Goal: Information Seeking & Learning: Learn about a topic

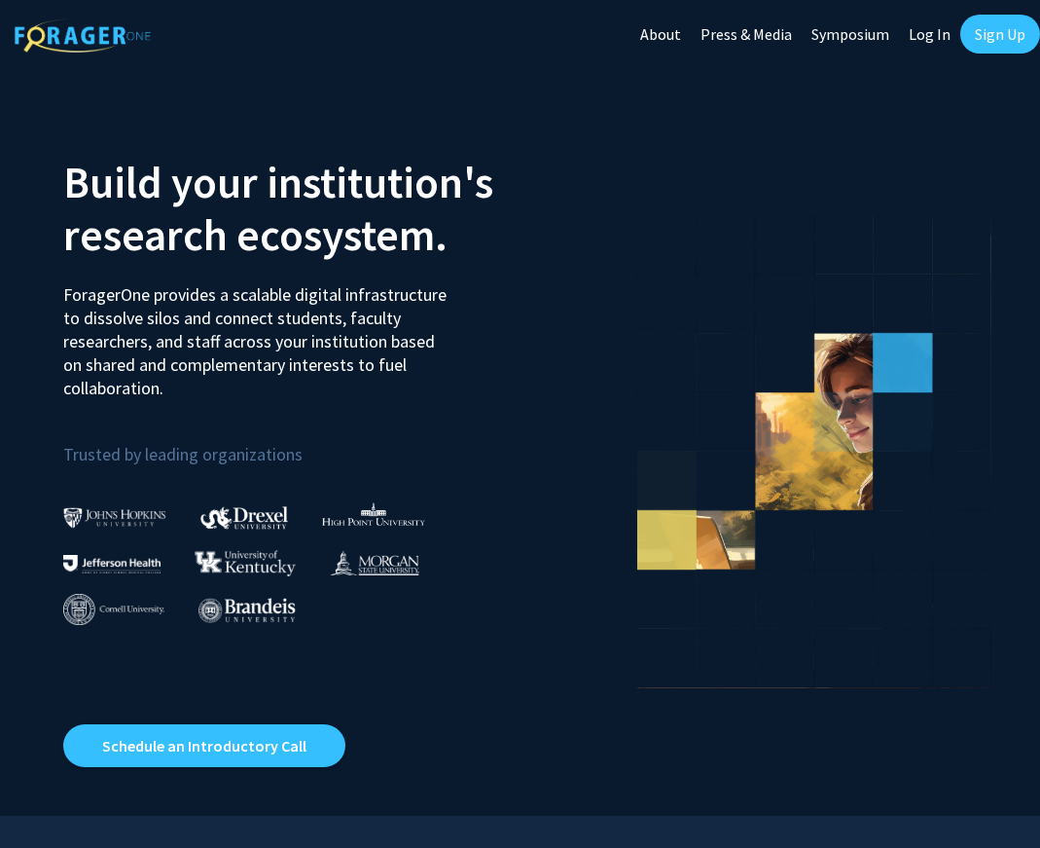
click at [999, 32] on link "Sign Up" at bounding box center [1001, 34] width 80 height 39
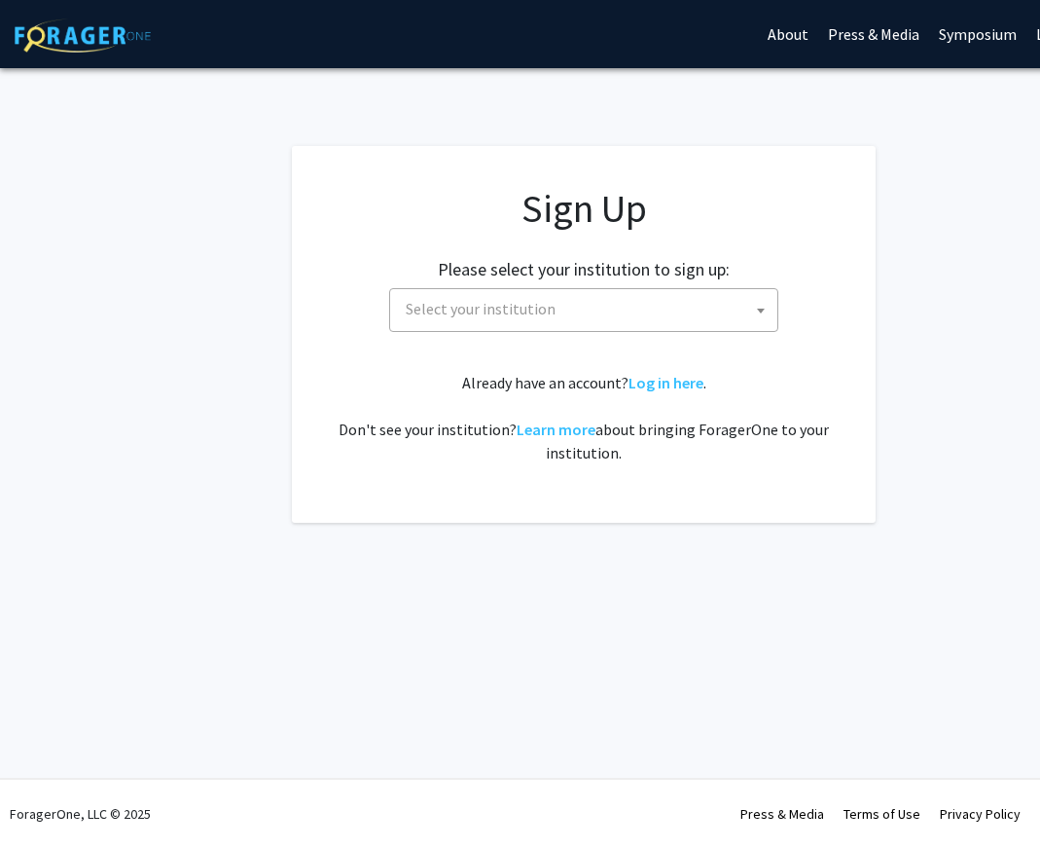
click at [646, 309] on span "Select your institution" at bounding box center [588, 309] width 380 height 40
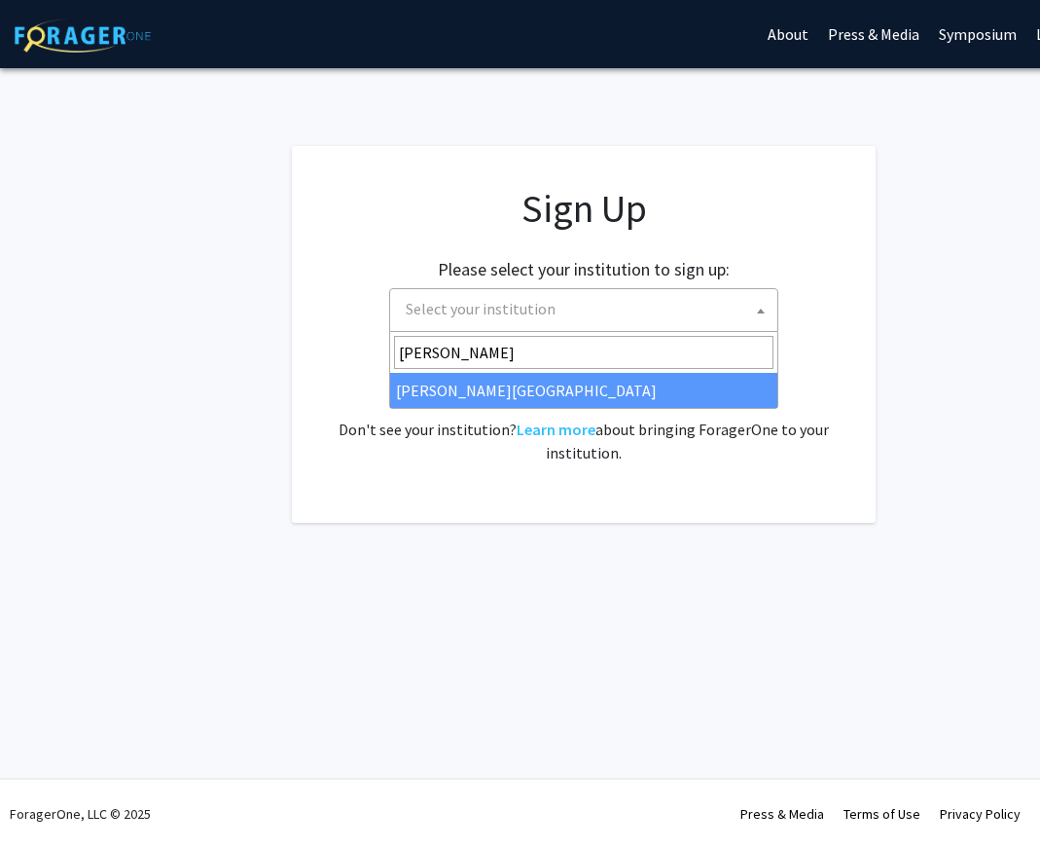
type input "[PERSON_NAME]"
select select "24"
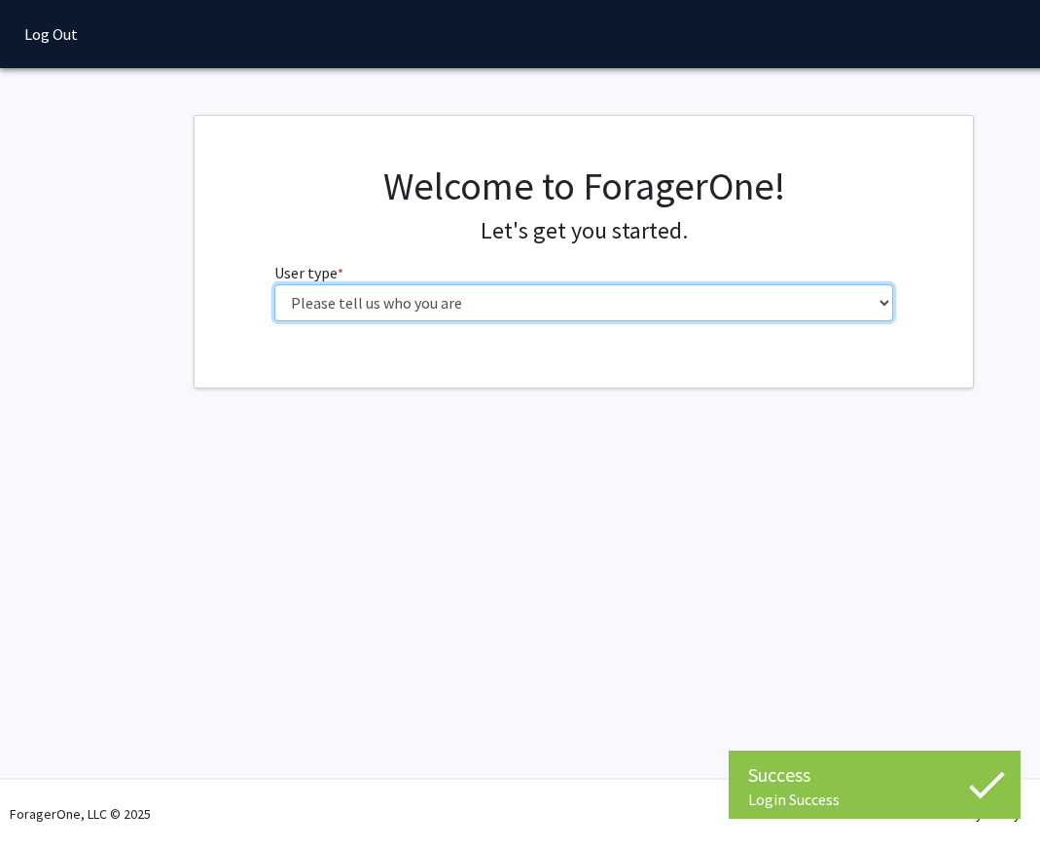
click at [541, 316] on select "Please tell us who you are Undergraduate Student Master's Student Doctoral Cand…" at bounding box center [584, 302] width 620 height 37
select select "3: doc"
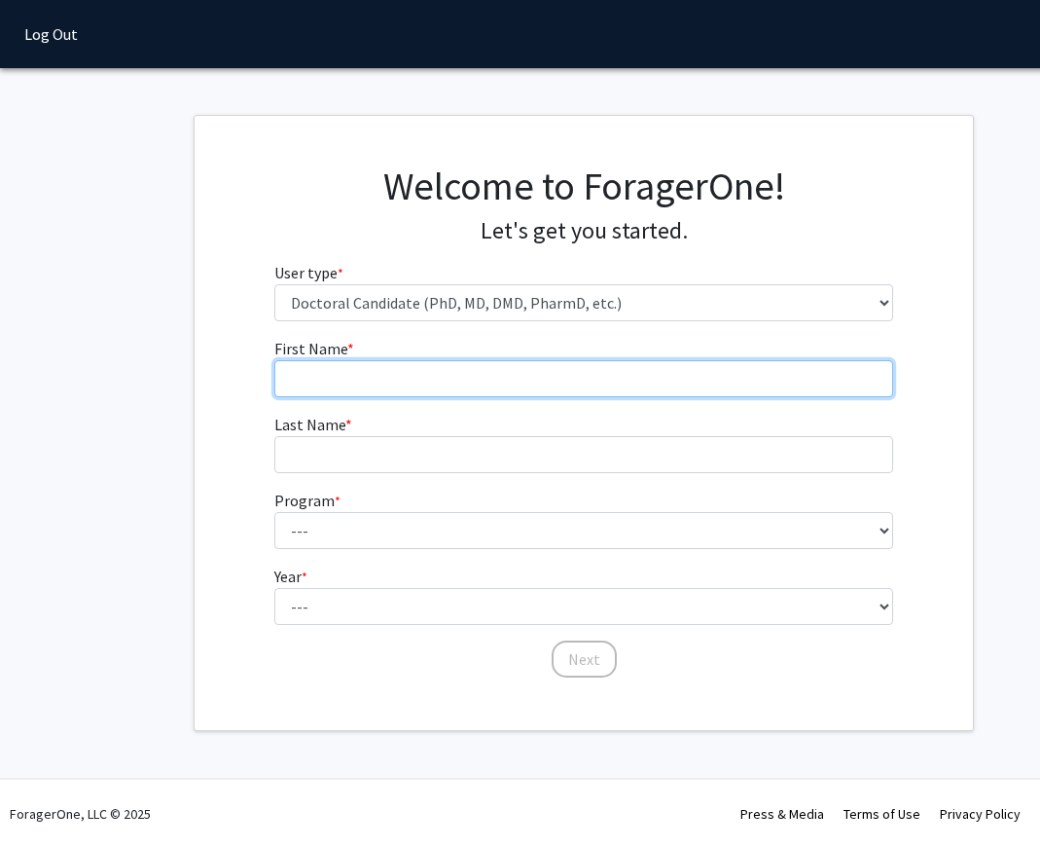
click at [517, 385] on input "First Name * required" at bounding box center [584, 378] width 620 height 37
type input "Shreya"
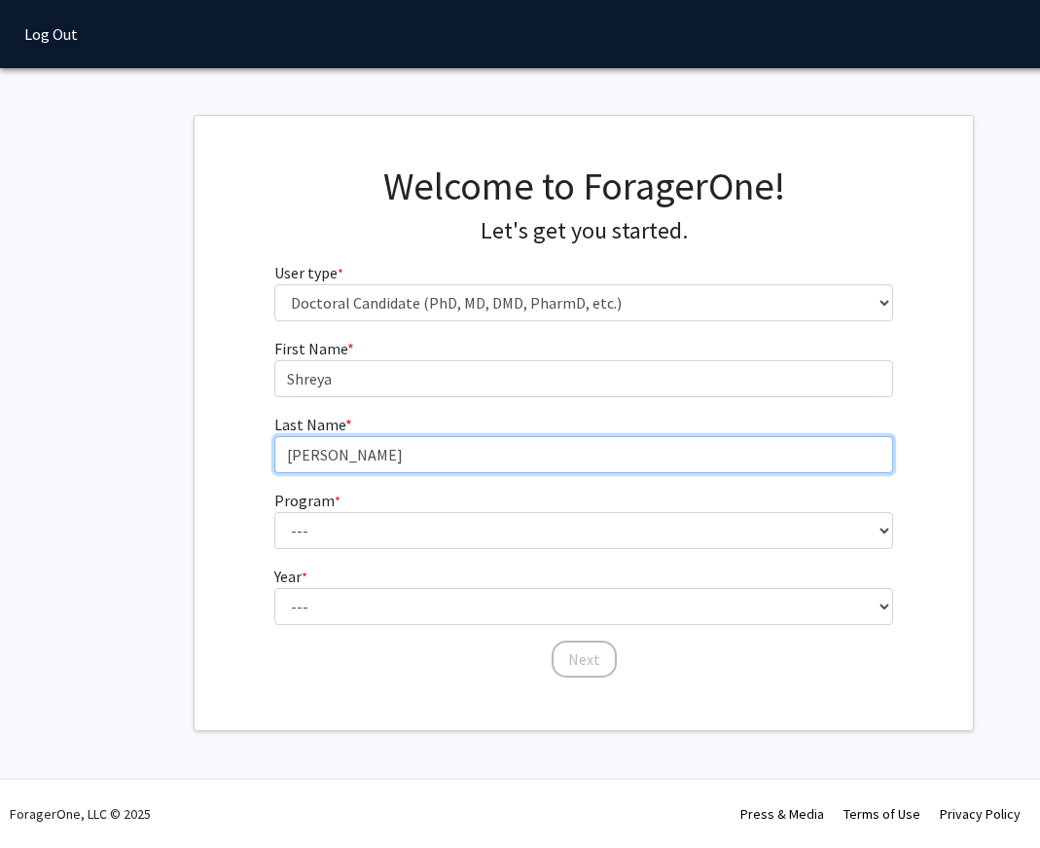
type input "[PERSON_NAME]"
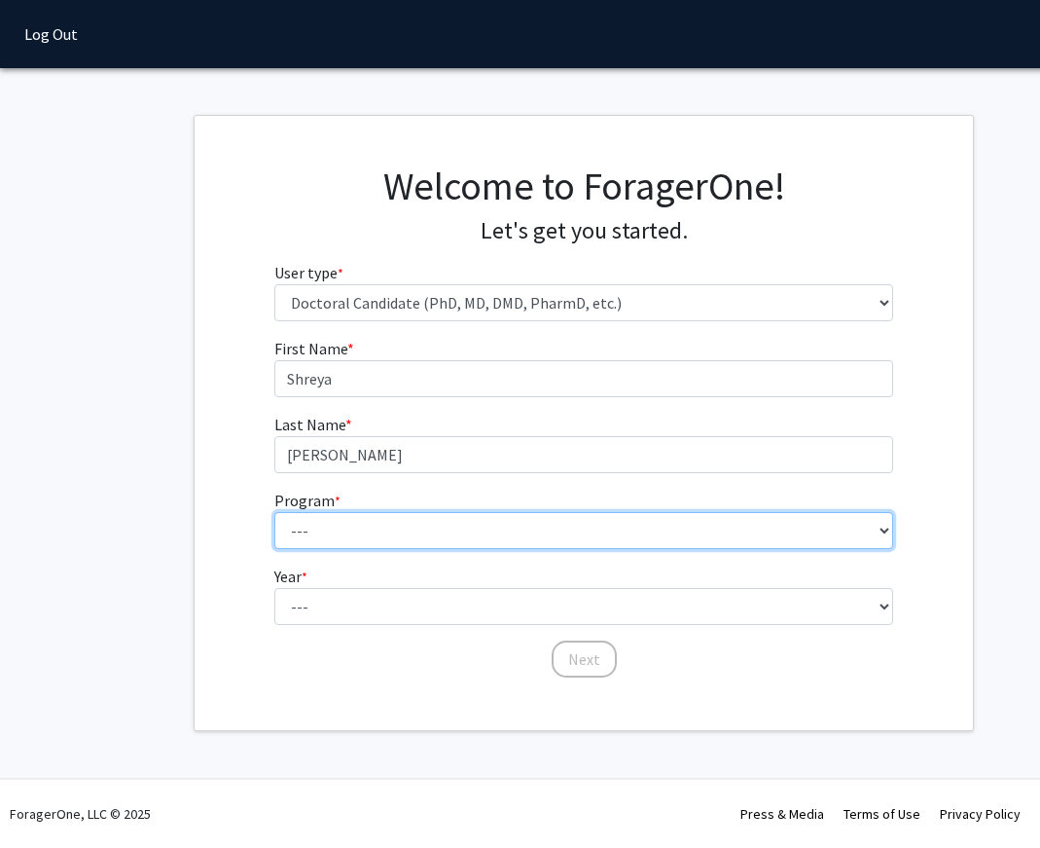
click at [442, 535] on select "---" at bounding box center [584, 530] width 620 height 37
click at [459, 531] on select "---" at bounding box center [584, 530] width 620 height 37
click at [879, 524] on select "---" at bounding box center [584, 530] width 620 height 37
click at [879, 528] on select "---" at bounding box center [584, 530] width 620 height 37
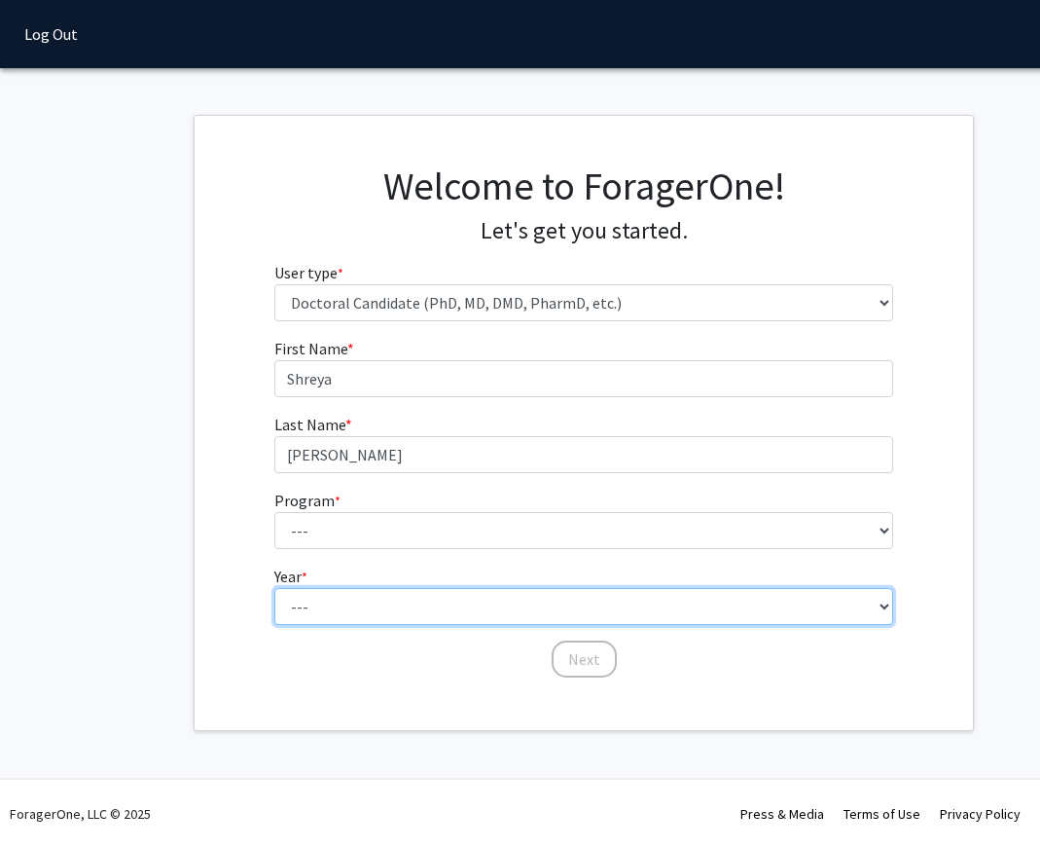
click at [782, 604] on fg-select "Year * required --- First Year Second Year Third Year Fourth Year Fifth Year Si…" at bounding box center [584, 594] width 620 height 60
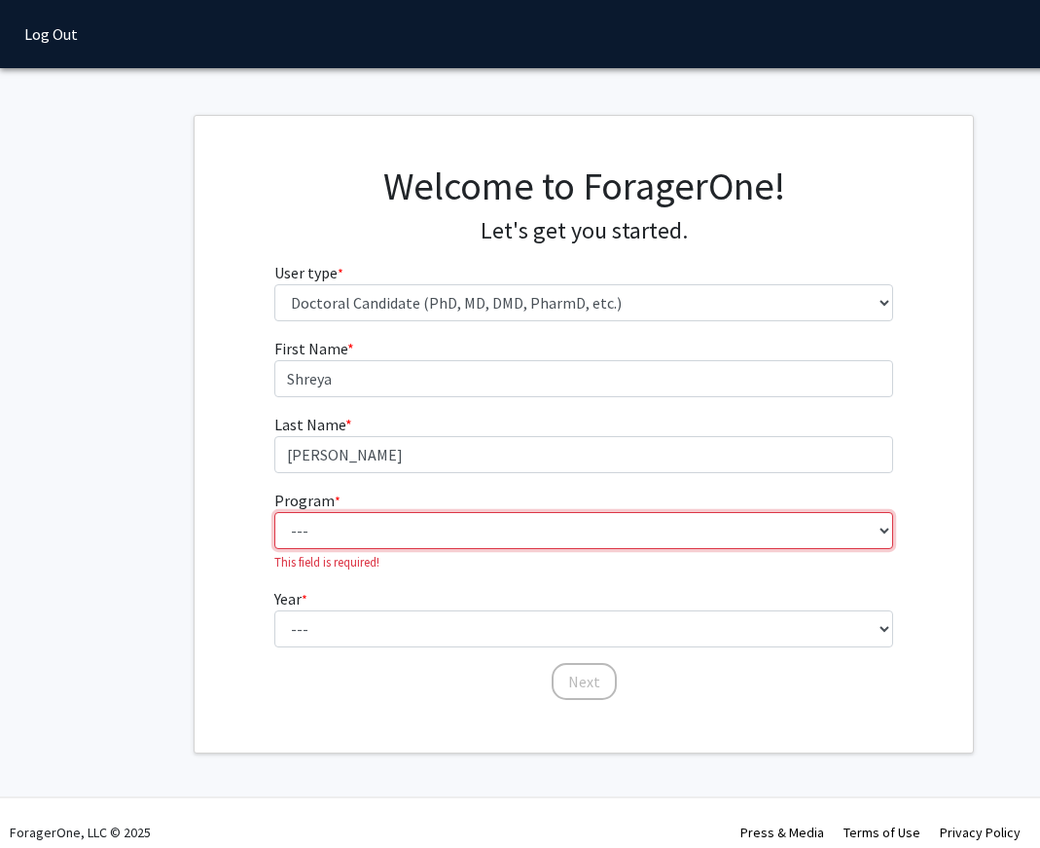
click at [789, 525] on select "---" at bounding box center [584, 530] width 620 height 37
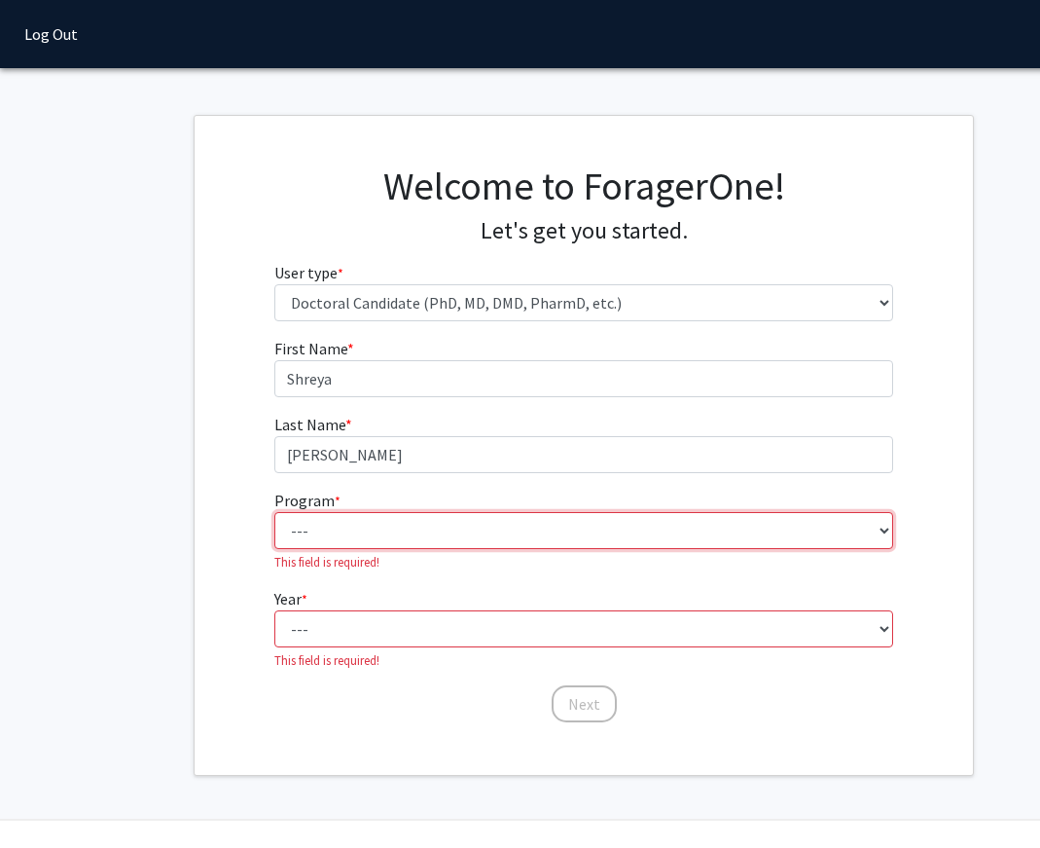
click at [851, 528] on select "---" at bounding box center [584, 530] width 620 height 37
click at [881, 528] on select "---" at bounding box center [584, 530] width 620 height 37
click at [552, 523] on select "---" at bounding box center [584, 530] width 620 height 37
click at [356, 528] on select "---" at bounding box center [584, 530] width 620 height 37
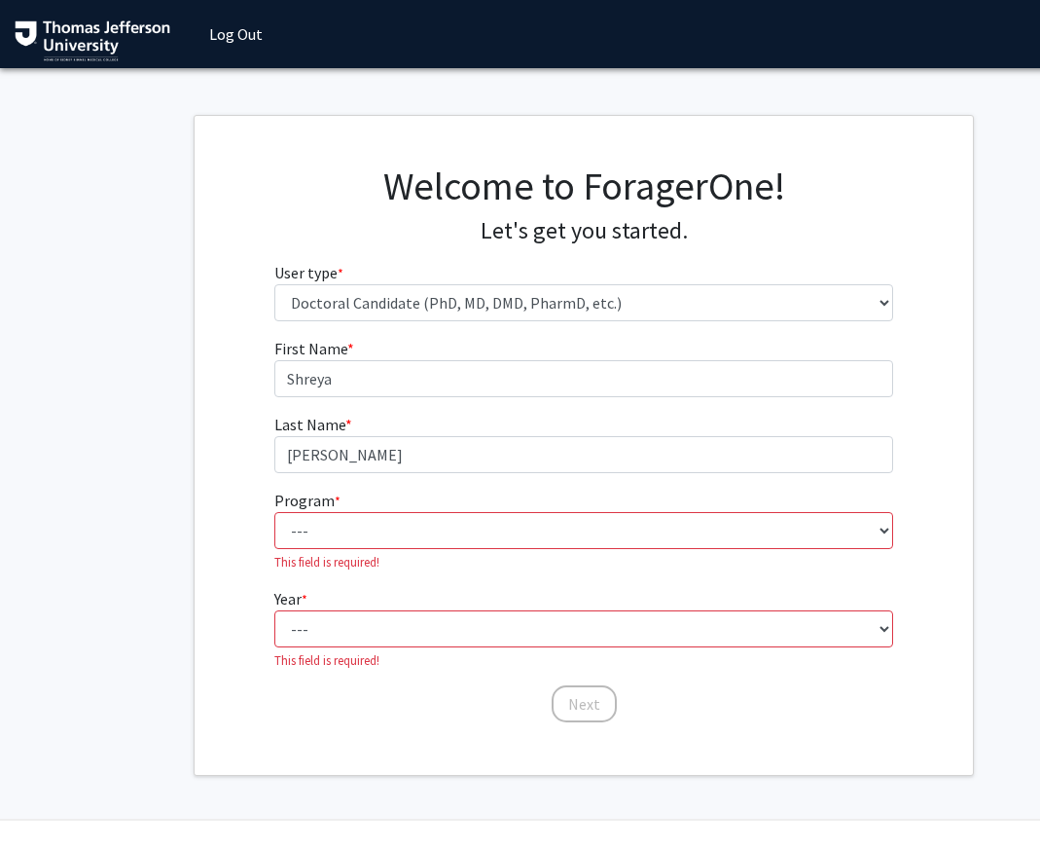
click at [455, 549] on fg-select "Program * required --- Accelerated 3+3 BS in Health Sciences/Doctor of [MEDICAL…" at bounding box center [584, 530] width 620 height 83
click at [484, 588] on fg-select "Year * required --- First Year Second Year Third Year Fourth Year Fifth Year Si…" at bounding box center [584, 628] width 620 height 83
click at [485, 530] on select "--- Accelerated 3+3 BS in Health Sciences/Doctor of [MEDICAL_DATA] Accelerated …" at bounding box center [584, 530] width 620 height 37
select select "35: 815"
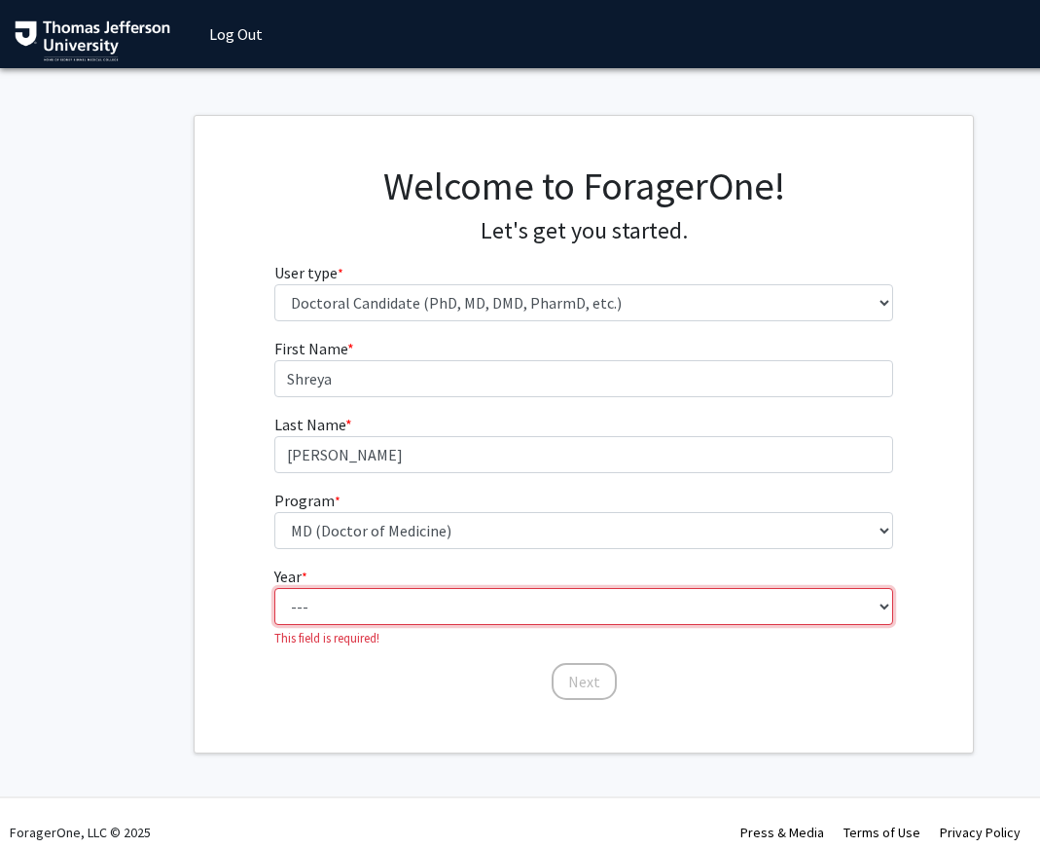
click at [413, 594] on select "--- First Year Second Year Third Year Fourth Year Fifth Year Sixth Year Seventh…" at bounding box center [584, 606] width 620 height 37
select select "1: first_year"
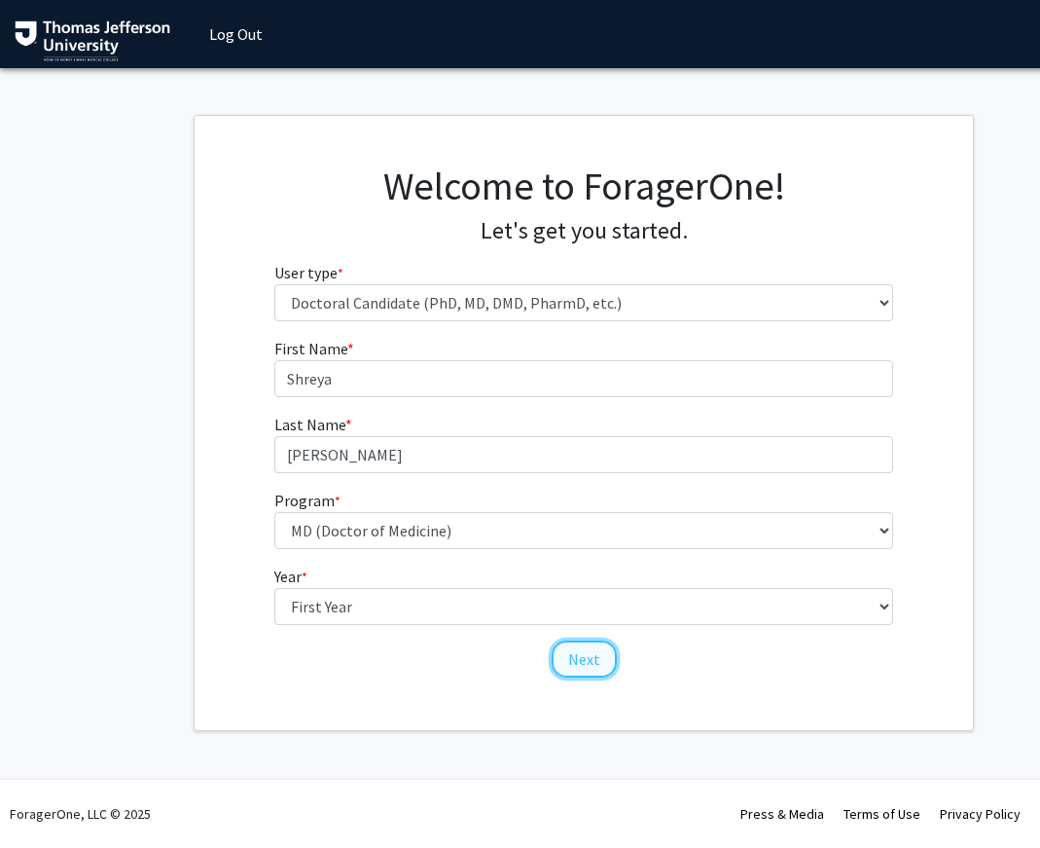
click at [584, 670] on button "Next" at bounding box center [584, 658] width 65 height 37
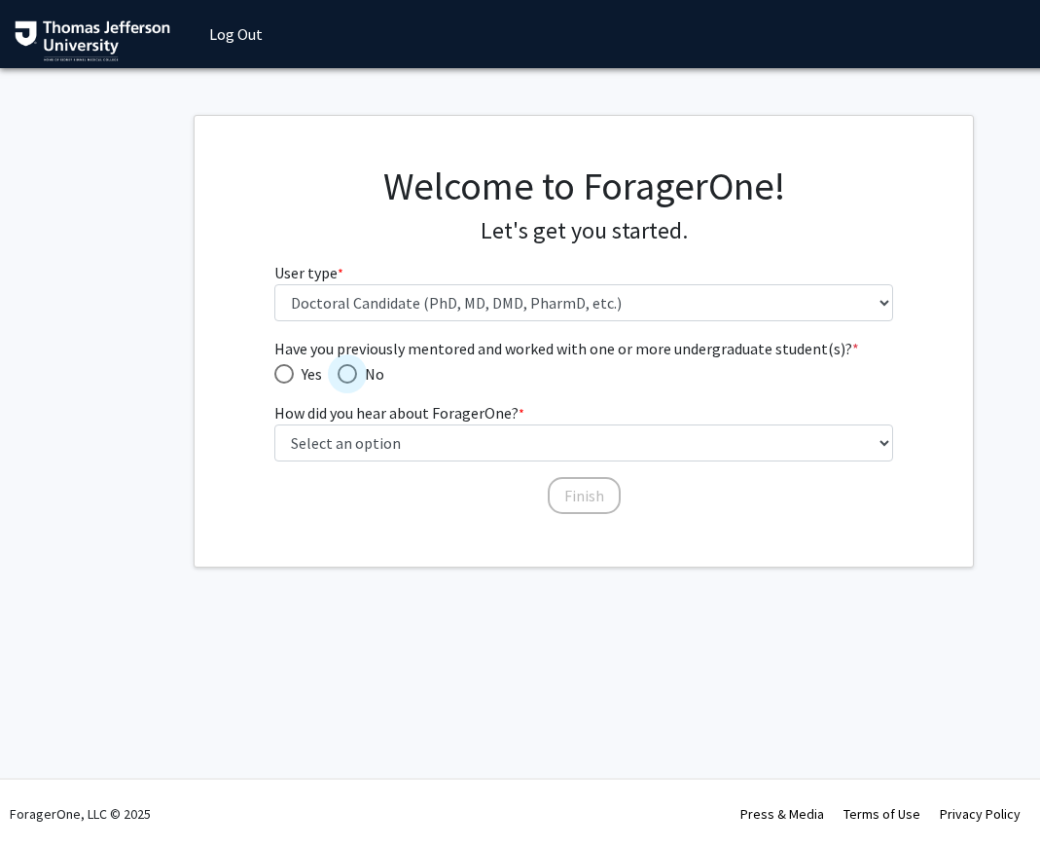
click at [356, 369] on span "Have you previously mentored and worked with one or more undergraduate student(…" at bounding box center [347, 373] width 19 height 19
click at [356, 369] on input "No" at bounding box center [347, 373] width 19 height 19
radio input "true"
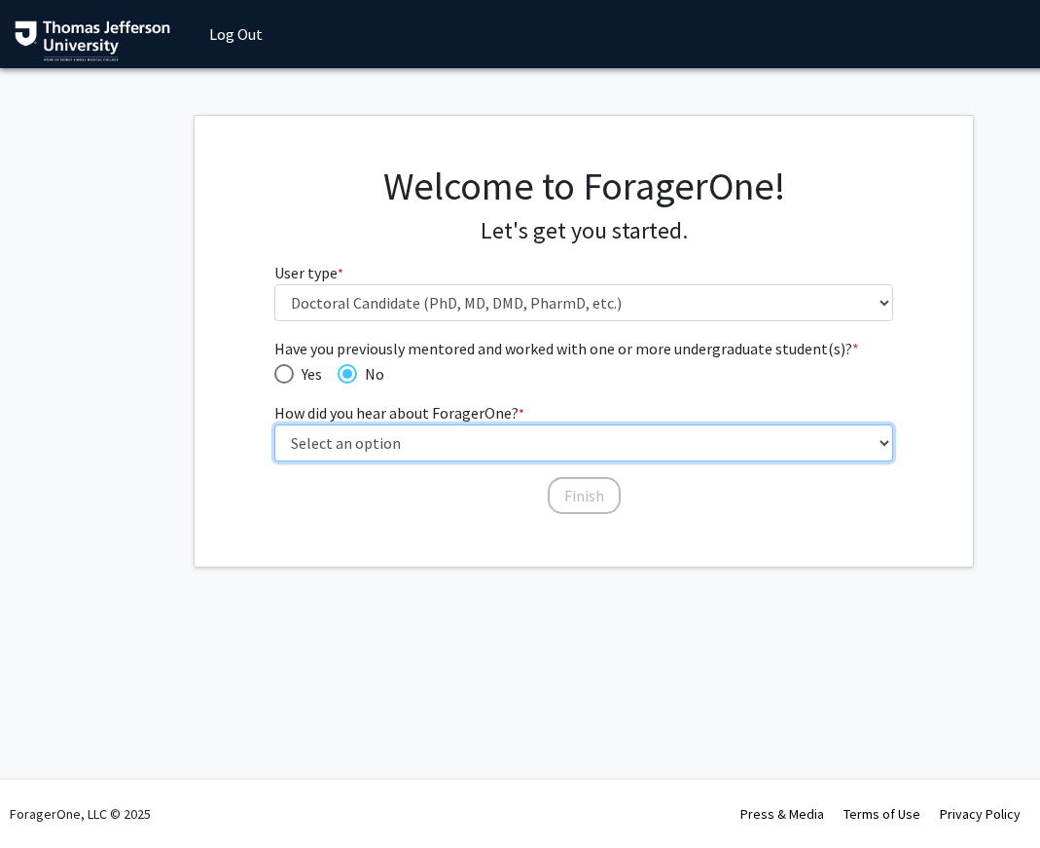
click at [371, 430] on select "Select an option Peer/student recommendation Faculty/staff recommendation Unive…" at bounding box center [584, 442] width 620 height 37
select select "2: faculty_recommendation"
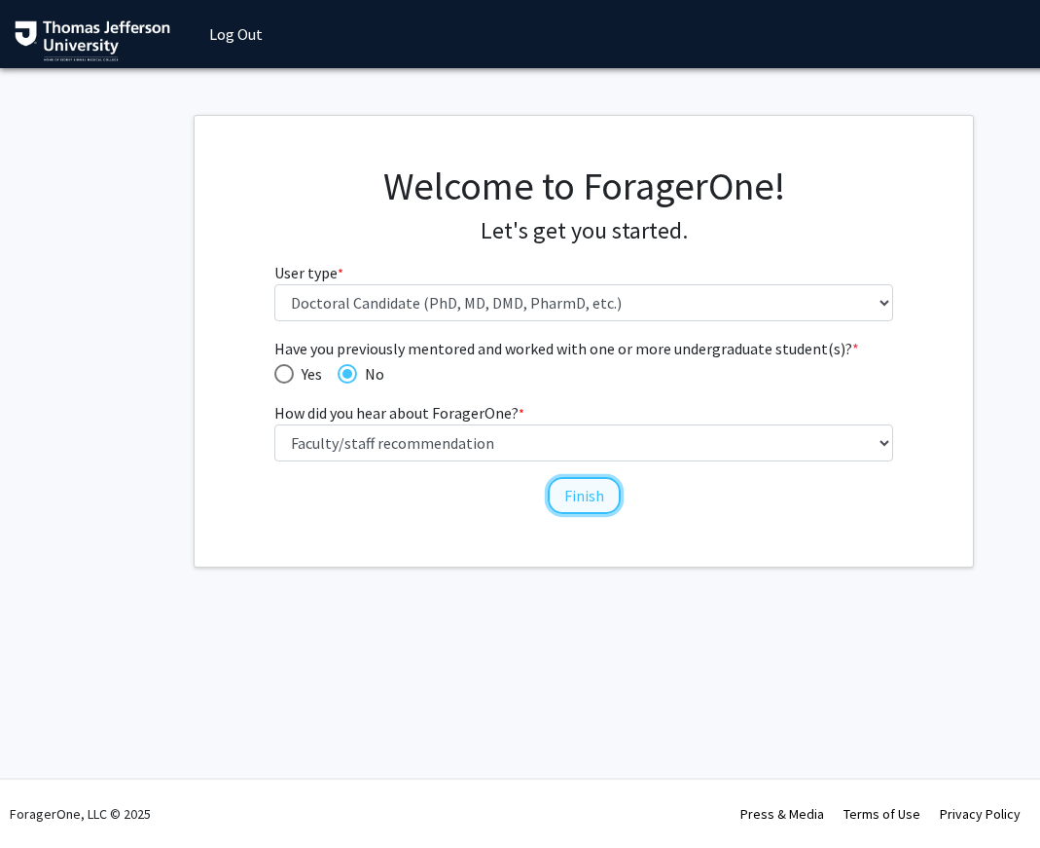
click at [582, 501] on button "Finish" at bounding box center [584, 495] width 73 height 37
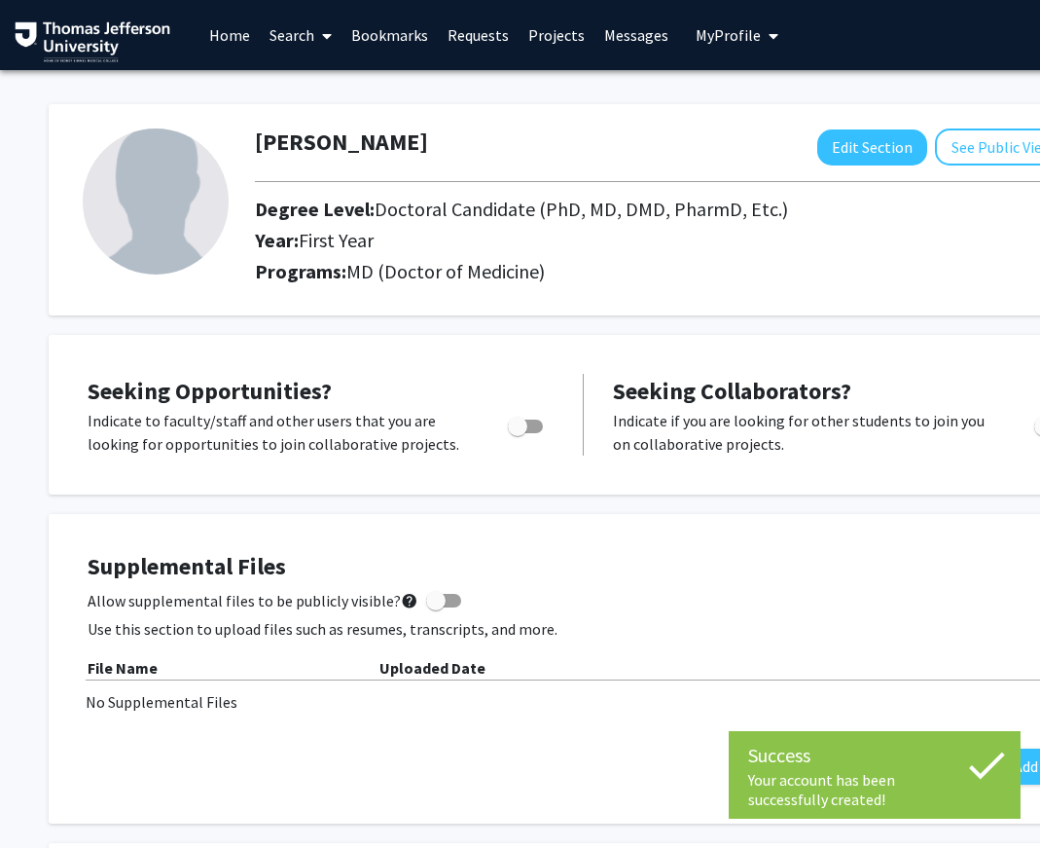
click at [313, 35] on link "Search" at bounding box center [301, 35] width 82 height 68
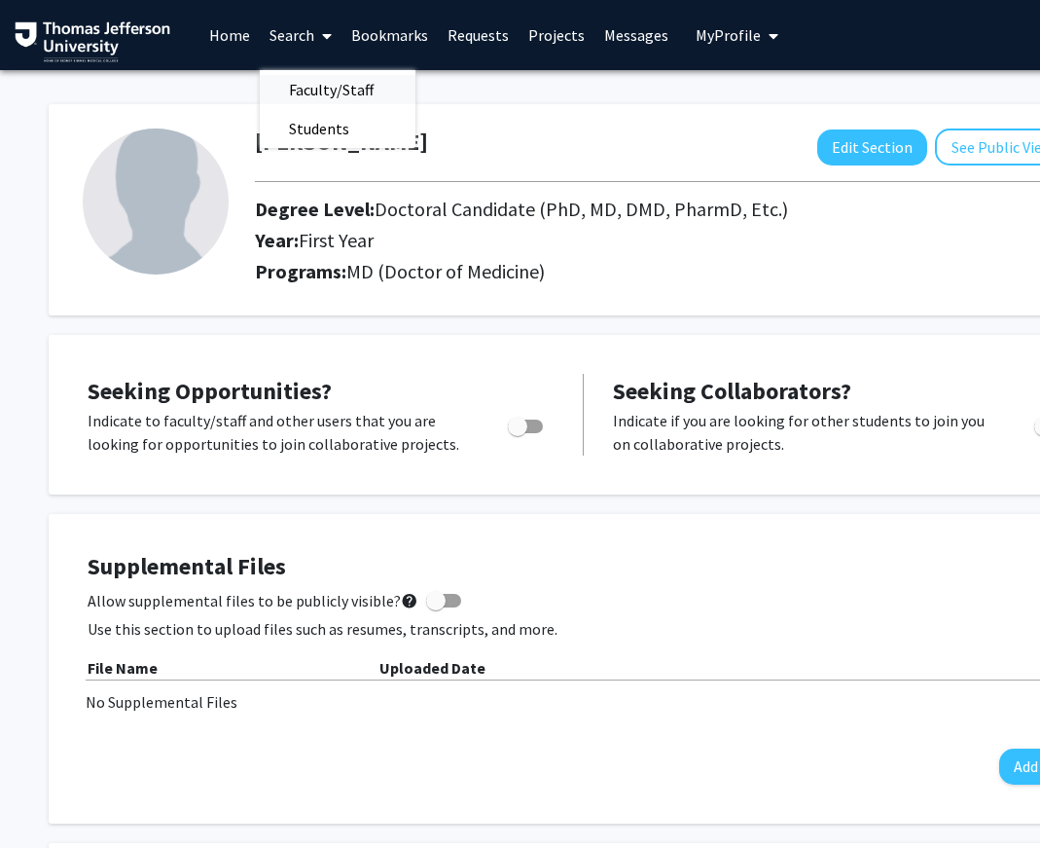
click at [328, 97] on span "Faculty/Staff" at bounding box center [331, 89] width 143 height 39
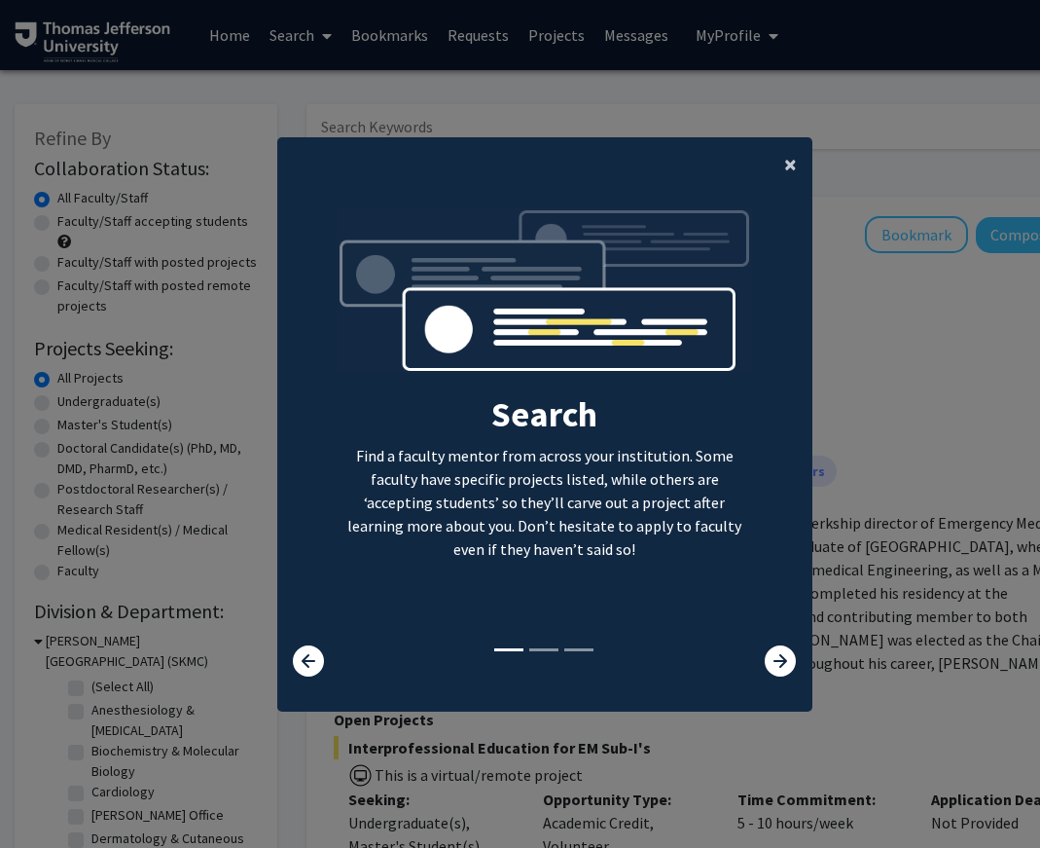
click at [786, 160] on span "×" at bounding box center [790, 164] width 13 height 30
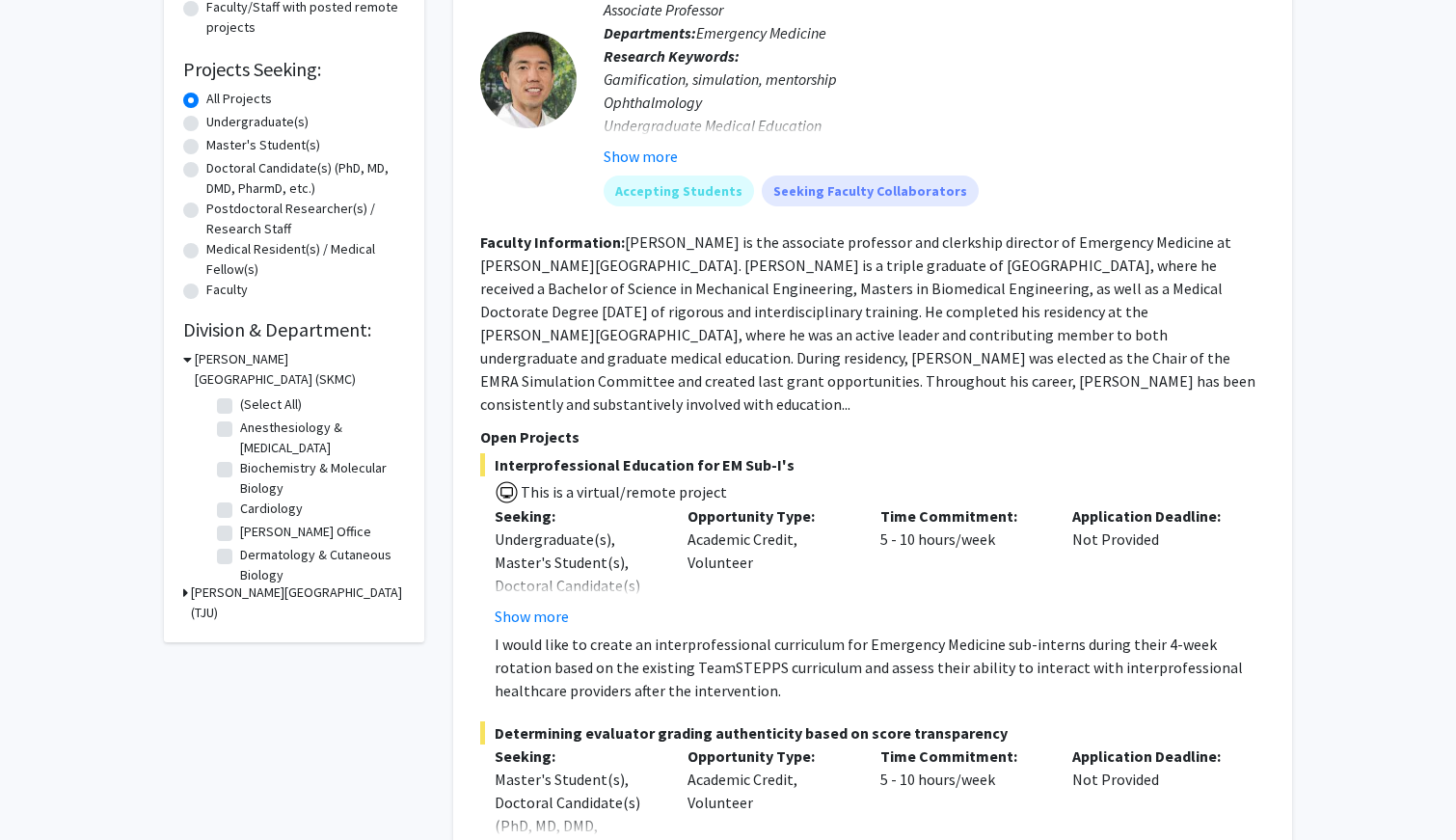
scroll to position [277, 0]
click at [197, 588] on h3 "[PERSON_NAME][GEOGRAPHIC_DATA] (TJU)" at bounding box center [298, 600] width 214 height 41
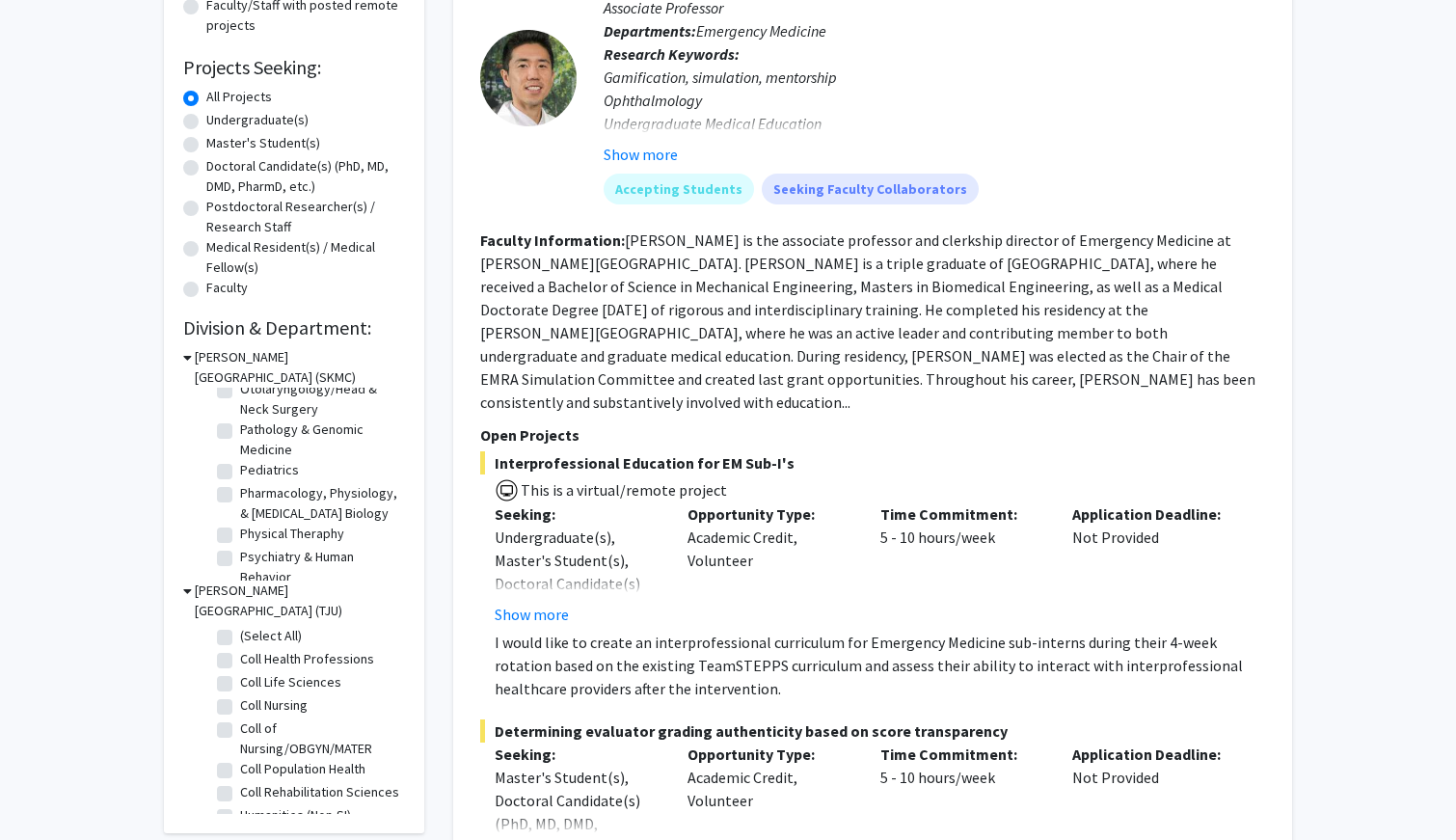
scroll to position [672, 0]
click at [240, 471] on label "Pediatrics" at bounding box center [268, 468] width 58 height 20
click at [240, 471] on input "Pediatrics" at bounding box center [246, 464] width 13 height 13
checkbox input "true"
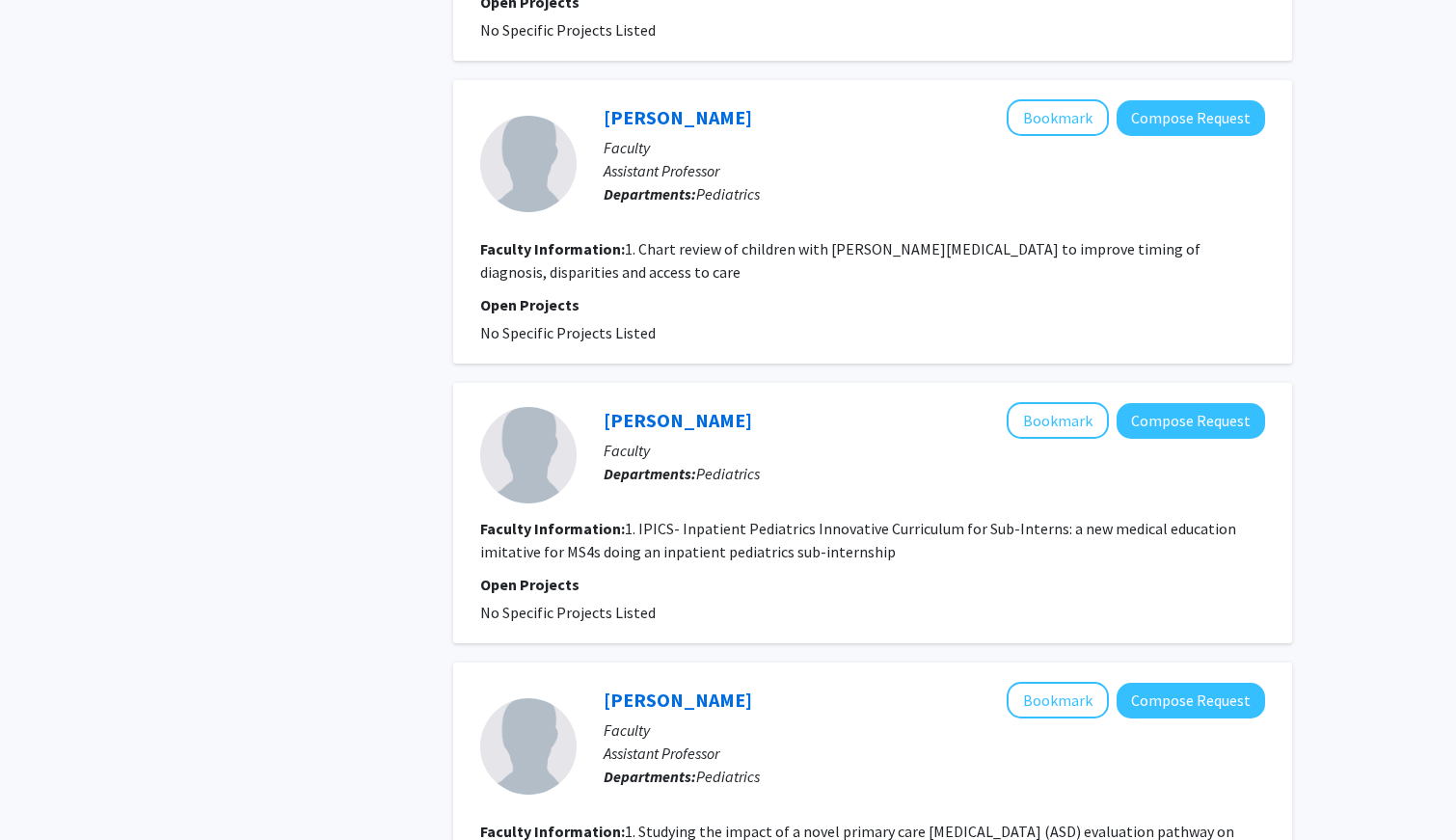
scroll to position [3715, 0]
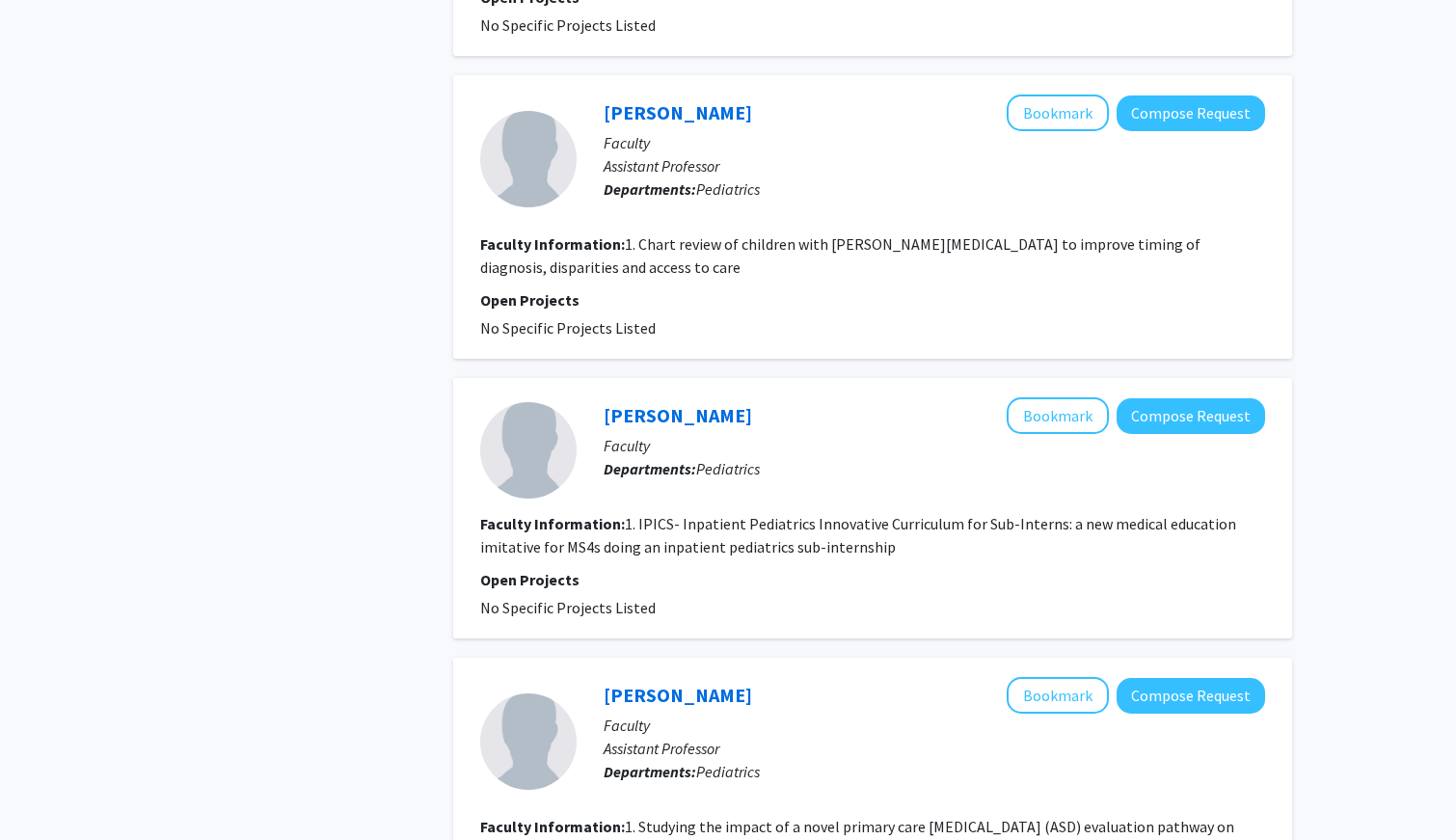
click at [745, 525] on fg-read-more "1. IPICS- Inpatient Pediatrics Innovative Curriculum for Sub-Interns: a new med…" at bounding box center [858, 535] width 756 height 43
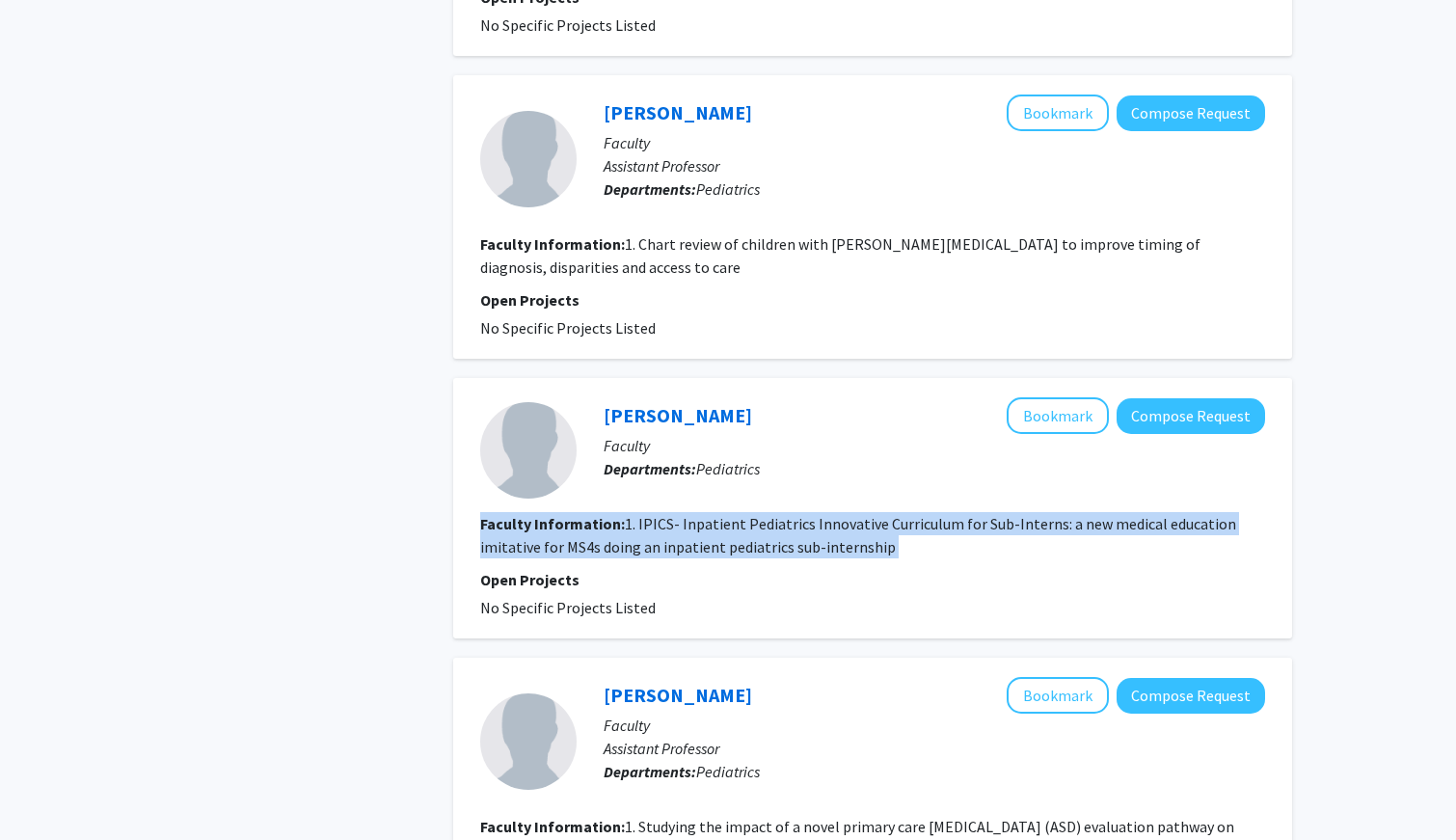
click at [745, 525] on fg-read-more "1. IPICS- Inpatient Pediatrics Innovative Curriculum for Sub-Interns: a new med…" at bounding box center [858, 535] width 756 height 43
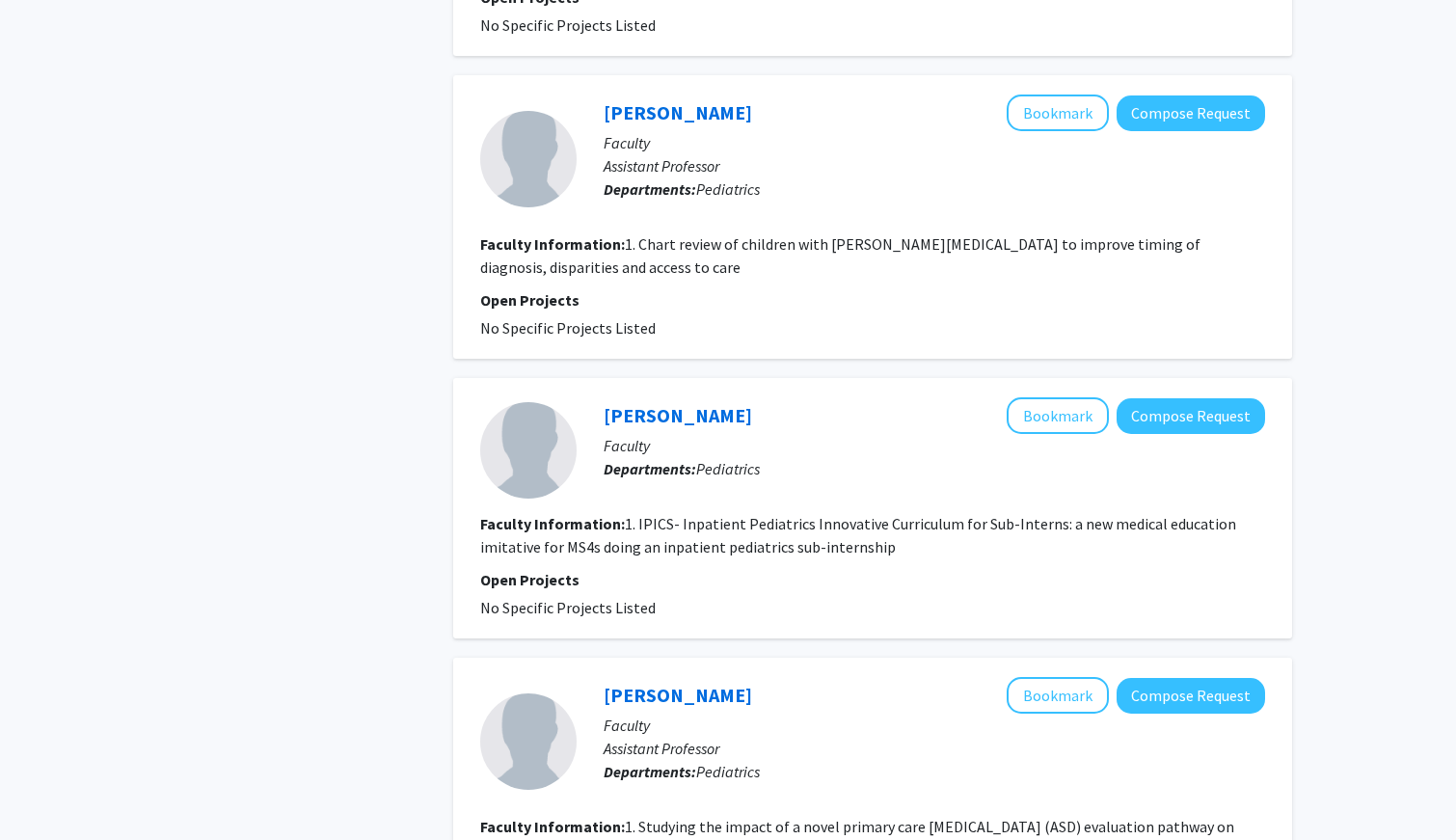
click at [739, 595] on fg-project-list "No Specific Projects Listed" at bounding box center [873, 606] width 784 height 23
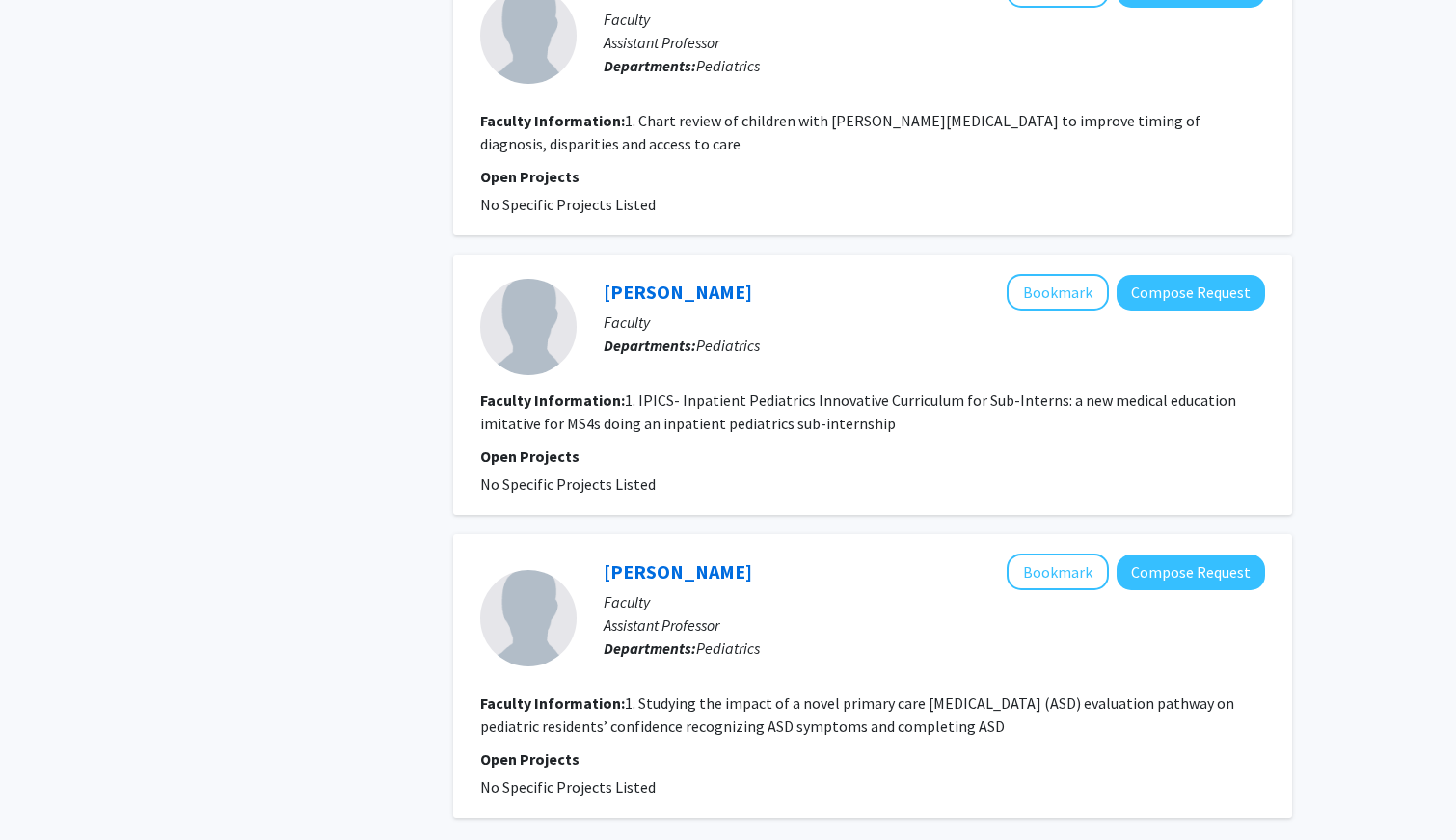
scroll to position [4007, 0]
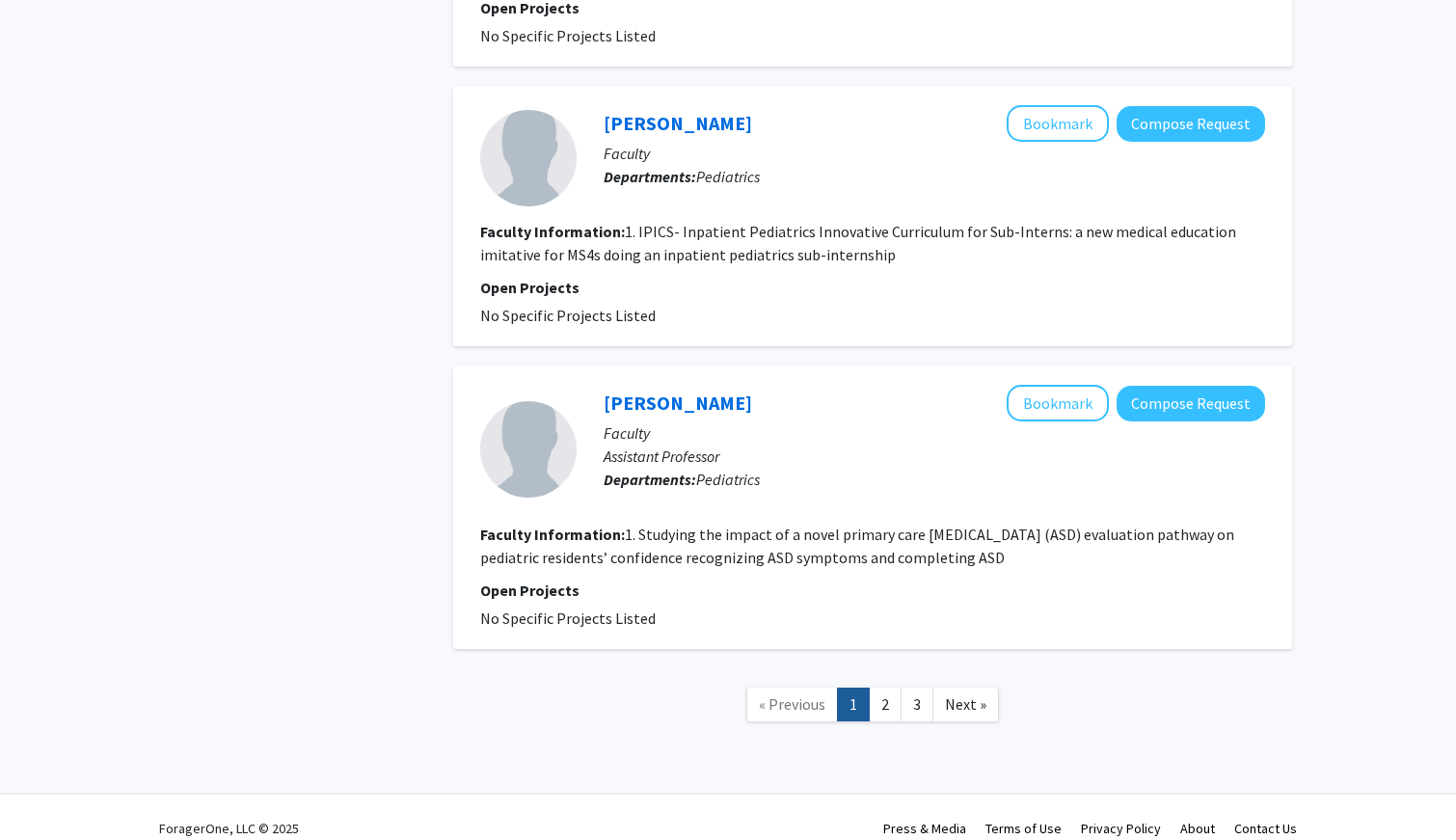
click at [814, 525] on fg-read-more "1. Studying the impact of a novel primary care [MEDICAL_DATA] (ASD) evaluation …" at bounding box center [857, 545] width 754 height 43
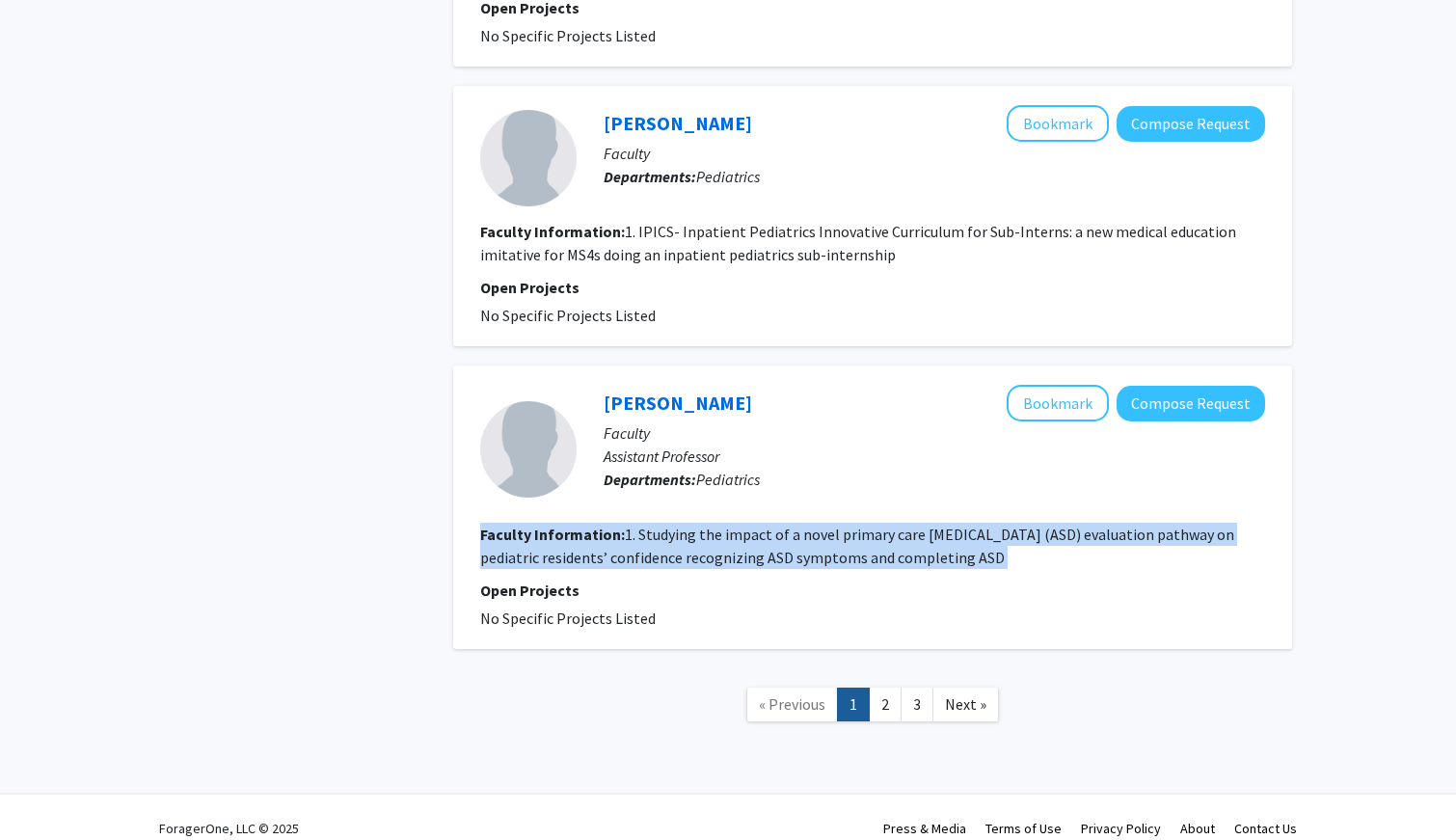
click at [814, 525] on fg-read-more "1. Studying the impact of a novel primary care [MEDICAL_DATA] (ASD) evaluation …" at bounding box center [857, 545] width 754 height 43
click at [818, 524] on fg-read-more "1. Studying the impact of a novel primary care [MEDICAL_DATA] (ASD) evaluation …" at bounding box center [857, 545] width 754 height 43
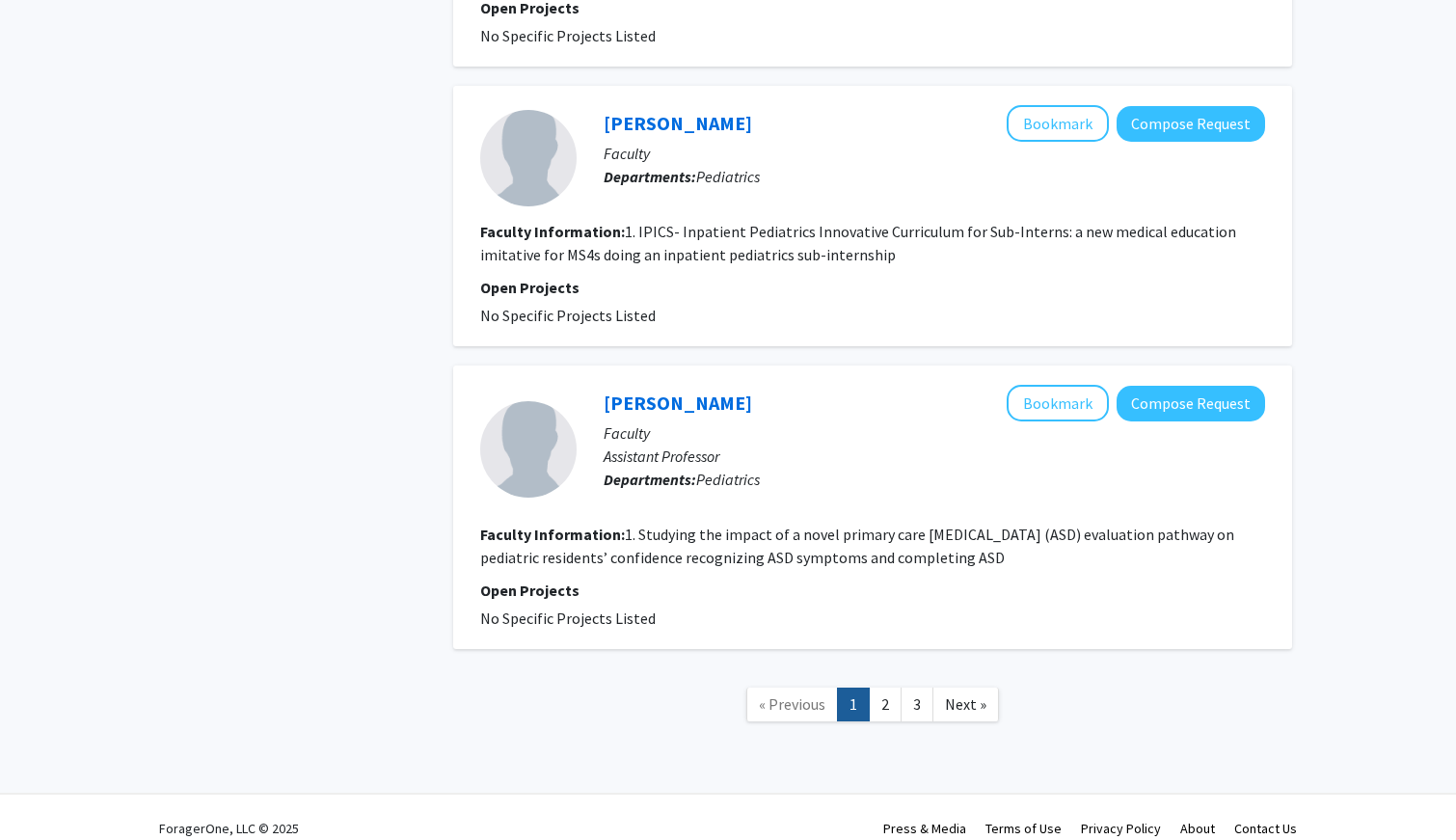
drag, startPoint x: 641, startPoint y: 508, endPoint x: 1024, endPoint y: 533, distance: 383.8
click at [1024, 533] on section "Faculty Information: 1. Studying the impact of a novel primary care [MEDICAL_DA…" at bounding box center [873, 546] width 784 height 47
copy fg-read-more "tudying the impact of a novel primary care [MEDICAL_DATA] (ASD) evaluation path…"
click at [1029, 384] on button "Bookmark" at bounding box center [1057, 402] width 102 height 37
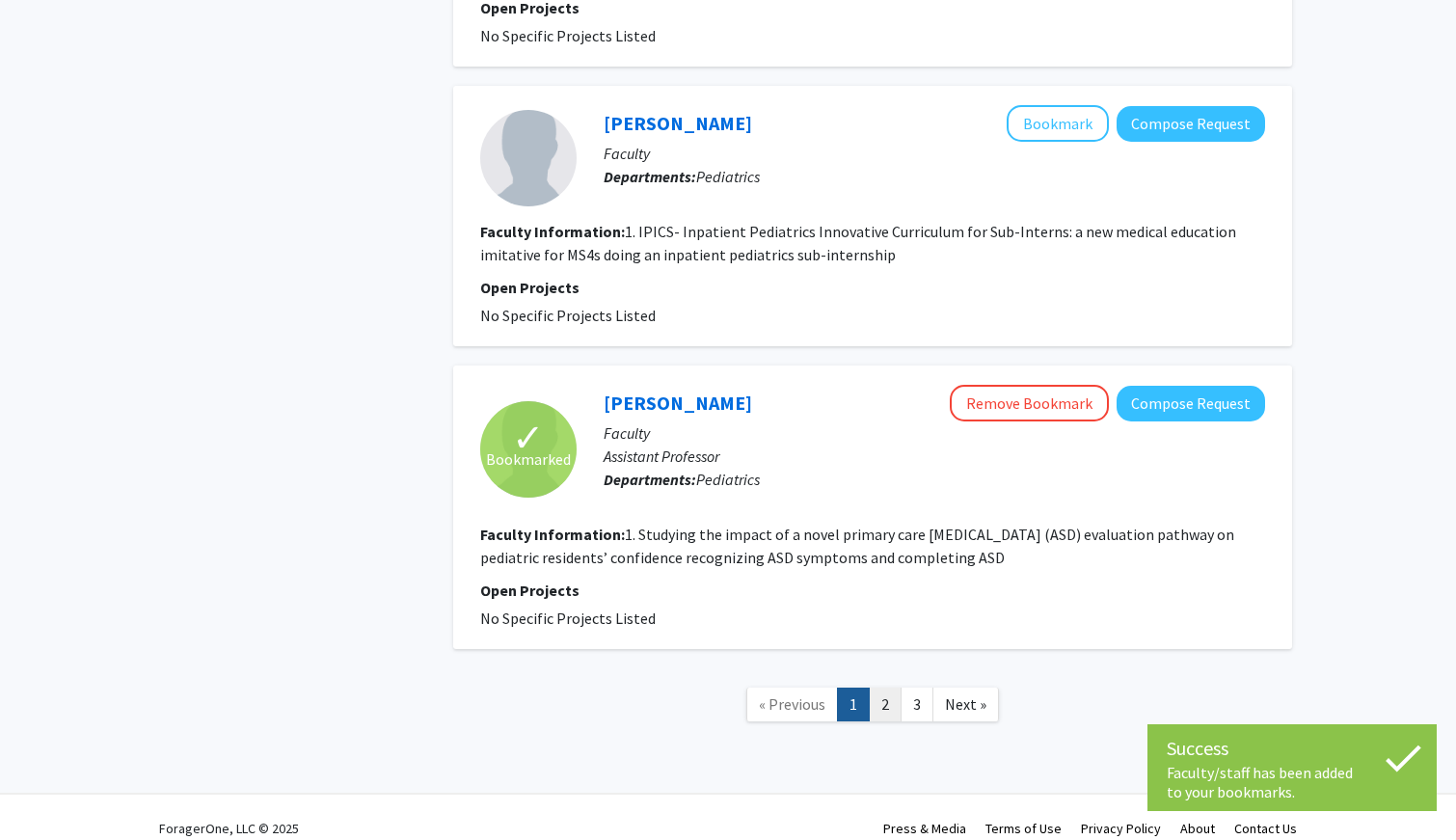
click at [884, 687] on link "2" at bounding box center [884, 704] width 33 height 34
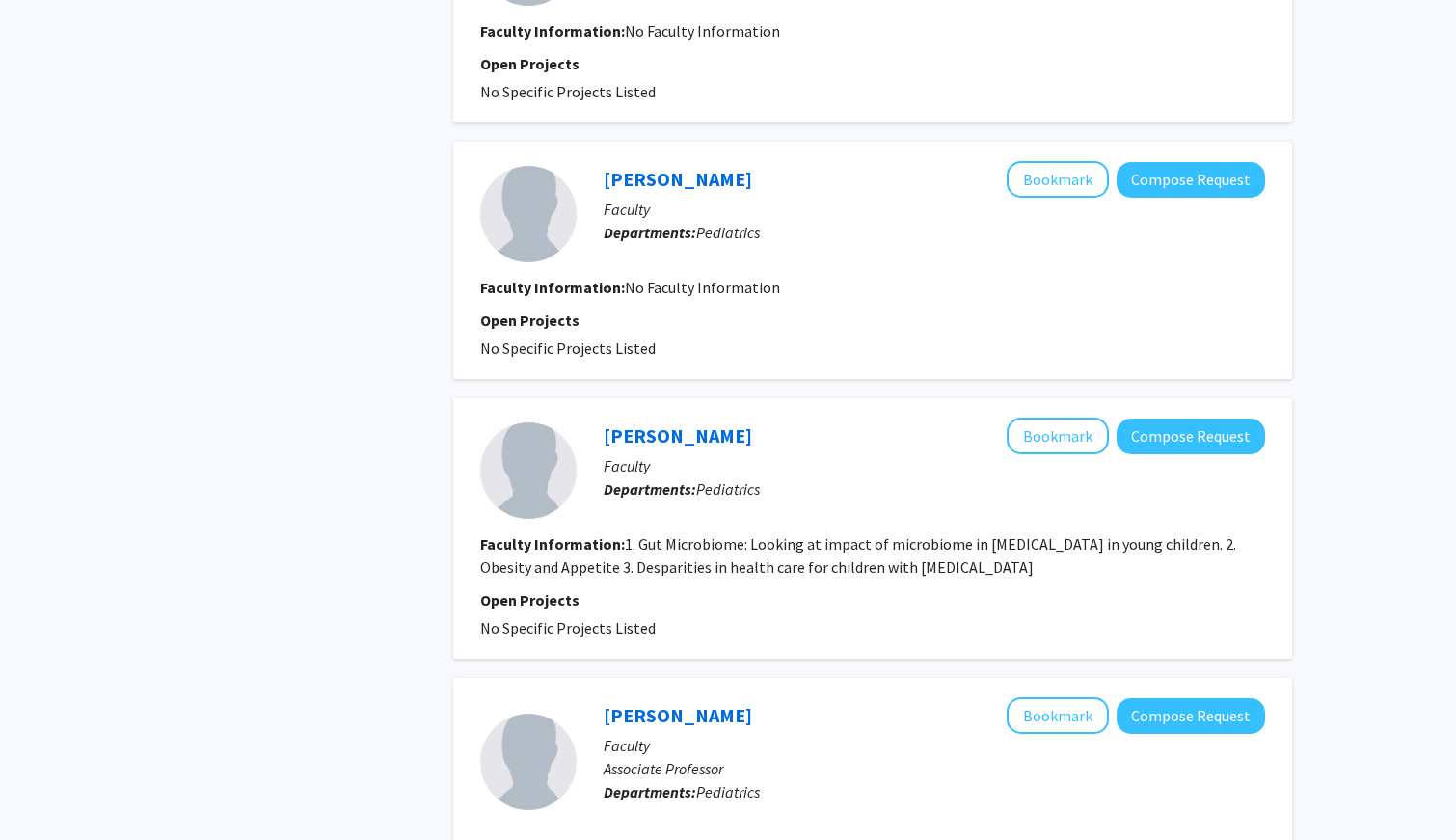
scroll to position [1429, 0]
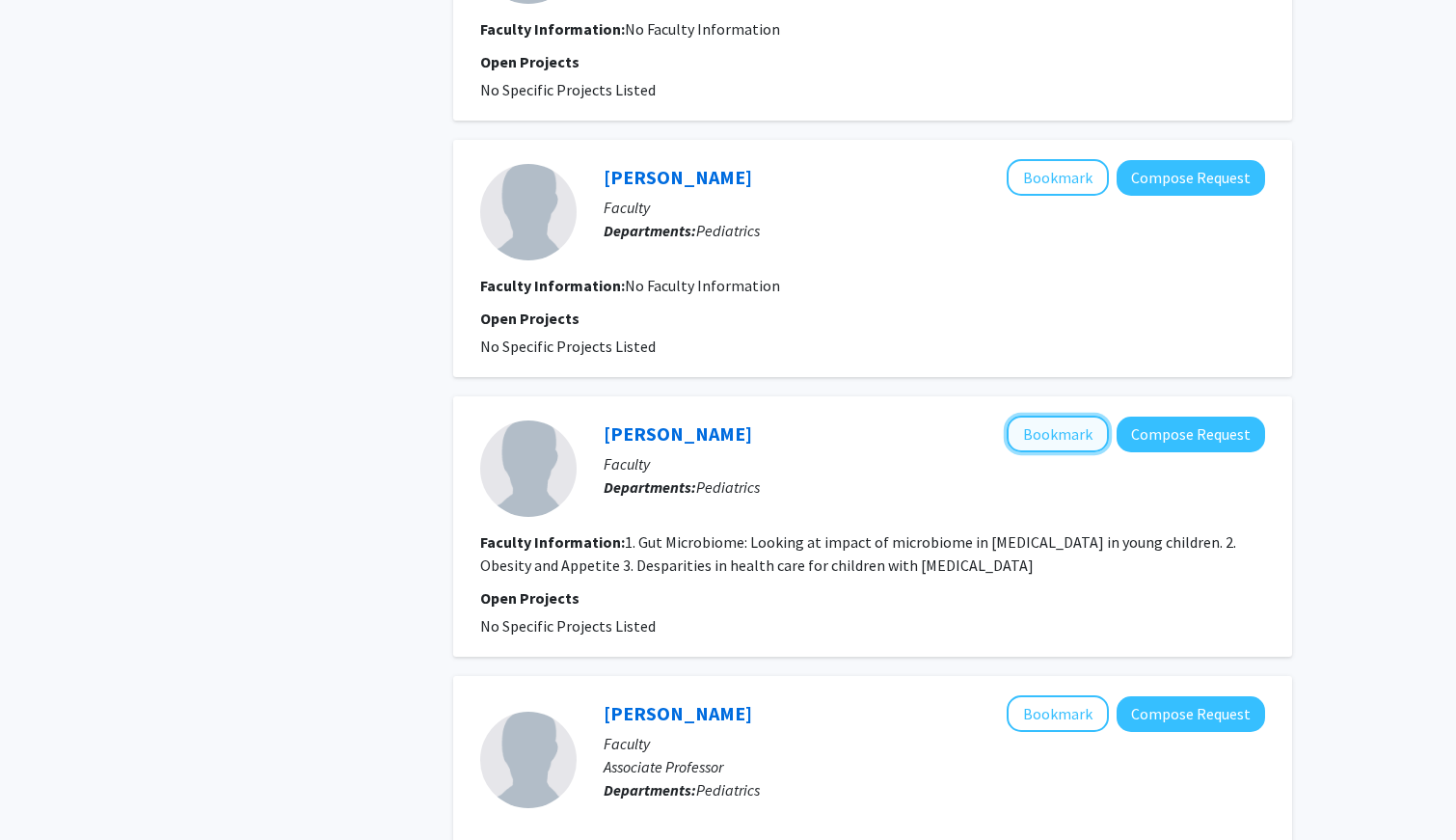
click at [1029, 432] on button "Bookmark" at bounding box center [1057, 433] width 102 height 37
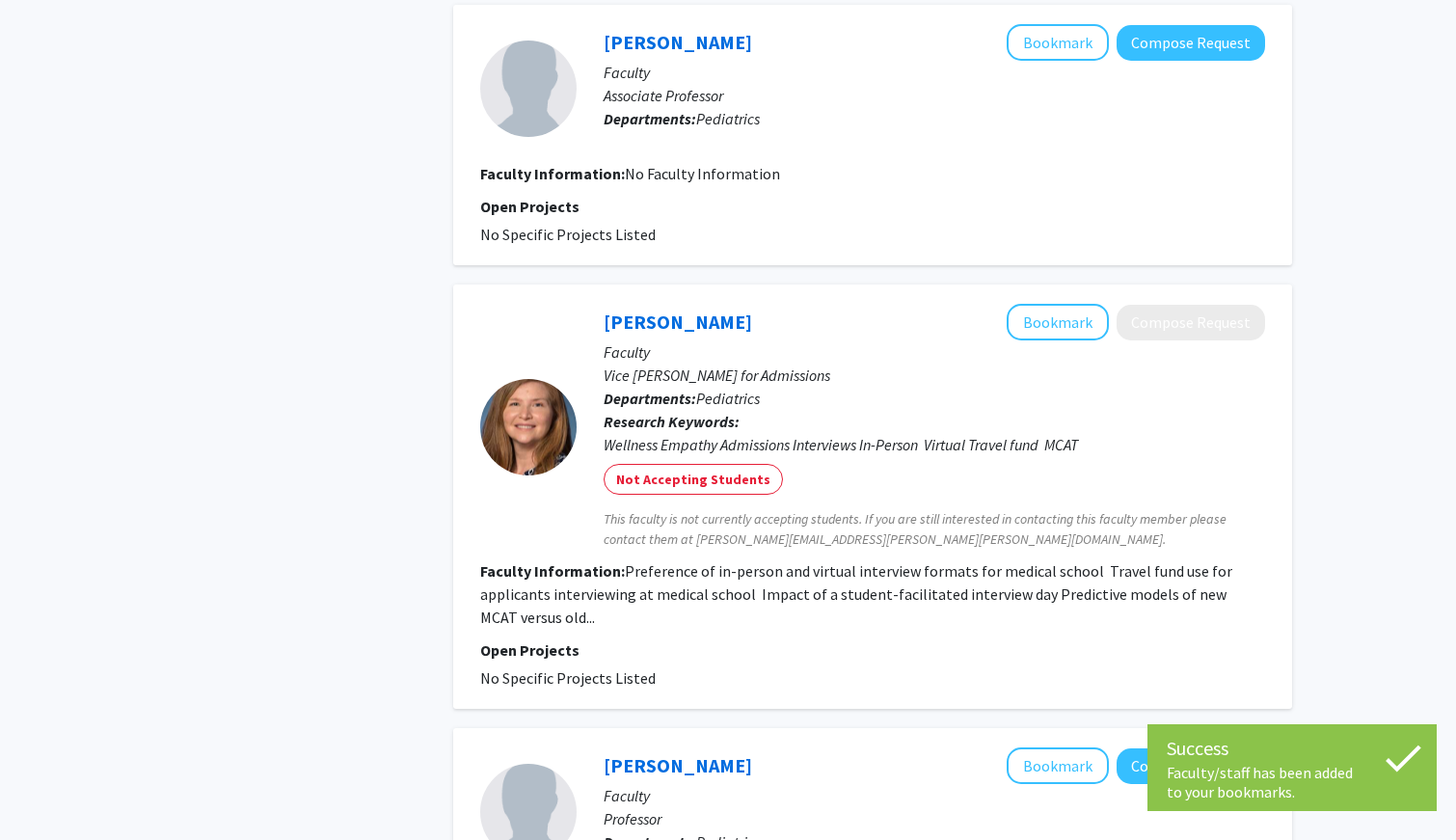
scroll to position [2103, 0]
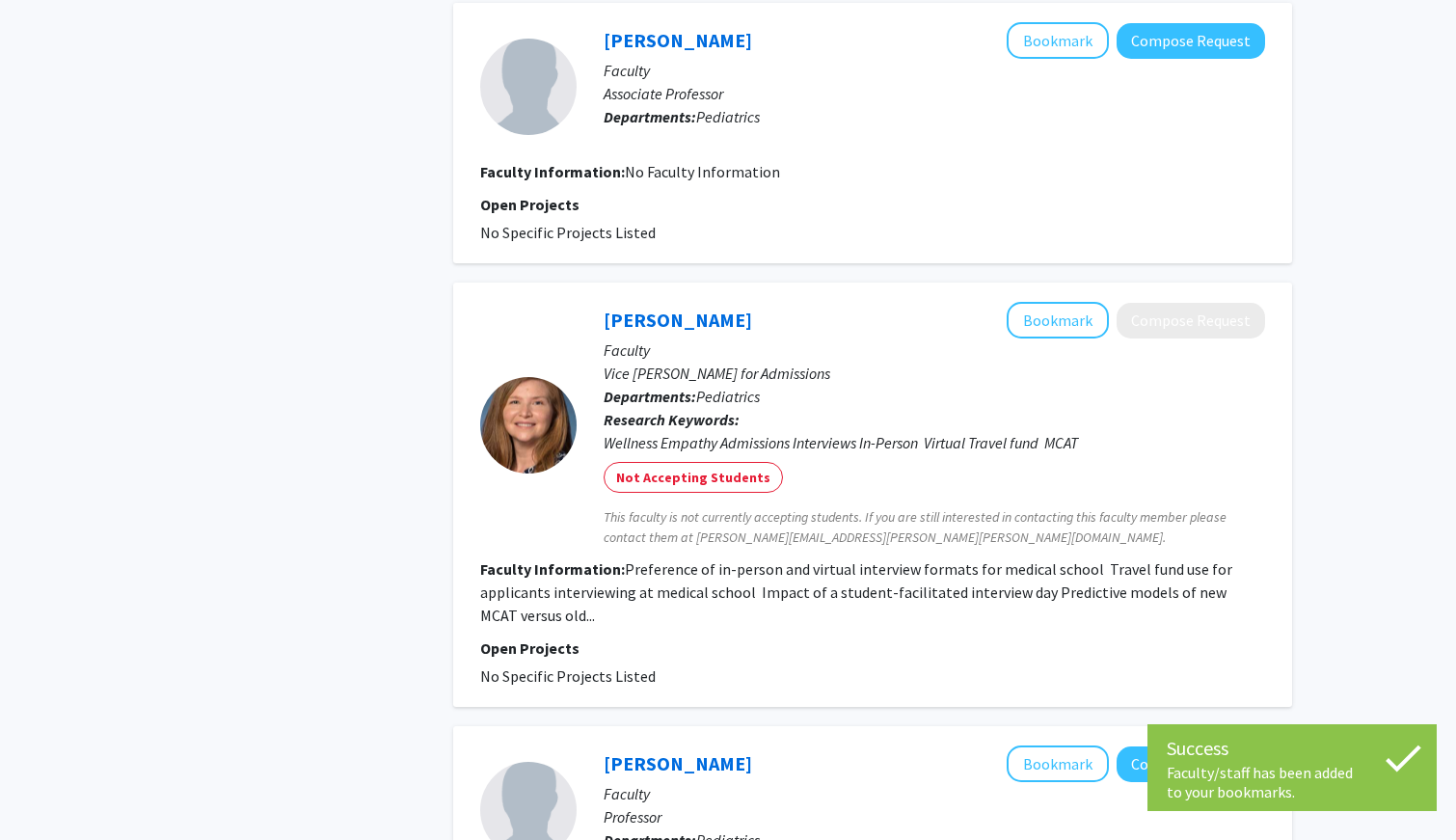
click at [597, 591] on fg-read-more "Preference of in-person and virtual interview formats for medical school Travel…" at bounding box center [856, 591] width 752 height 65
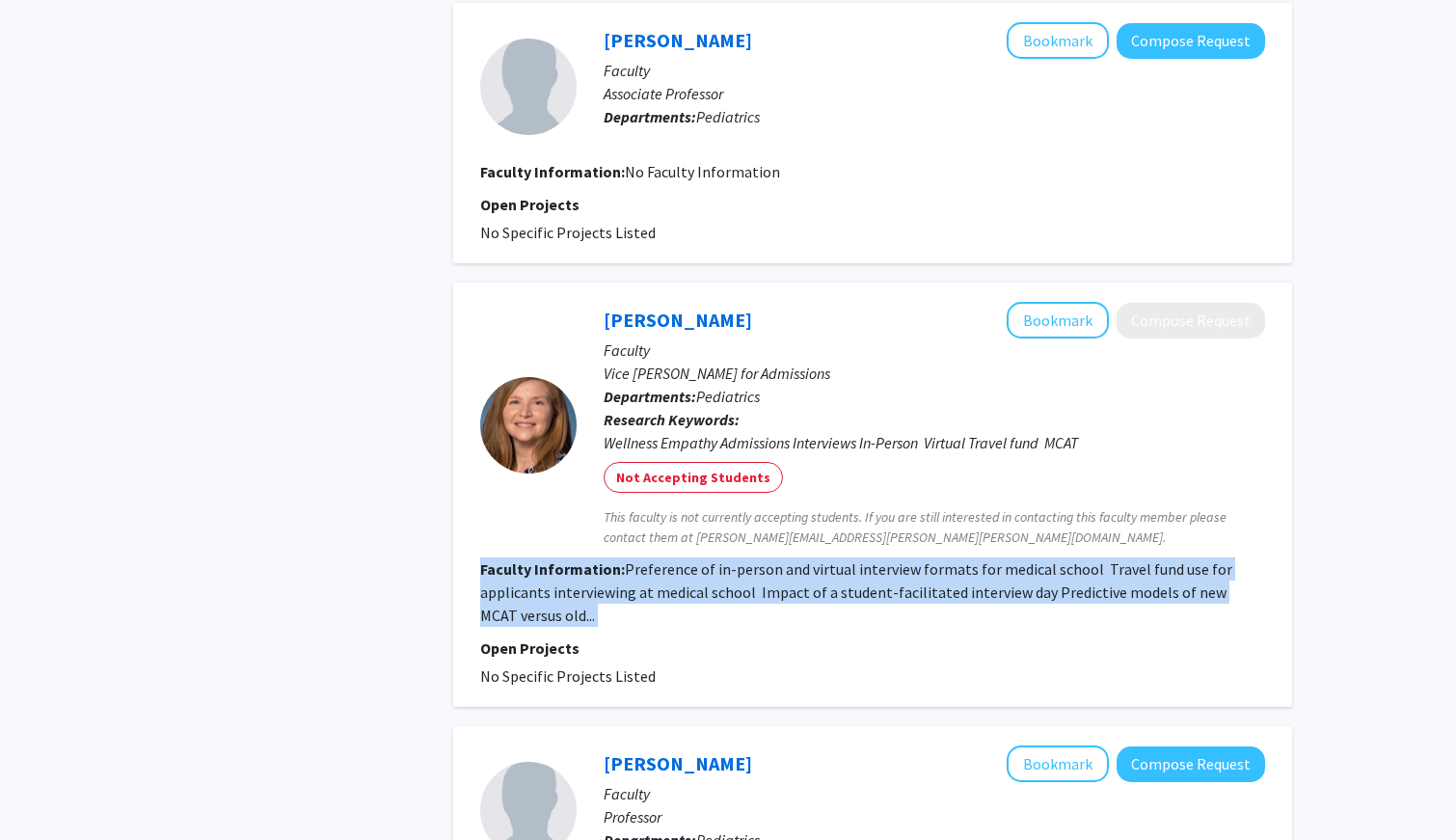
click at [597, 591] on fg-read-more "Preference of in-person and virtual interview formats for medical school Travel…" at bounding box center [856, 591] width 752 height 65
click at [630, 588] on fg-read-more "Preference of in-person and virtual interview formats for medical school Travel…" at bounding box center [856, 591] width 752 height 65
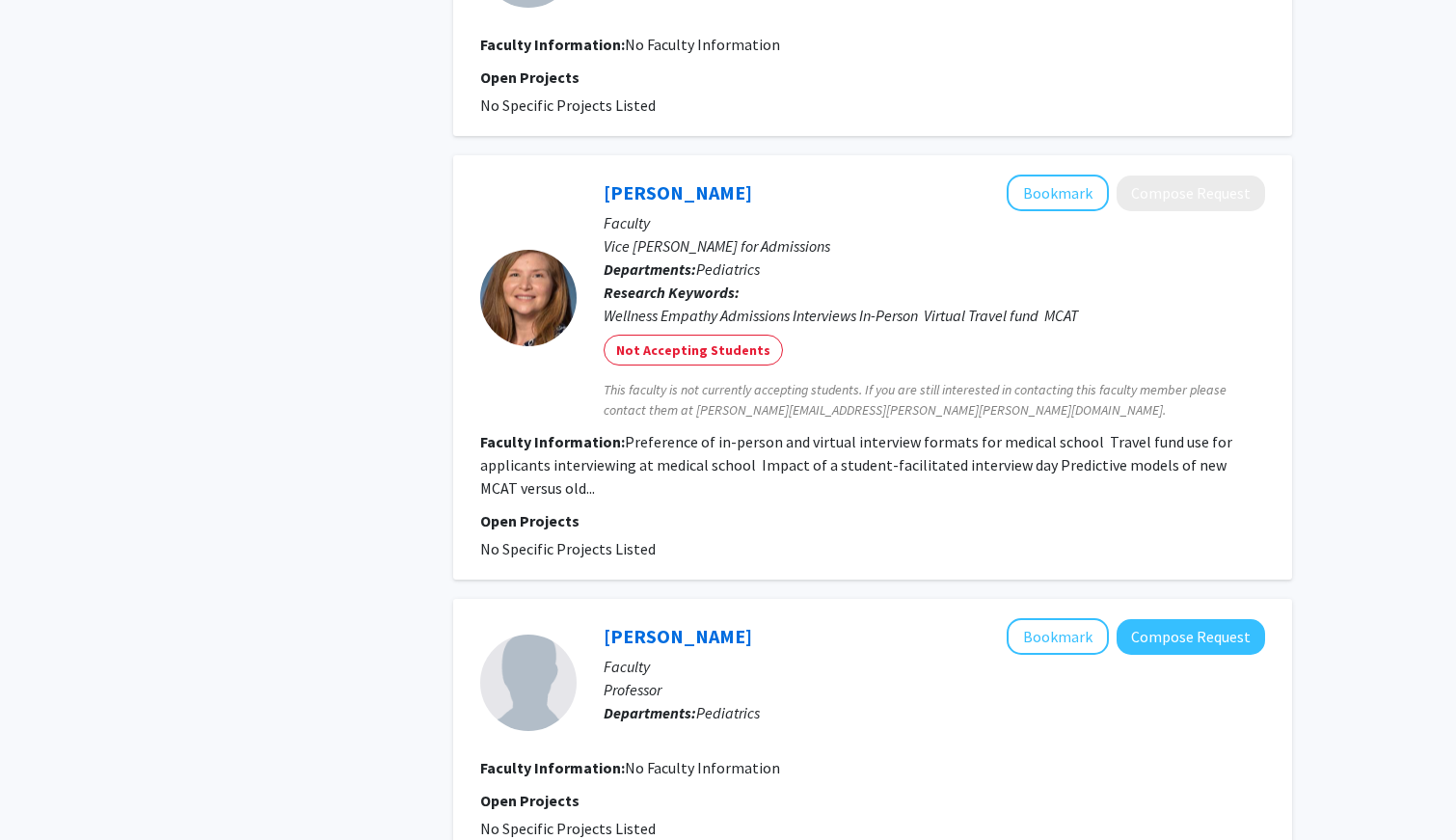
scroll to position [2395, 0]
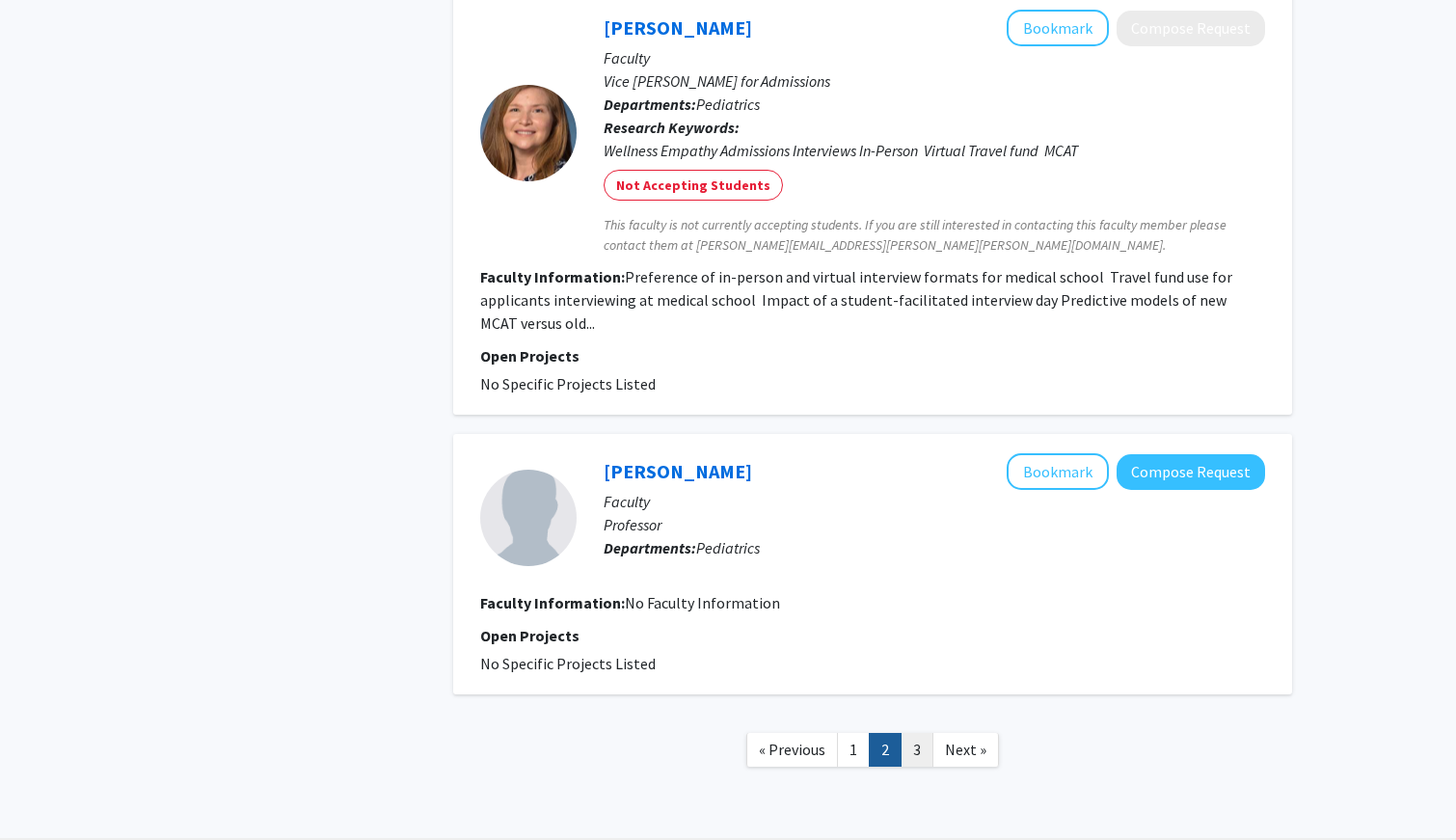
click at [915, 746] on link "3" at bounding box center [916, 750] width 33 height 34
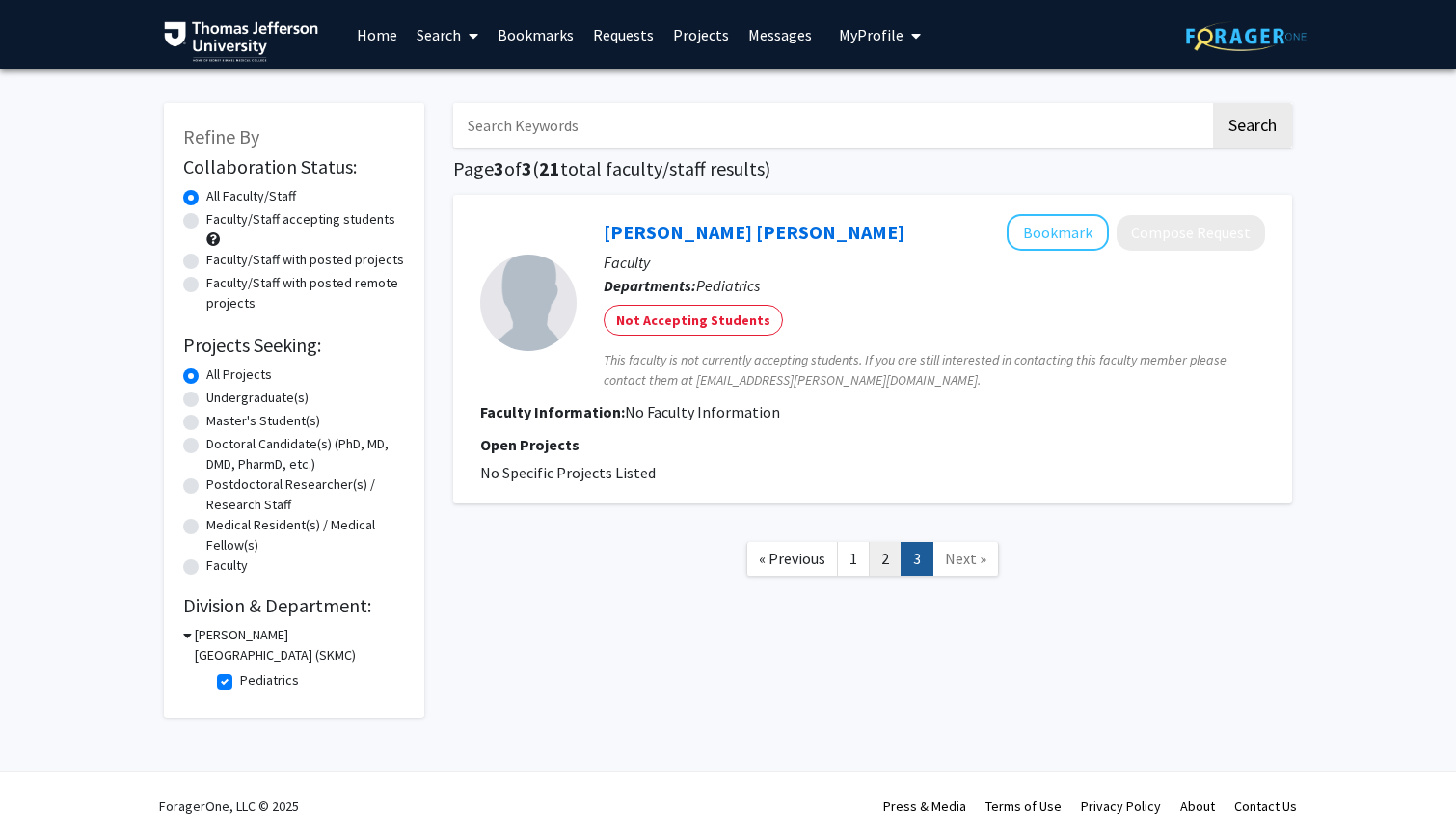
click at [878, 553] on link "2" at bounding box center [884, 559] width 33 height 34
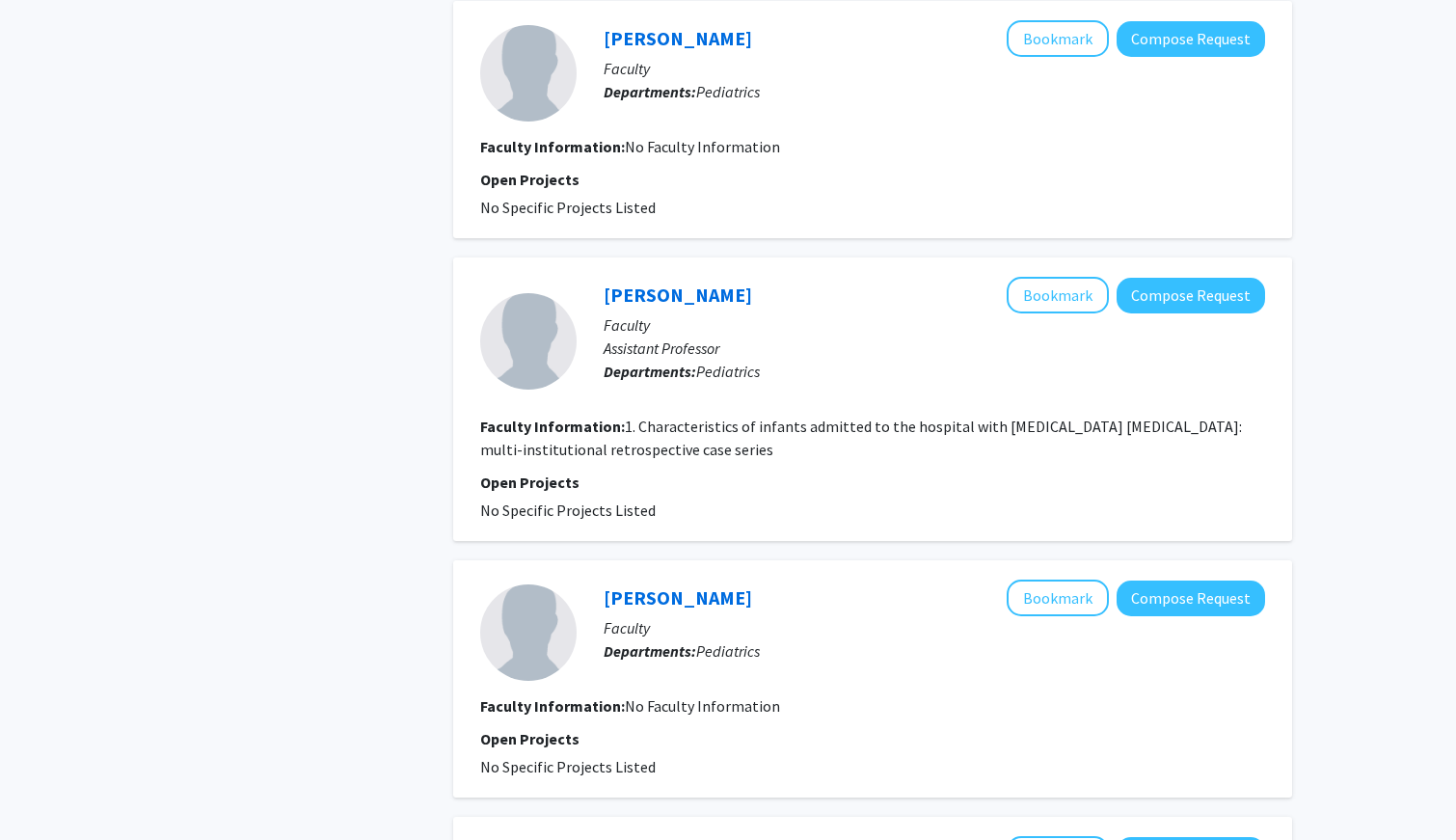
scroll to position [927, 0]
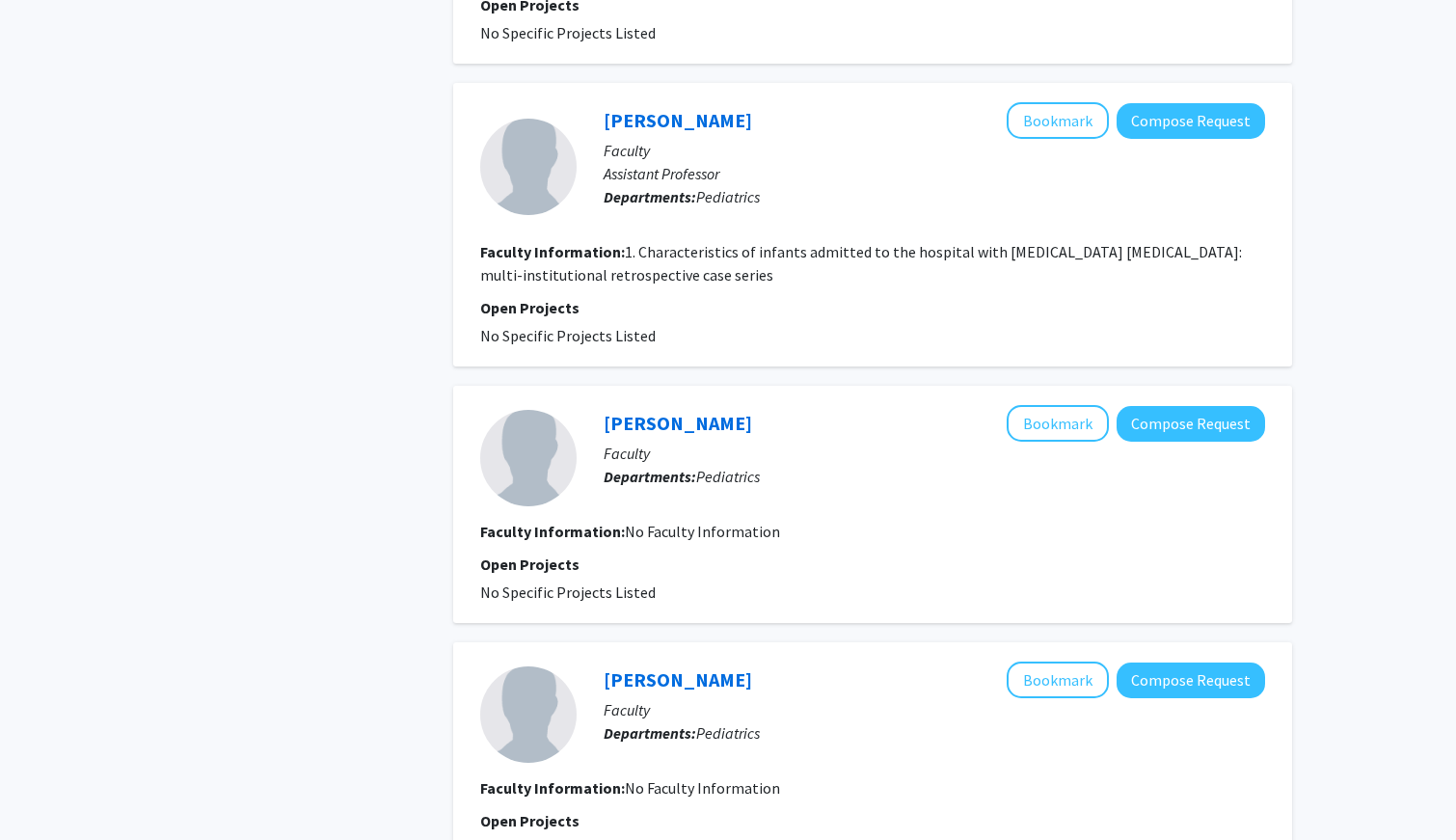
click at [747, 124] on div "[PERSON_NAME] Bookmark Compose Request" at bounding box center [934, 120] width 662 height 37
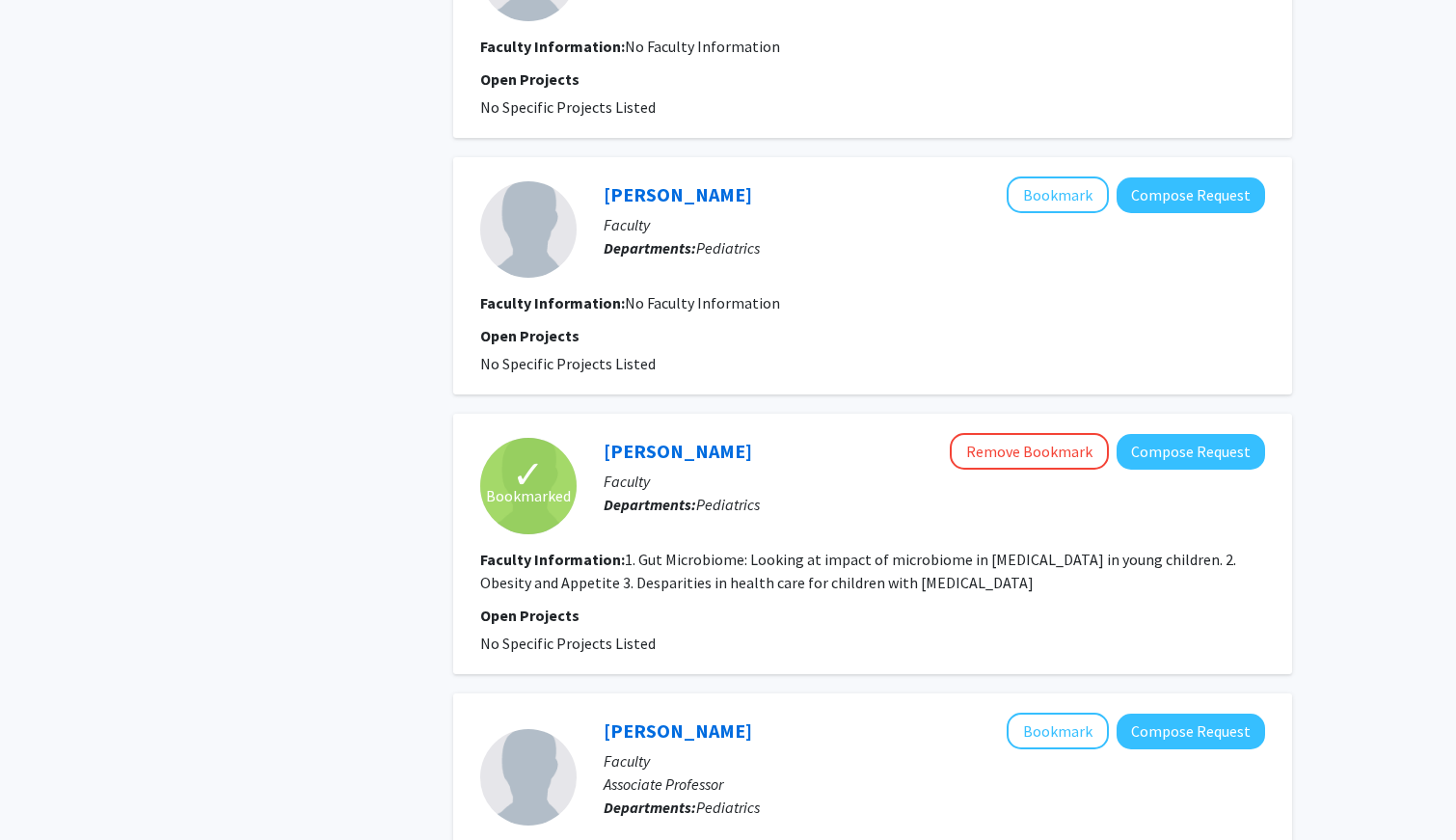
scroll to position [1506, 0]
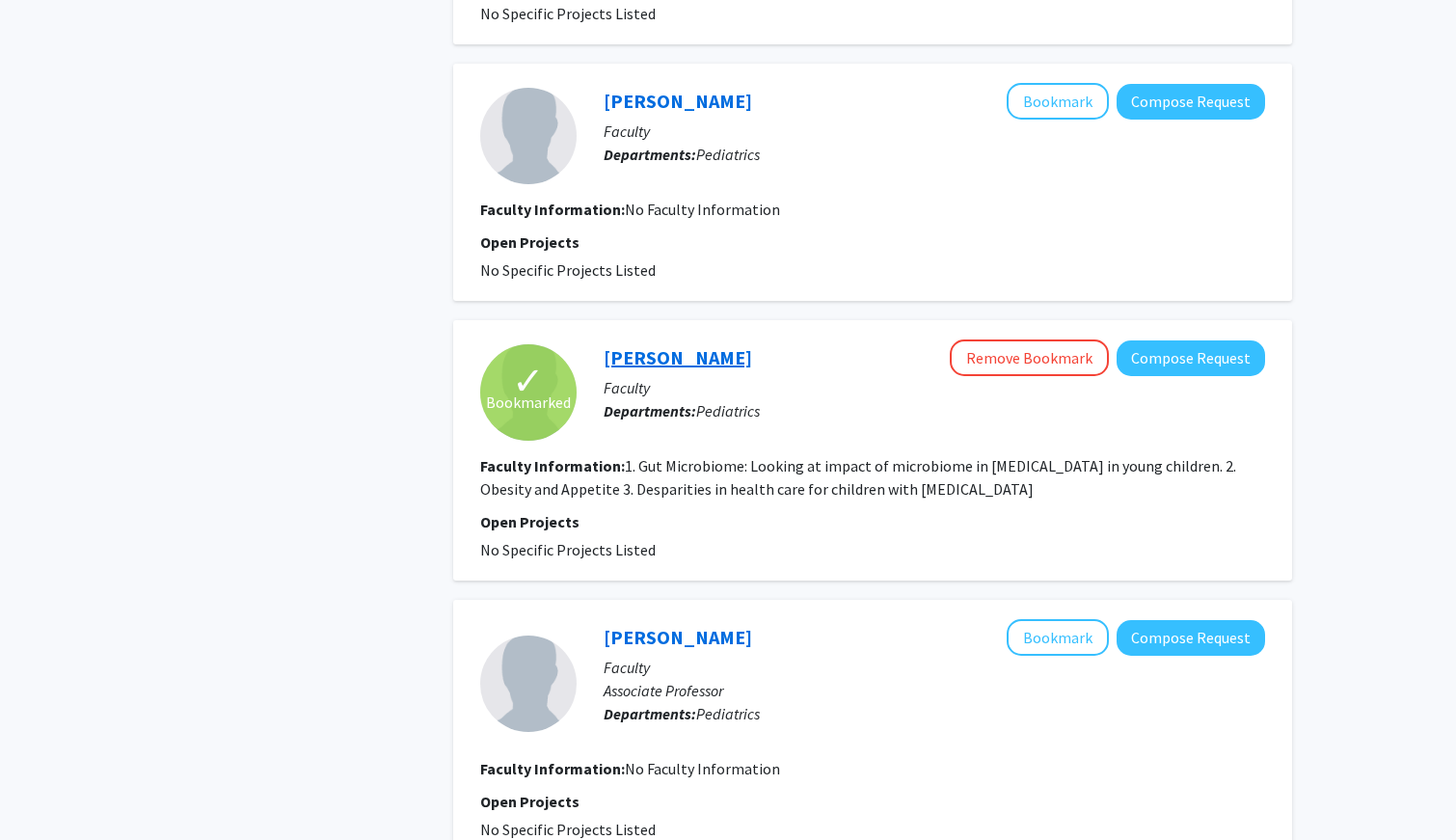
copy link "[PERSON_NAME]"
drag, startPoint x: 804, startPoint y: 359, endPoint x: 606, endPoint y: 360, distance: 198.0
click at [606, 360] on div "[PERSON_NAME] Remove Bookmark Compose Request" at bounding box center [934, 358] width 662 height 37
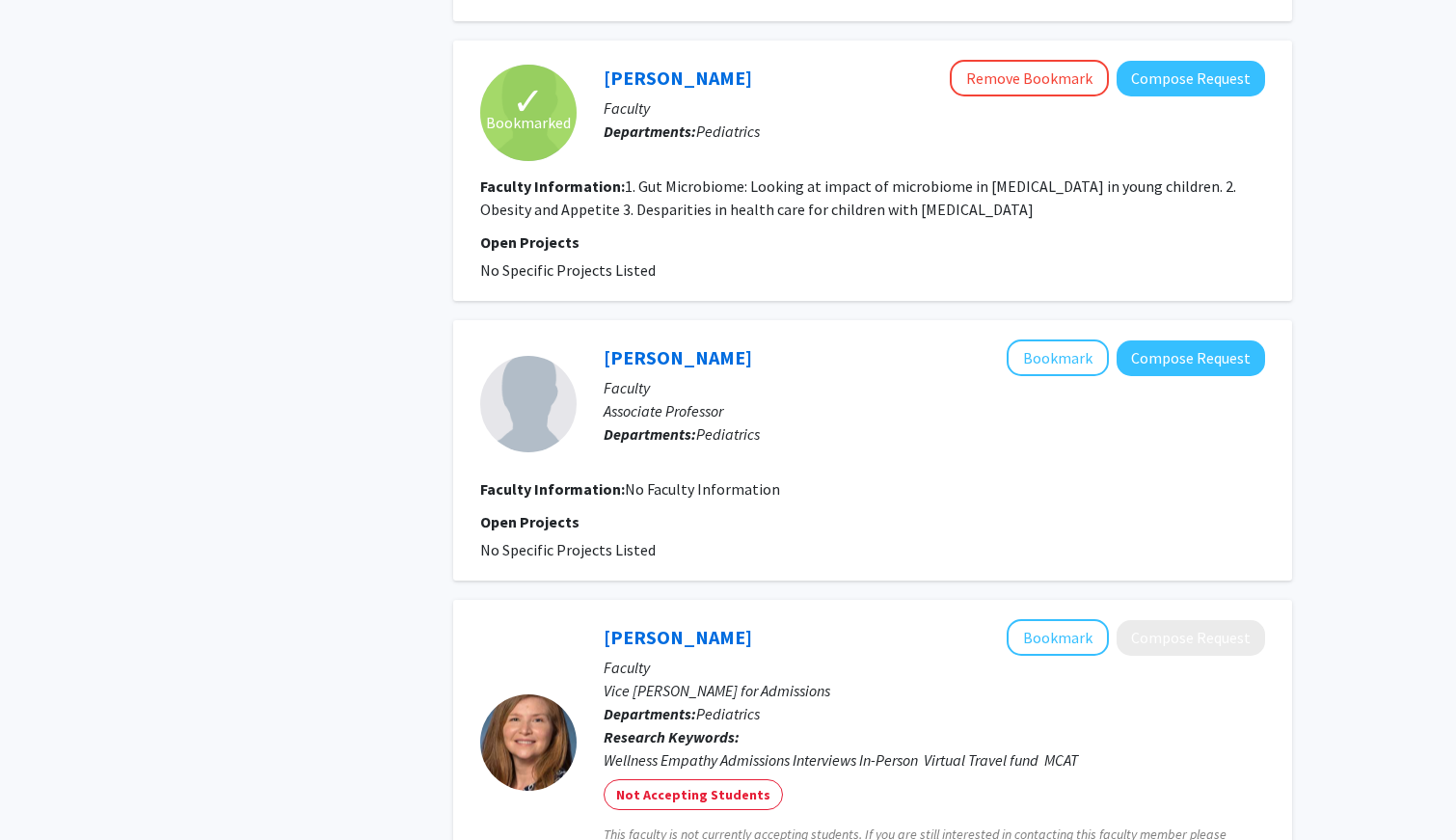
scroll to position [2463, 0]
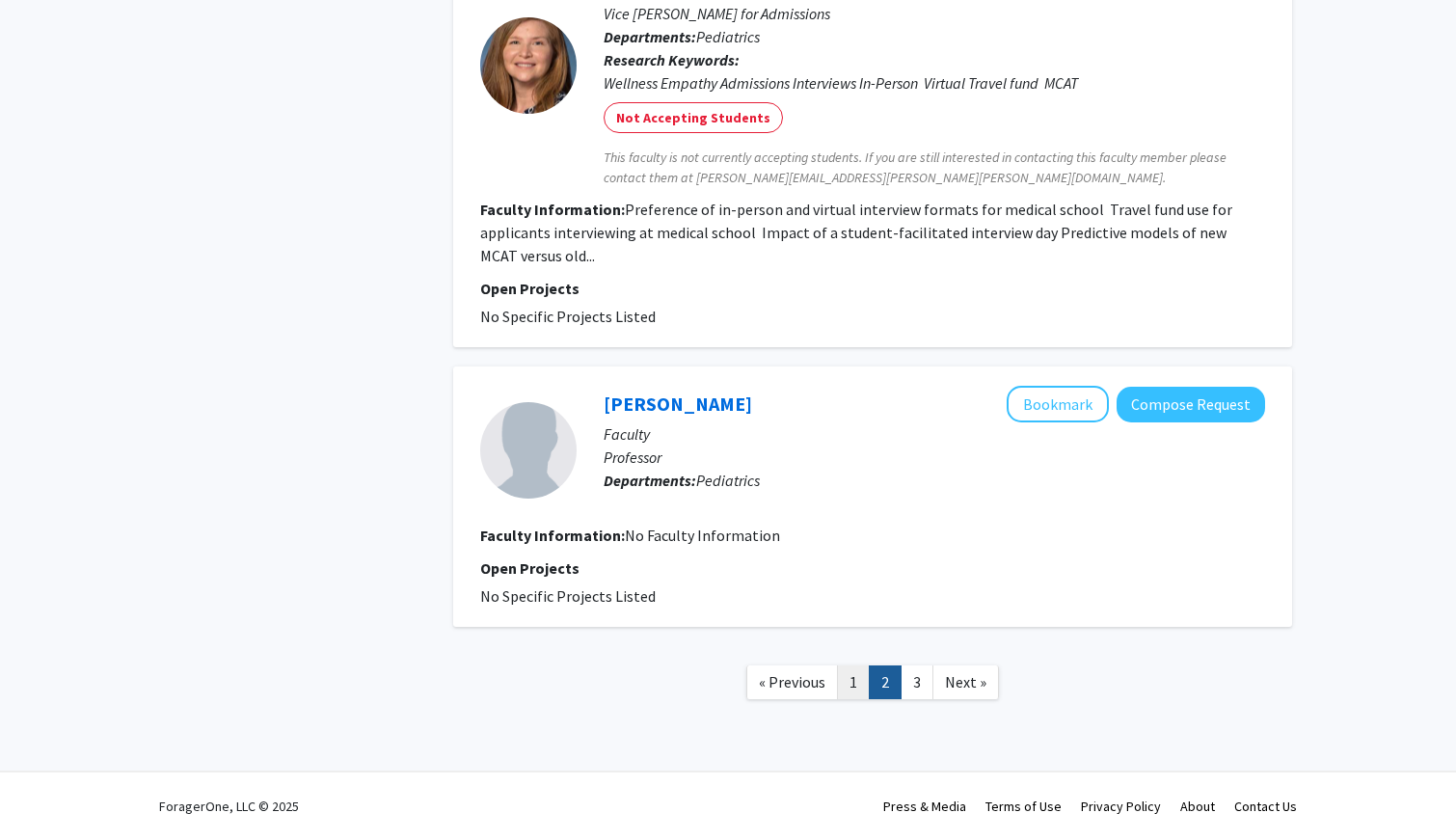
click at [853, 682] on link "1" at bounding box center [853, 682] width 33 height 34
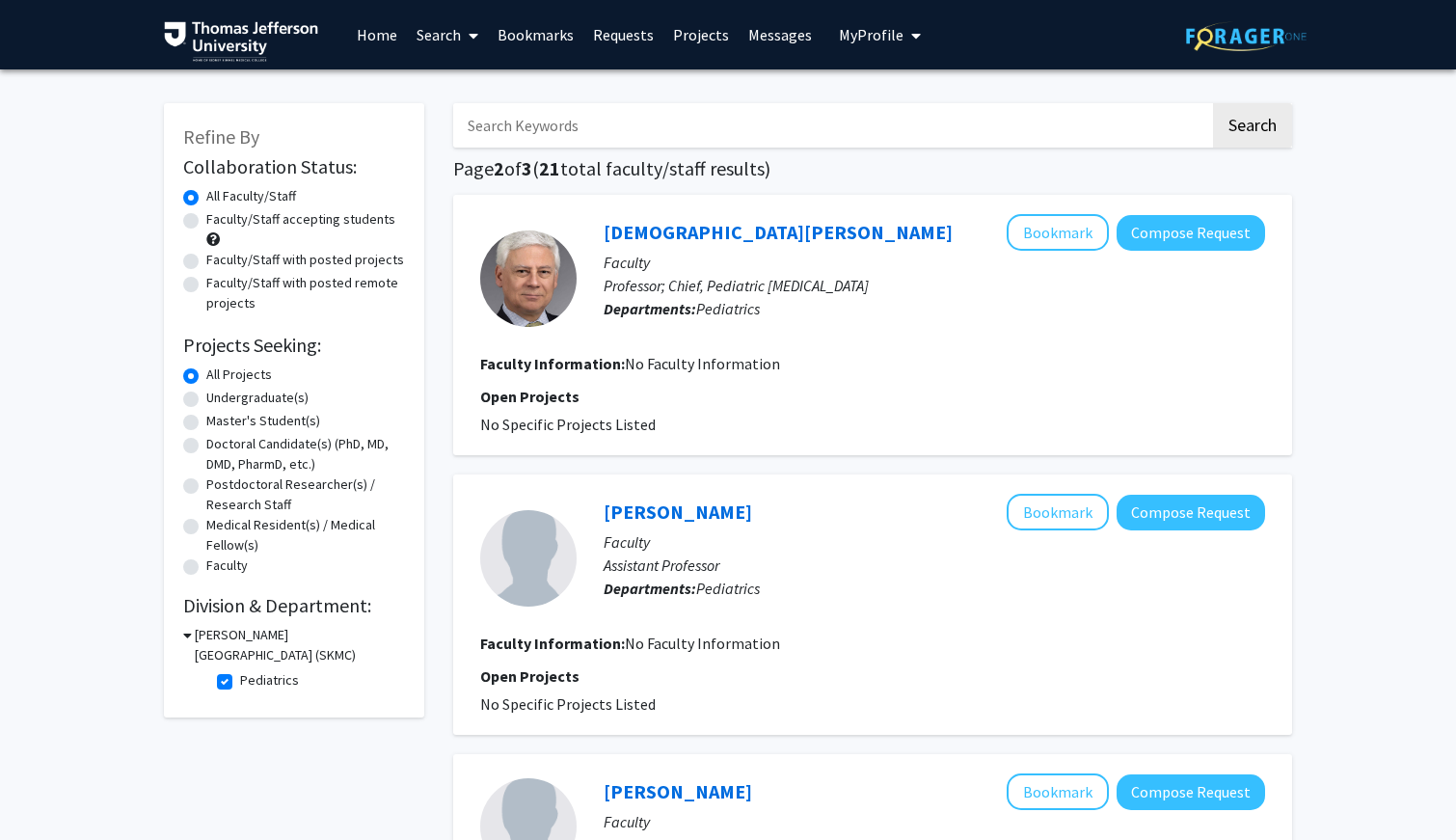
click at [206, 219] on label "Faculty/Staff accepting students" at bounding box center [300, 219] width 189 height 20
click at [206, 219] on input "Faculty/Staff accepting students" at bounding box center [212, 215] width 13 height 13
radio input "true"
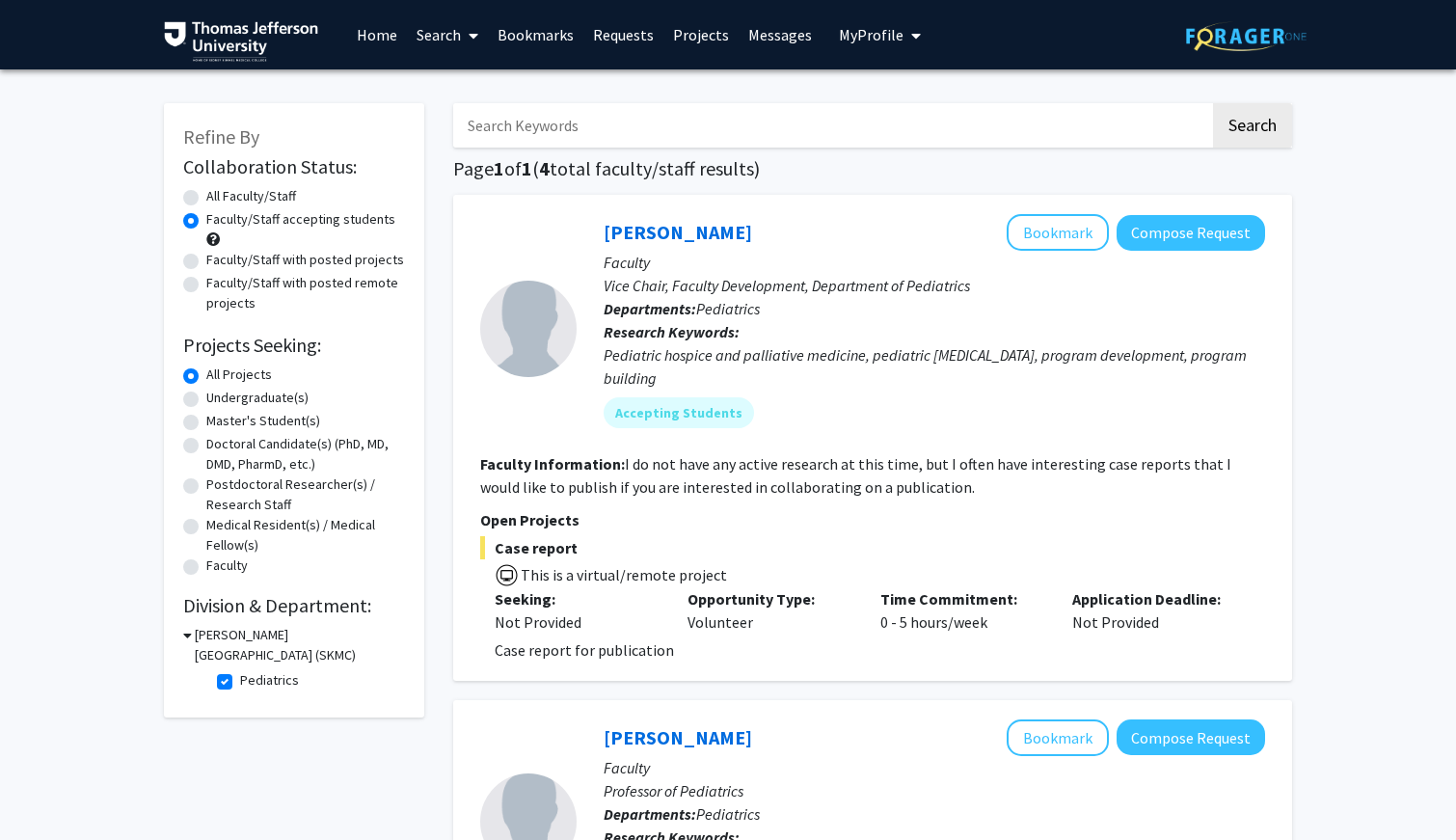
click at [240, 677] on label "Pediatrics" at bounding box center [268, 680] width 58 height 20
click at [240, 677] on input "Pediatrics" at bounding box center [246, 676] width 13 height 13
checkbox input "false"
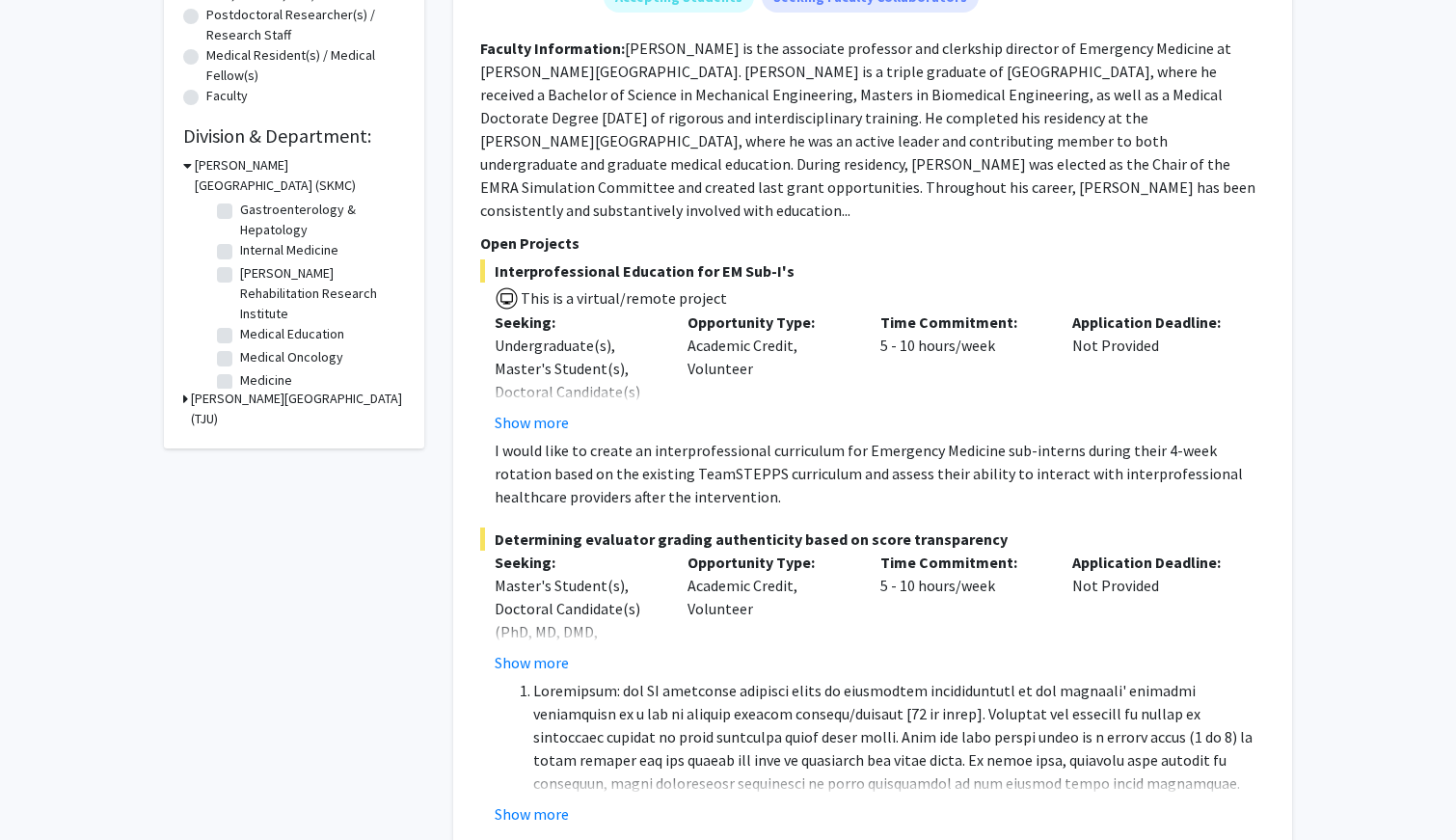
scroll to position [446, 0]
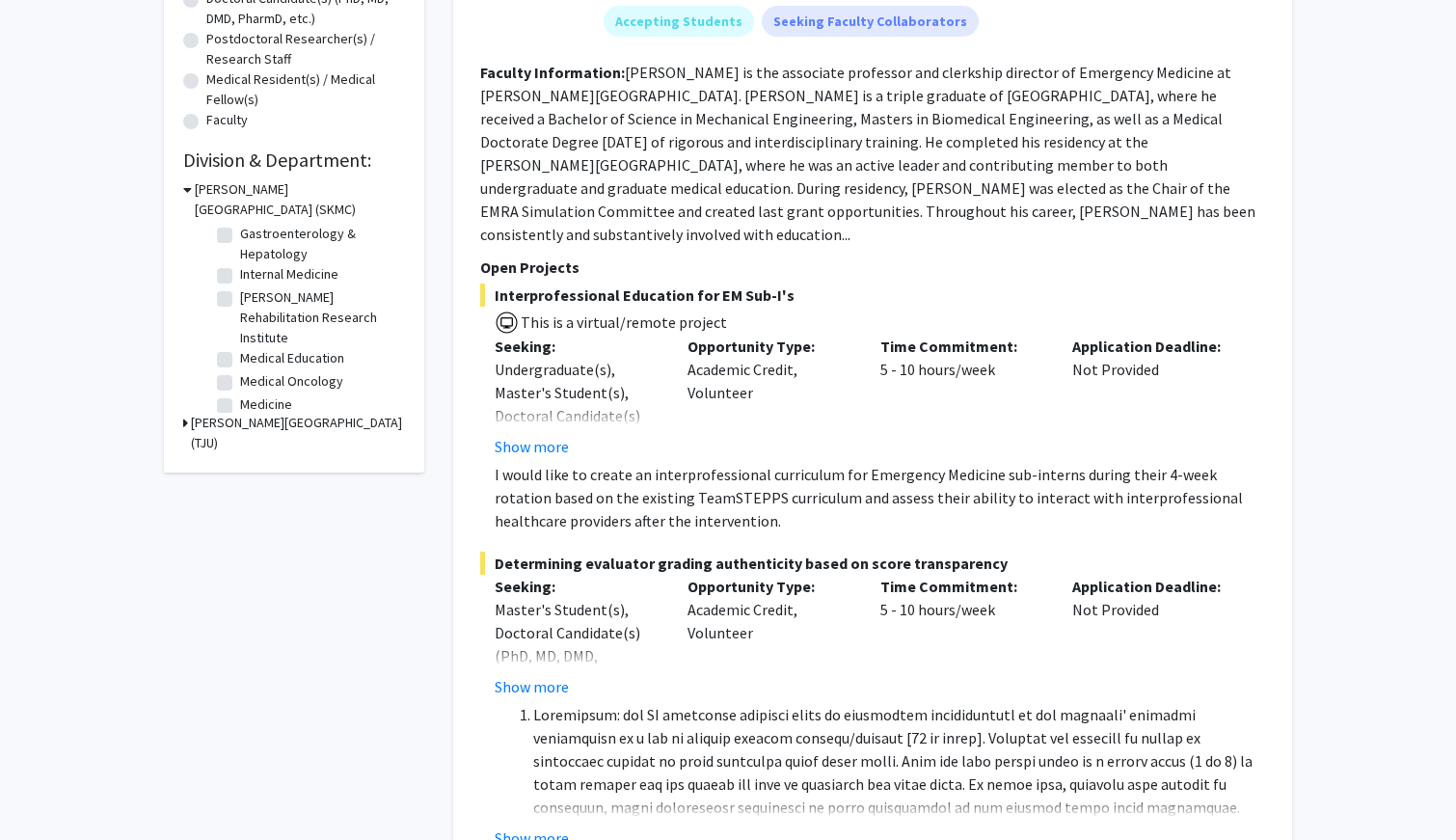
click at [217, 424] on h3 "[PERSON_NAME][GEOGRAPHIC_DATA] (TJU)" at bounding box center [298, 433] width 214 height 41
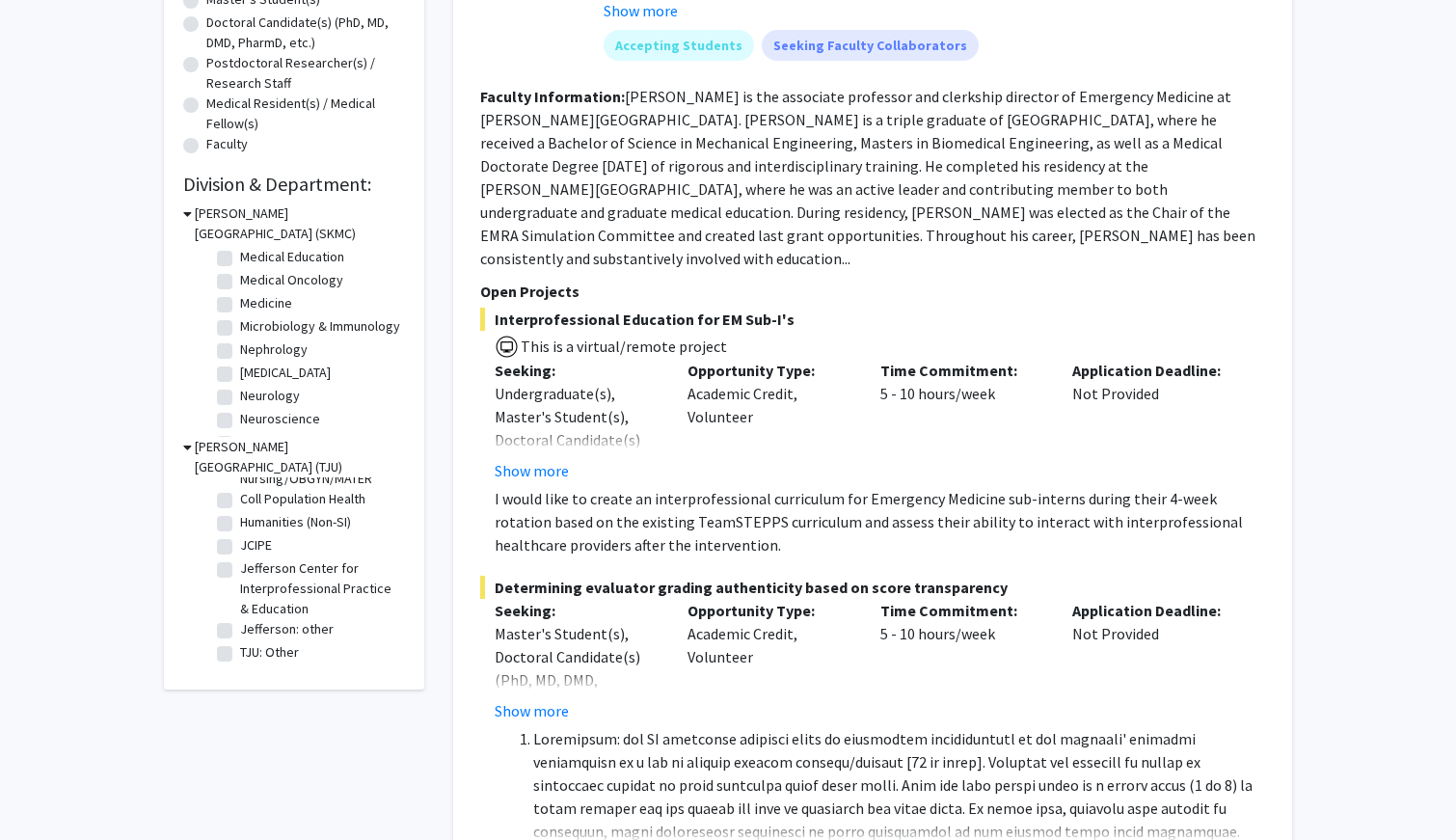
scroll to position [342, 0]
click at [277, 355] on label "Neurology" at bounding box center [269, 354] width 59 height 20
click at [253, 355] on input "Neurology" at bounding box center [246, 350] width 13 height 13
checkbox input "true"
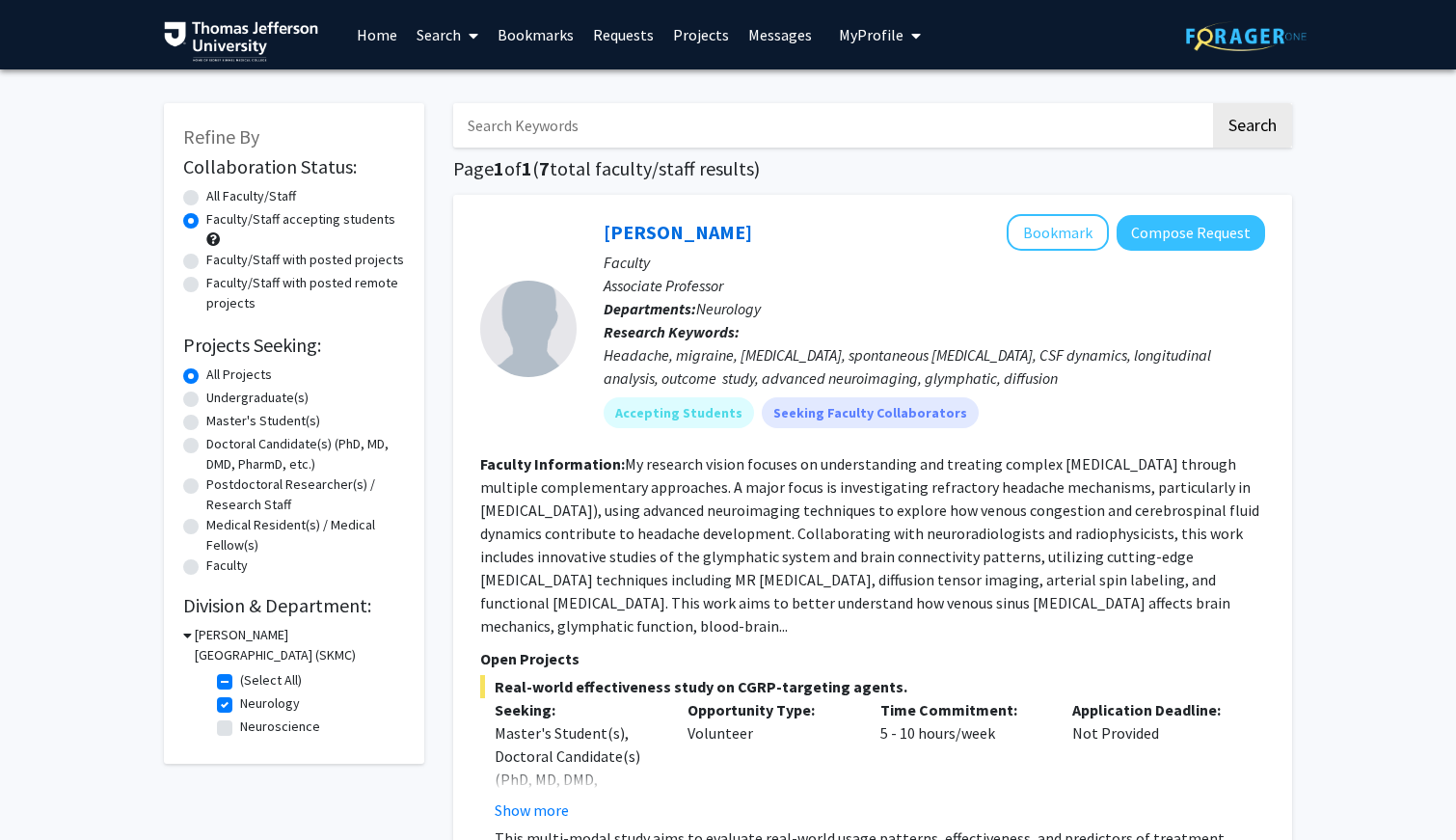
click at [240, 696] on label "Neurology" at bounding box center [269, 703] width 59 height 20
click at [240, 696] on input "Neurology" at bounding box center [246, 699] width 13 height 13
checkbox input "false"
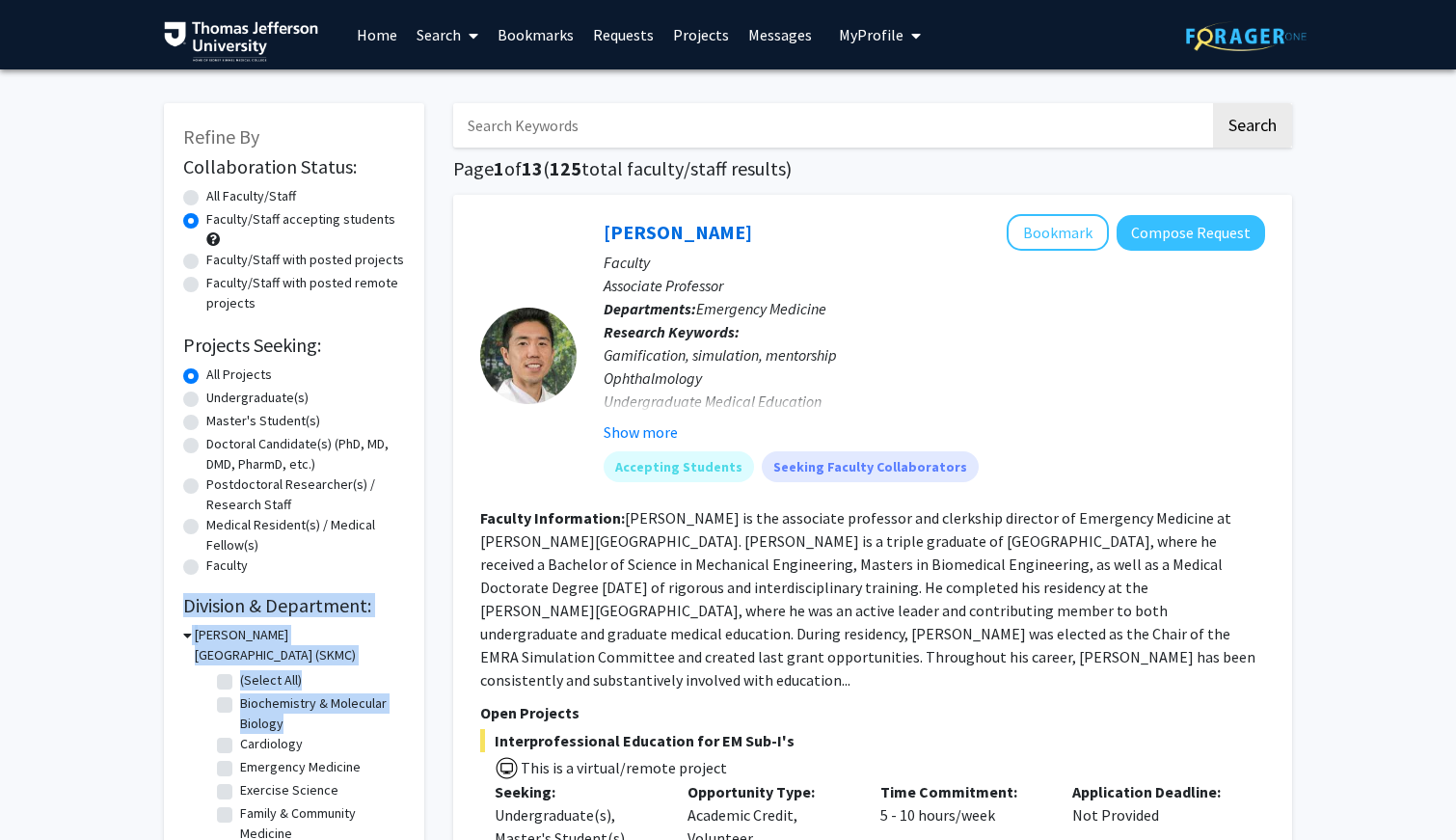
drag, startPoint x: 227, startPoint y: 735, endPoint x: 307, endPoint y: 565, distance: 187.9
click at [306, 565] on div "Collaboration Status: Collaboration Status All Faculty/Staff Collaboration Stat…" at bounding box center [294, 525] width 222 height 747
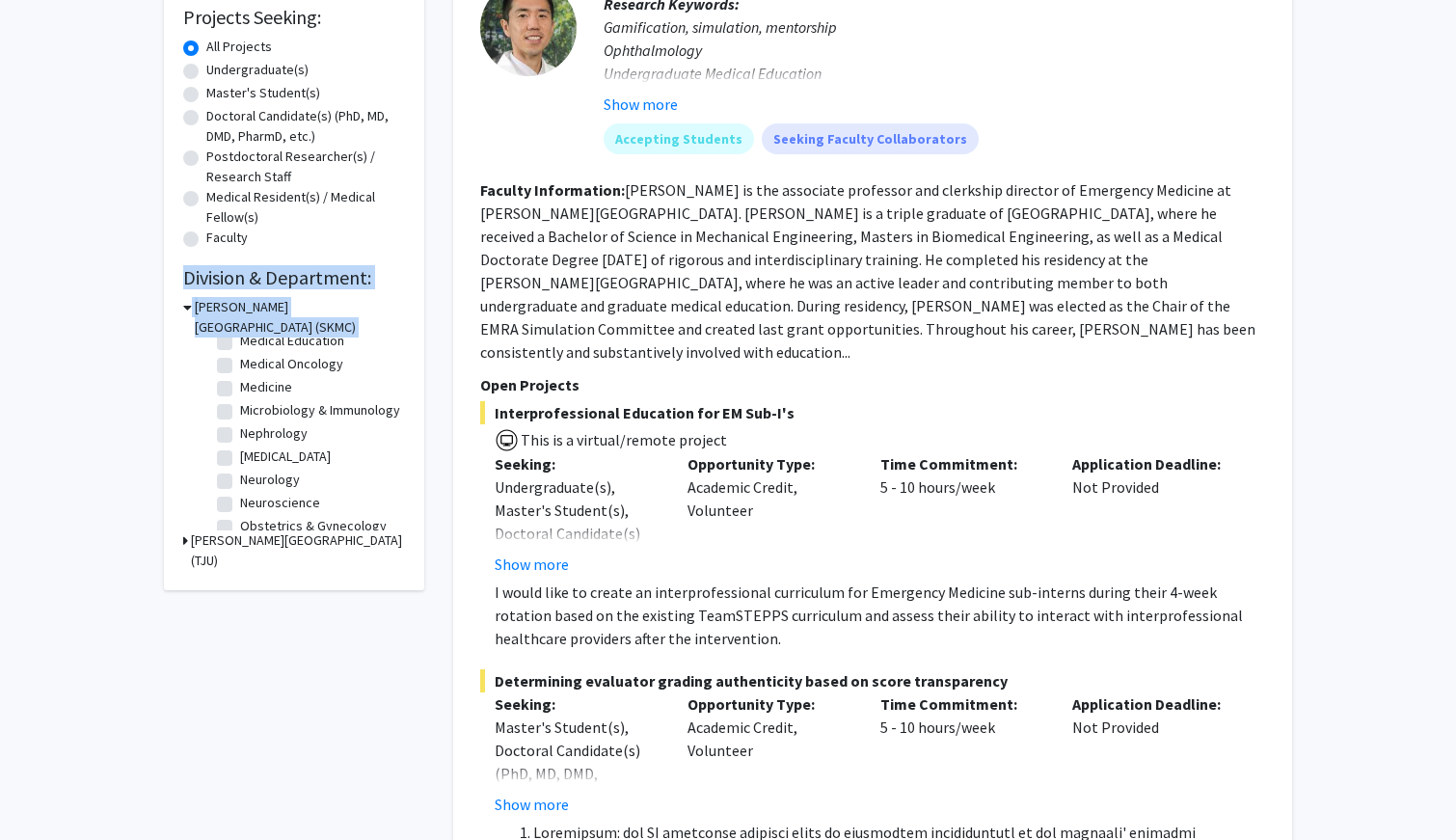
scroll to position [313, 0]
click at [240, 498] on label "Neuroscience" at bounding box center [279, 498] width 80 height 20
click at [240, 498] on input "Neuroscience" at bounding box center [246, 494] width 13 height 13
checkbox input "true"
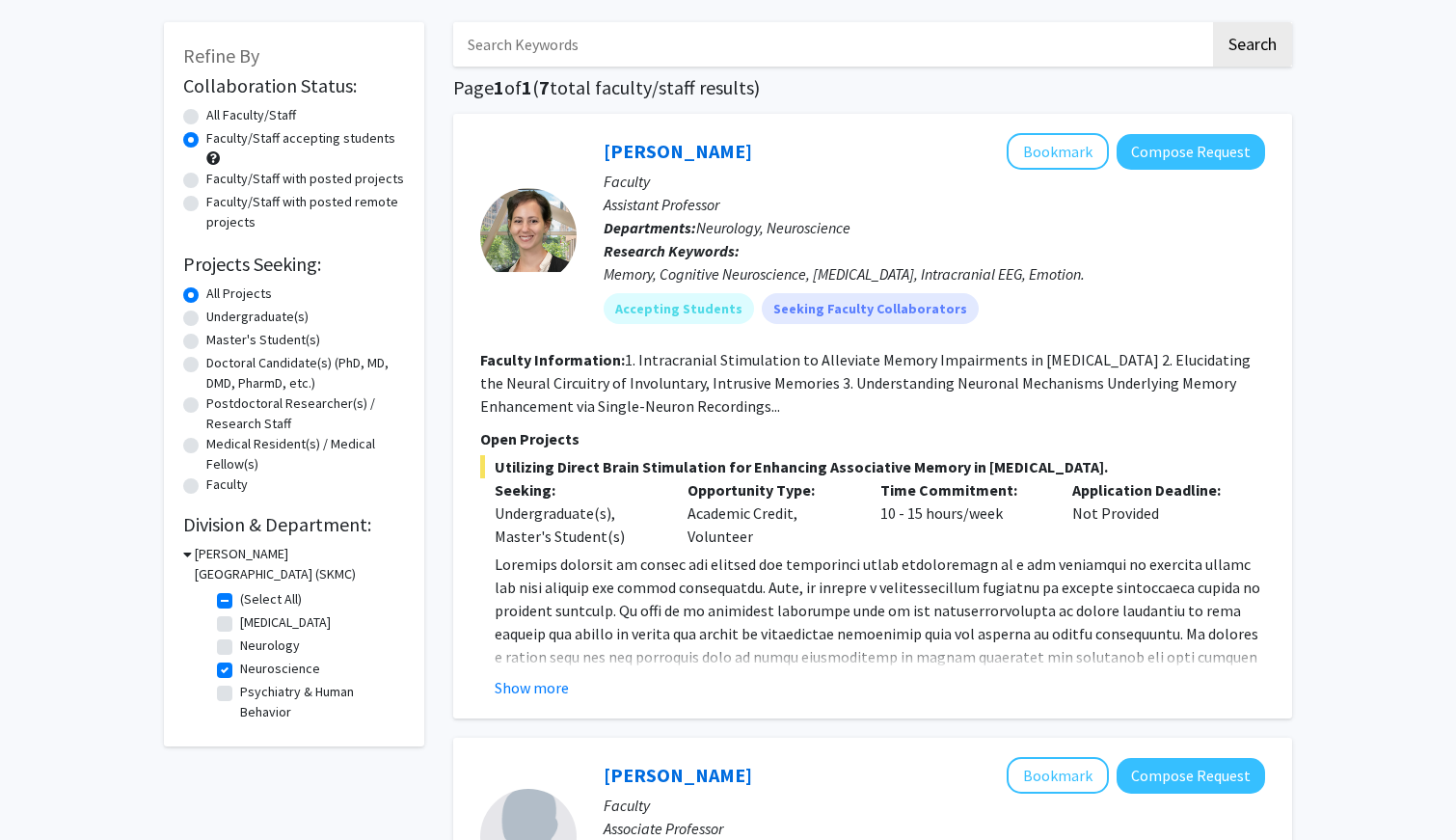
scroll to position [126, 0]
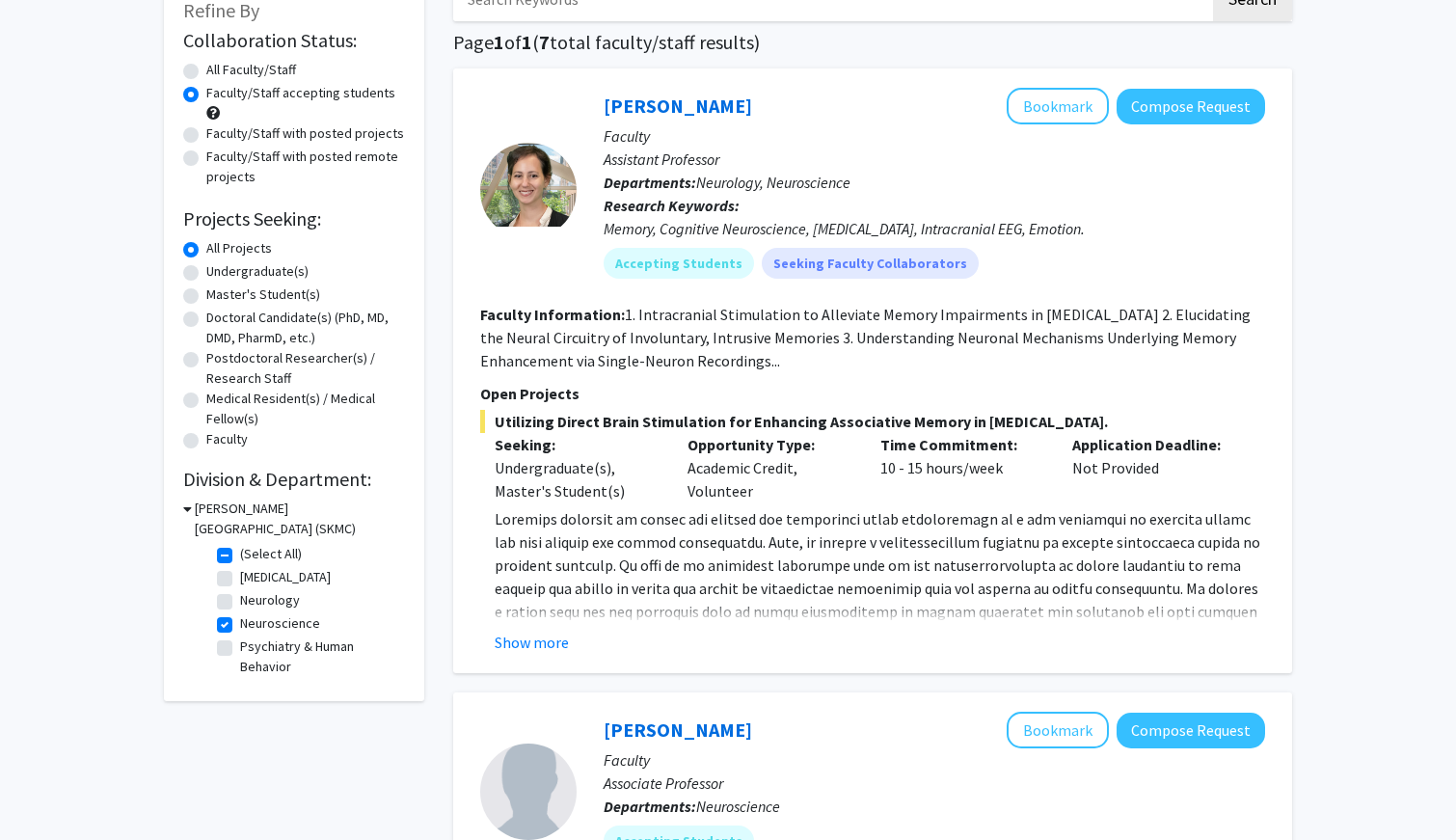
click at [240, 621] on label "Neuroscience" at bounding box center [279, 623] width 80 height 20
click at [240, 621] on input "Neuroscience" at bounding box center [246, 619] width 13 height 13
checkbox input "false"
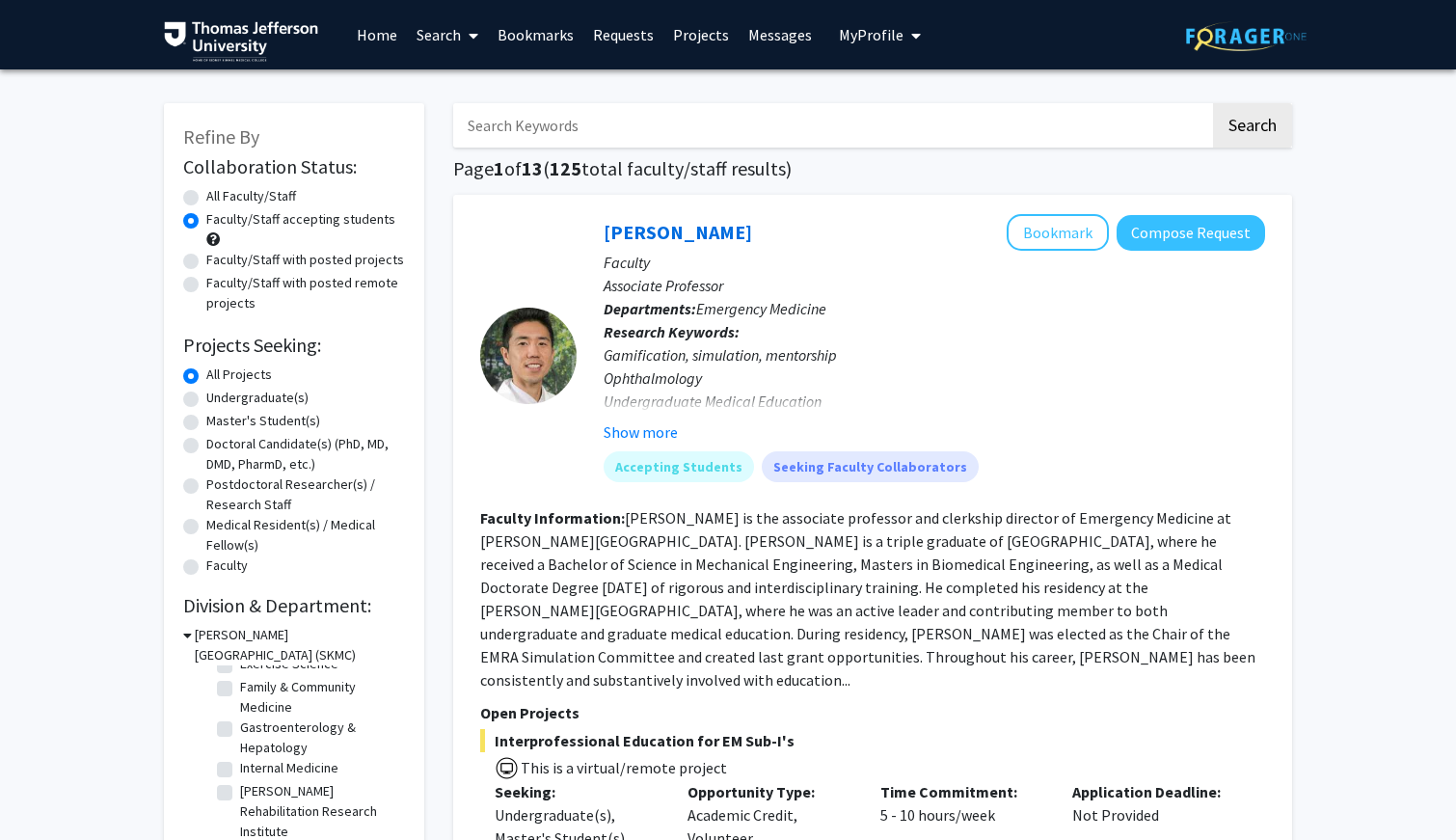
scroll to position [115, 0]
click at [280, 710] on label "Family & Community Medicine" at bounding box center [320, 708] width 160 height 41
click at [253, 701] on input "Family & Community Medicine" at bounding box center [246, 694] width 13 height 13
checkbox input "true"
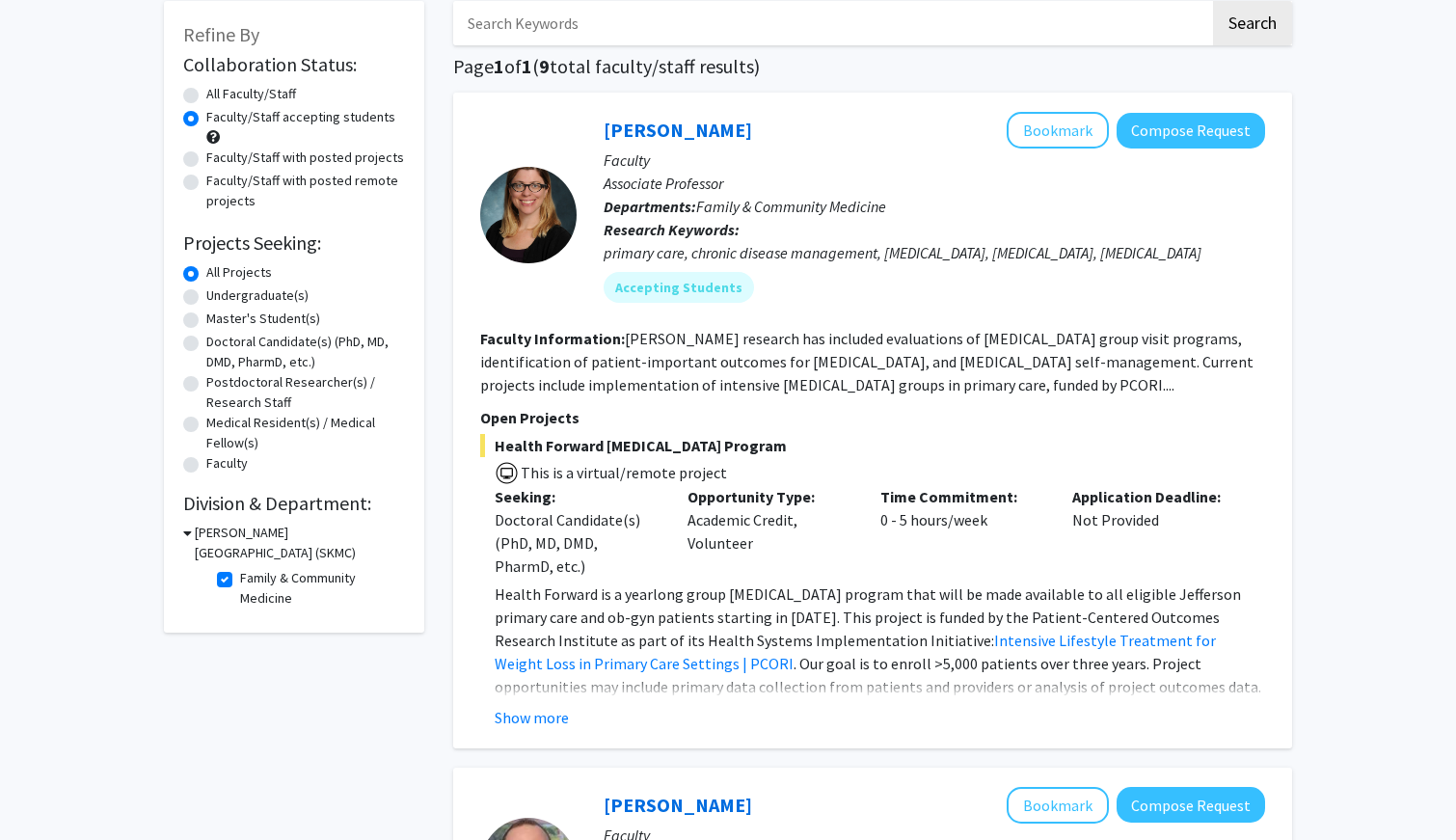
scroll to position [127, 0]
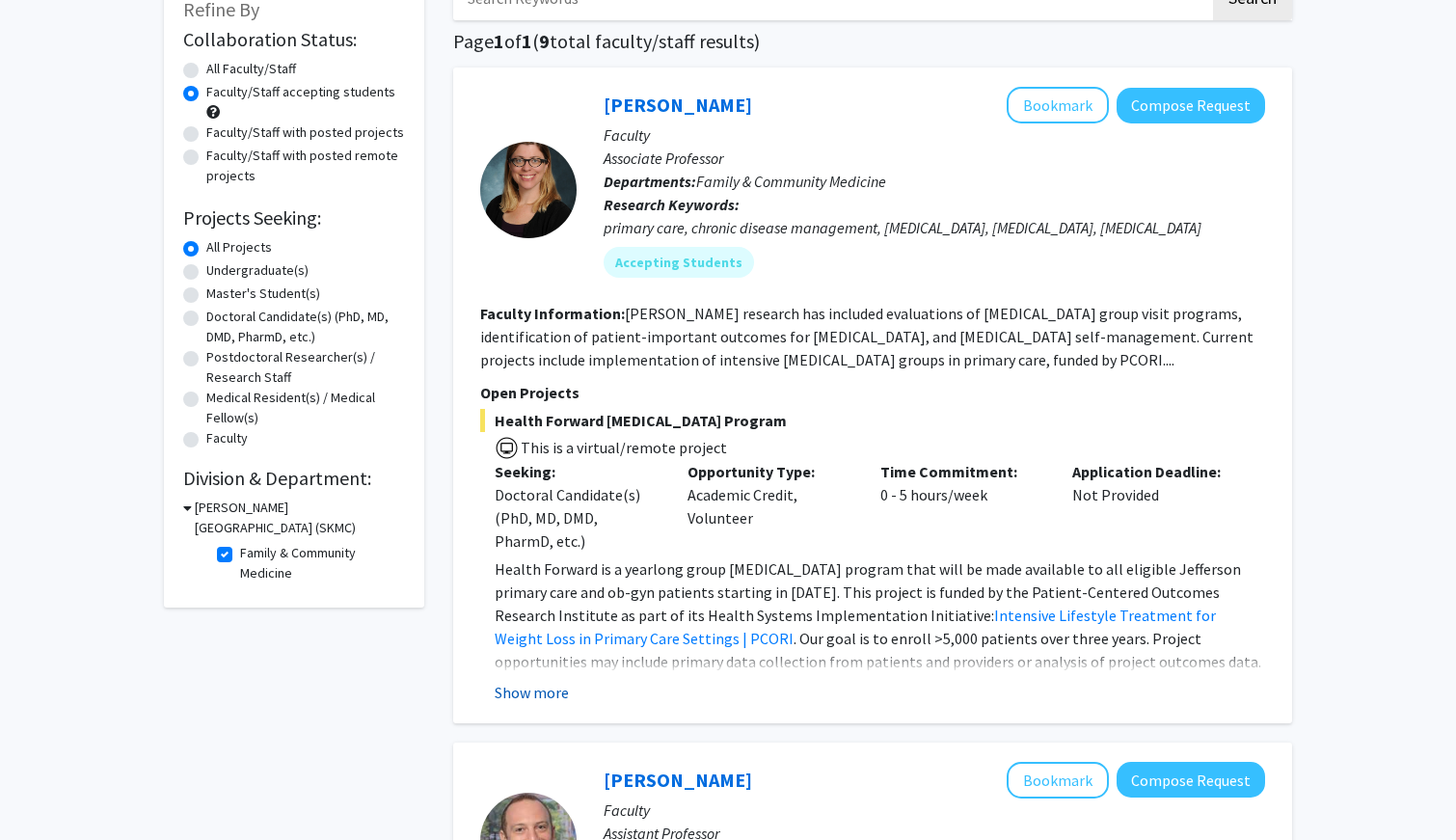
click at [556, 698] on button "Show more" at bounding box center [531, 691] width 74 height 23
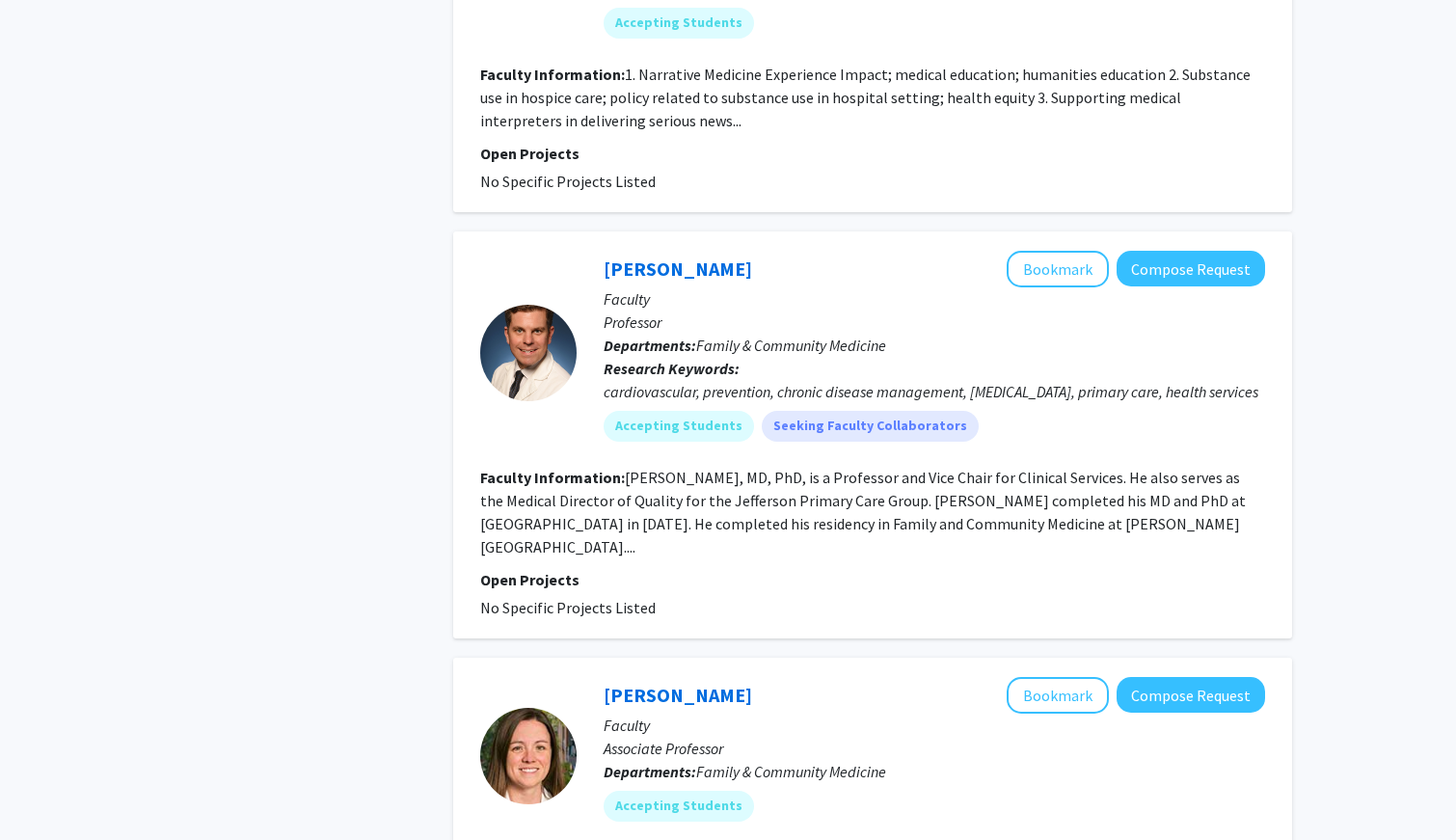
scroll to position [4024, 0]
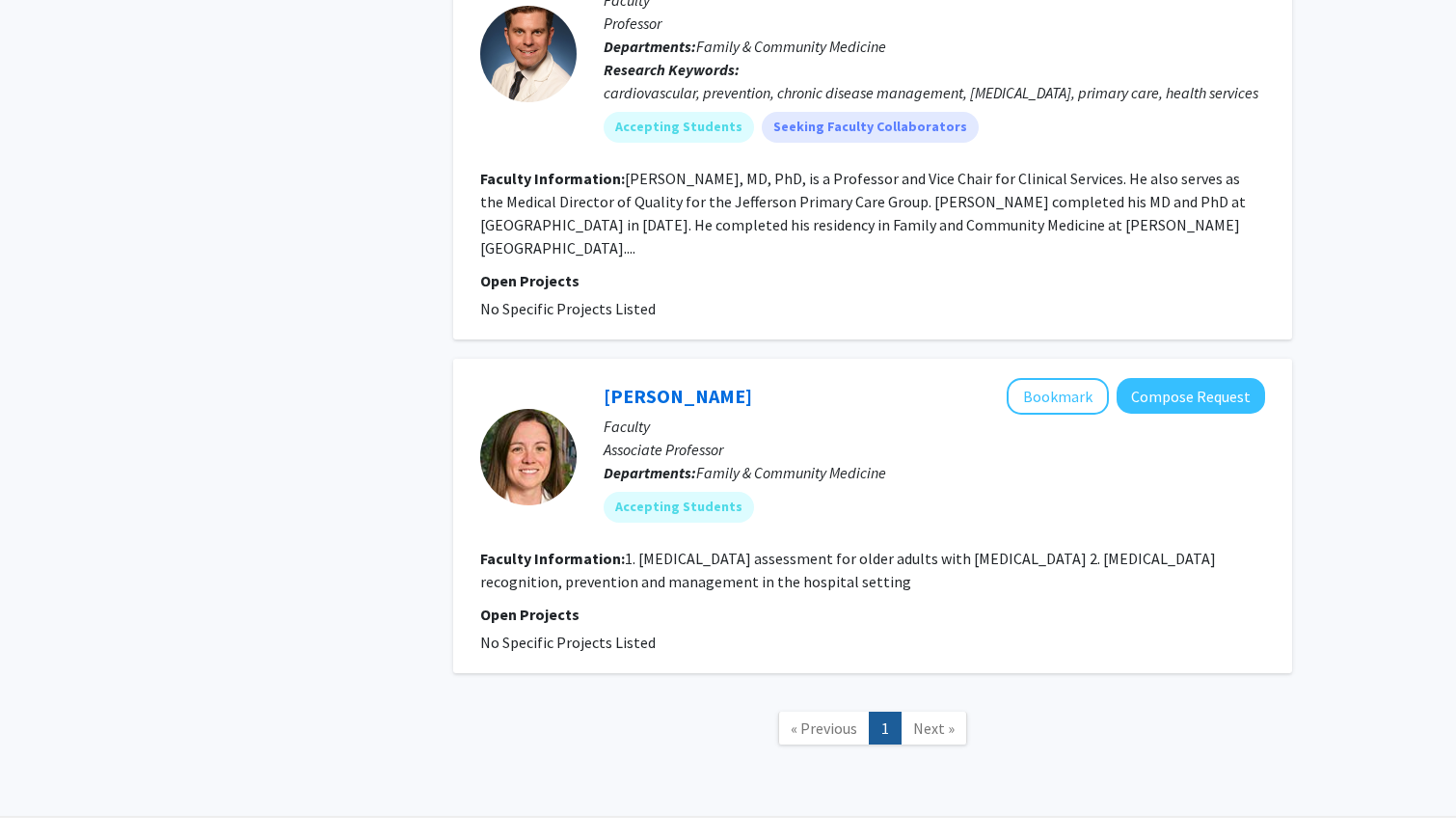
checkbox input "false"
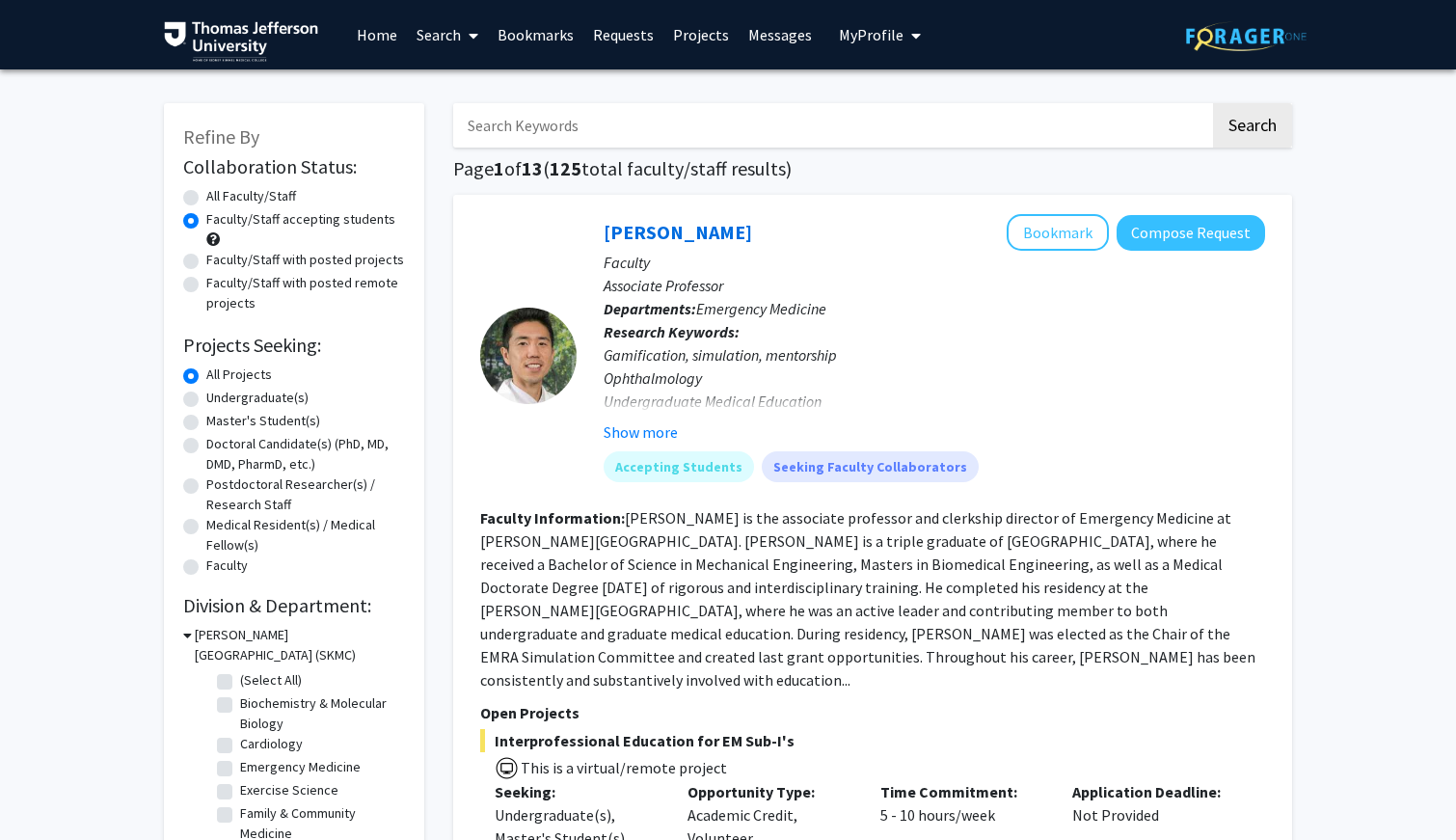
click at [889, 126] on input "Search Keywords" at bounding box center [831, 125] width 757 height 45
click at [631, 121] on input "Search Keywords" at bounding box center [831, 125] width 757 height 45
type input "s"
type input "[MEDICAL_DATA]"
click at [1029, 103] on button "Search" at bounding box center [1252, 125] width 79 height 45
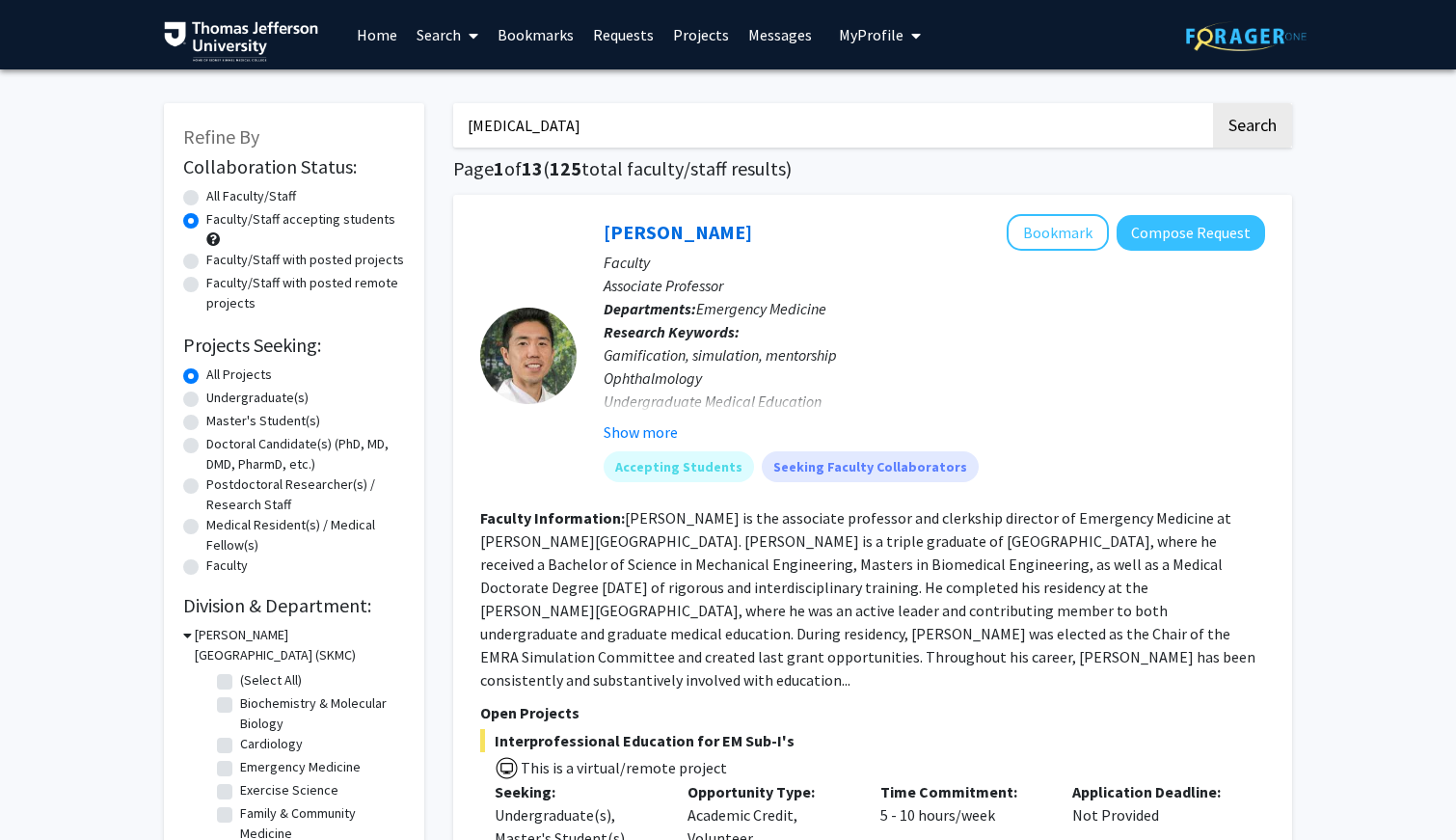
radio input "true"
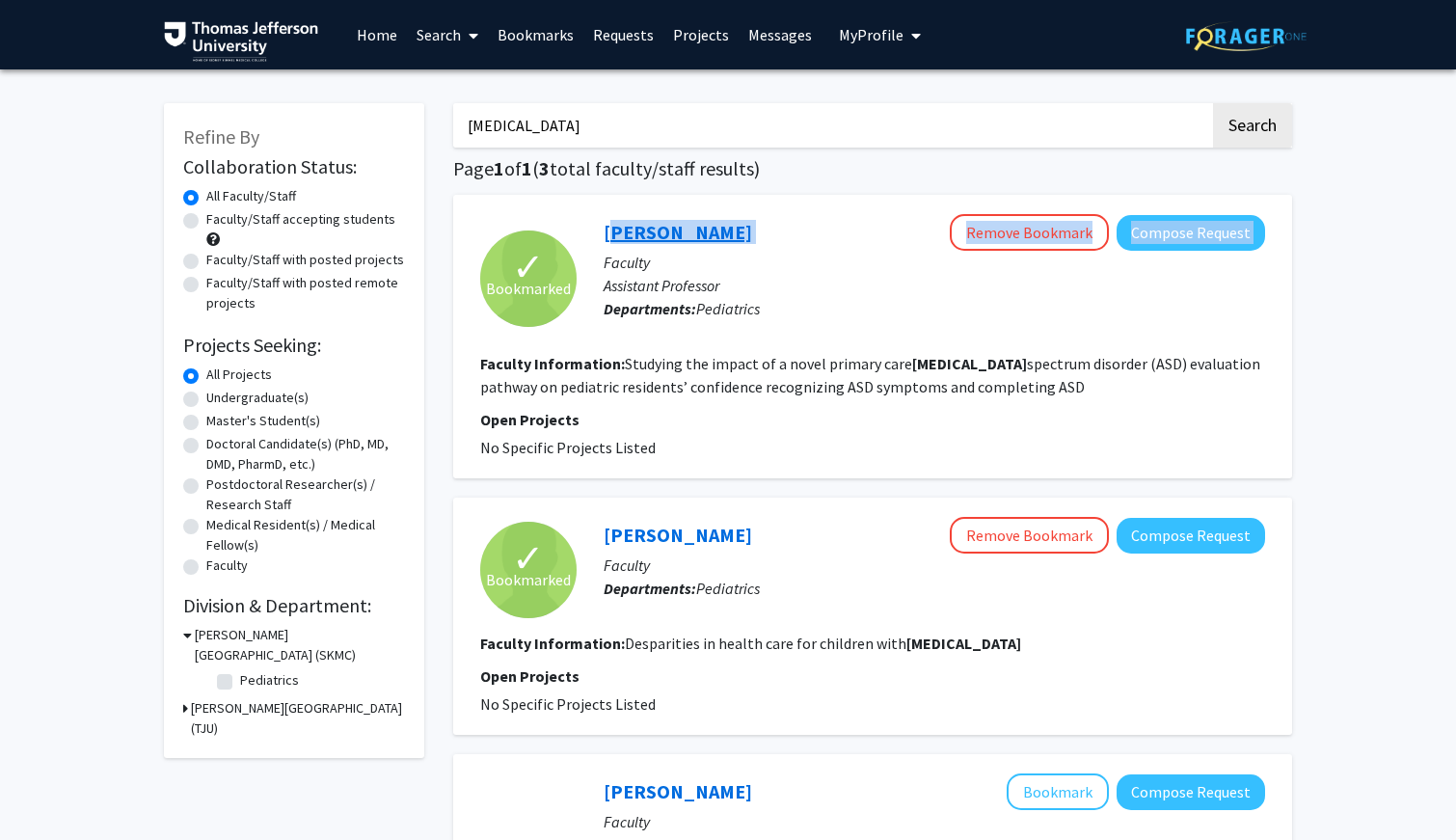
drag, startPoint x: 776, startPoint y: 232, endPoint x: 603, endPoint y: 233, distance: 173.0
click at [603, 233] on div "[PERSON_NAME] Remove Bookmark Compose Request" at bounding box center [934, 232] width 662 height 37
copy div "[PERSON_NAME] Remove Bookmark Compose Request"
click at [702, 369] on fg-read-more "Studying the impact of a novel primary care [MEDICAL_DATA] (ASD) evaluation pat…" at bounding box center [870, 374] width 780 height 43
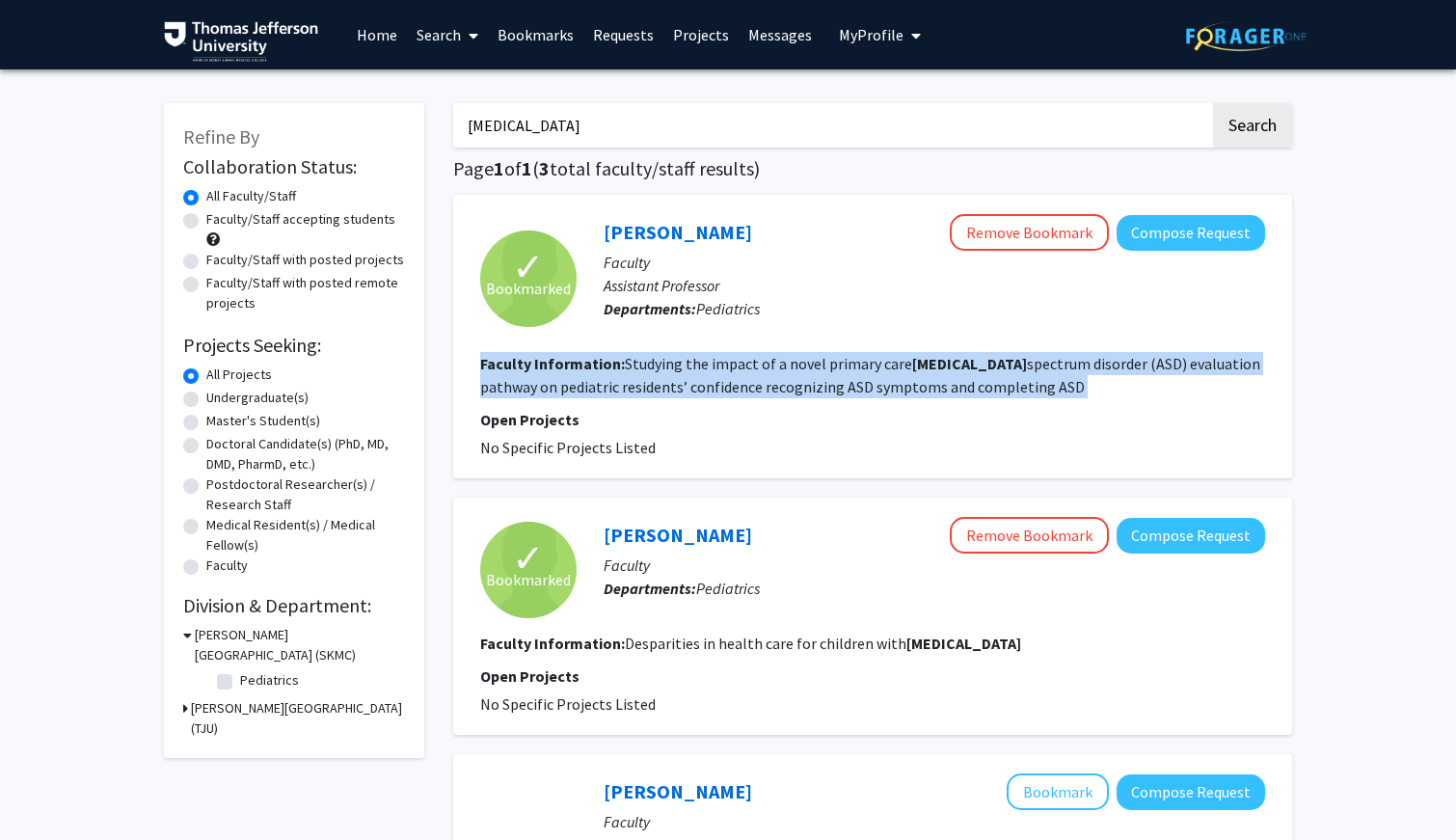
click at [702, 369] on fg-read-more "Studying the impact of a novel primary care [MEDICAL_DATA] (ASD) evaluation pat…" at bounding box center [870, 374] width 780 height 43
click at [705, 376] on fg-read-more "Studying the impact of a novel primary care [MEDICAL_DATA] (ASD) evaluation pat…" at bounding box center [870, 374] width 780 height 43
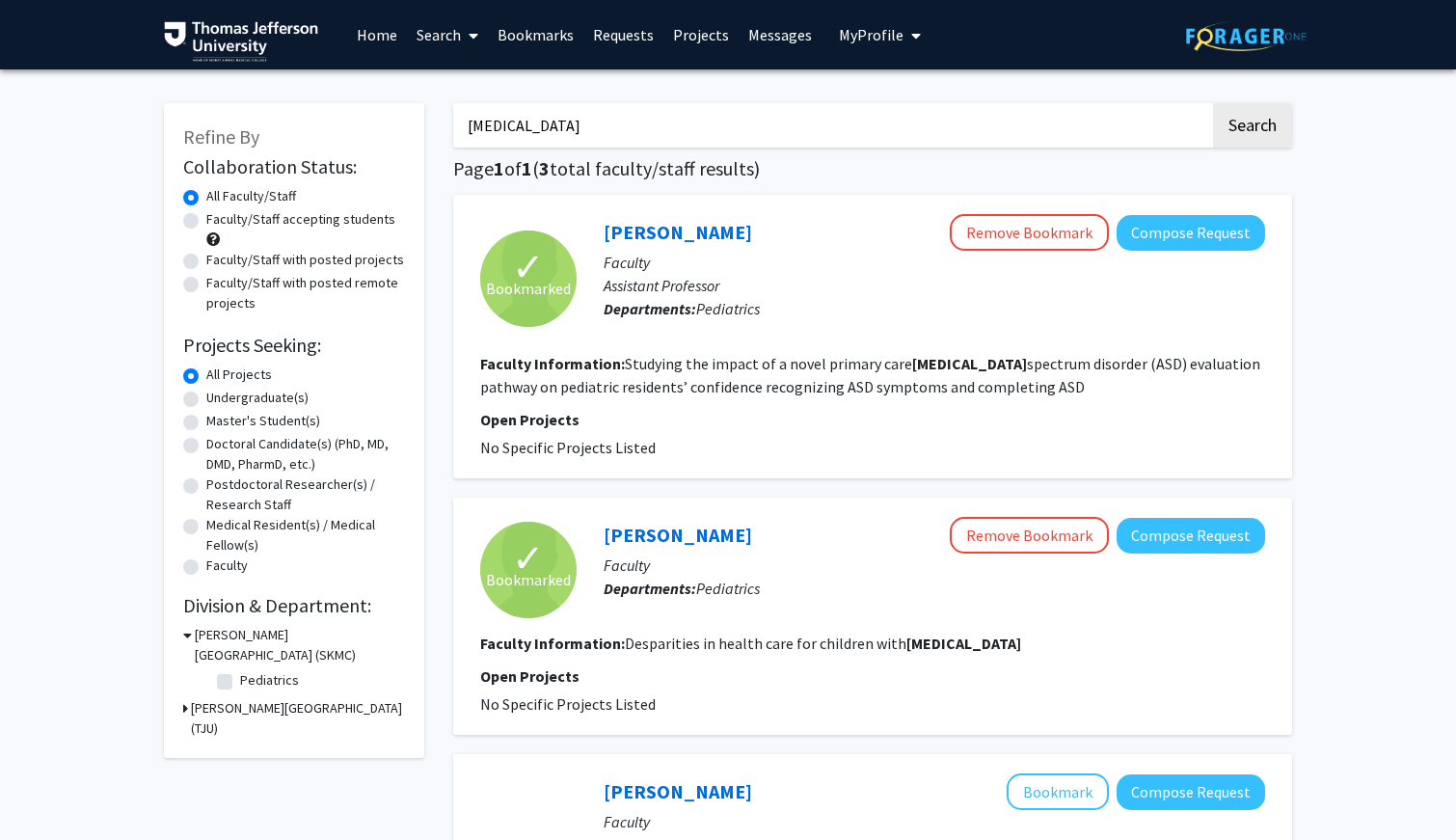
click at [349, 218] on label "Faculty/Staff accepting students" at bounding box center [300, 219] width 189 height 20
click at [219, 218] on input "Faculty/Staff accepting students" at bounding box center [212, 215] width 13 height 13
radio input "true"
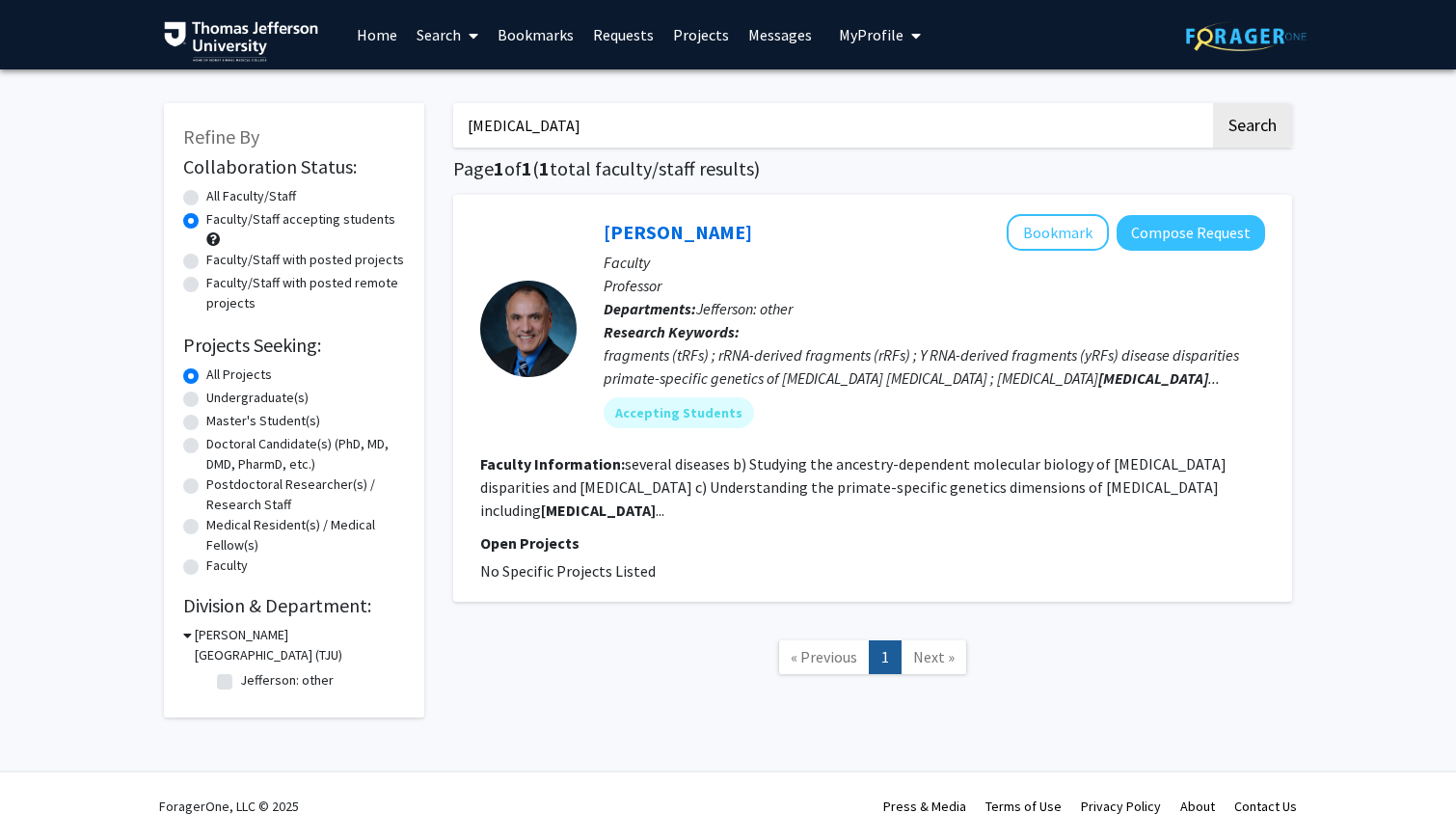
click at [241, 194] on label "All Faculty/Staff" at bounding box center [251, 196] width 90 height 20
click at [219, 194] on input "All Faculty/Staff" at bounding box center [212, 192] width 13 height 13
radio input "true"
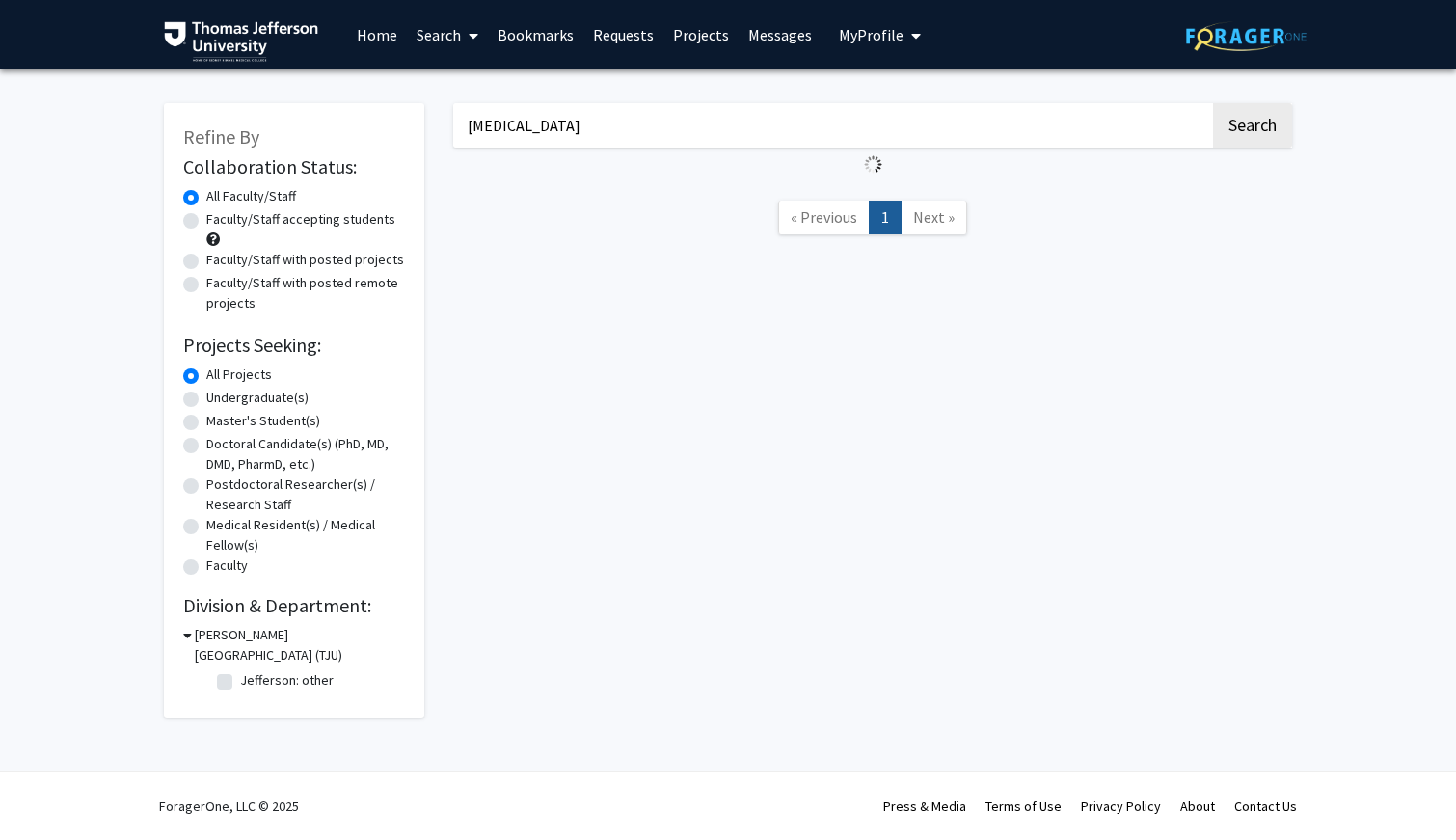
click at [246, 262] on label "Faculty/Staff with posted projects" at bounding box center [305, 260] width 198 height 20
click at [219, 262] on input "Faculty/Staff with posted projects" at bounding box center [212, 256] width 13 height 13
radio input "true"
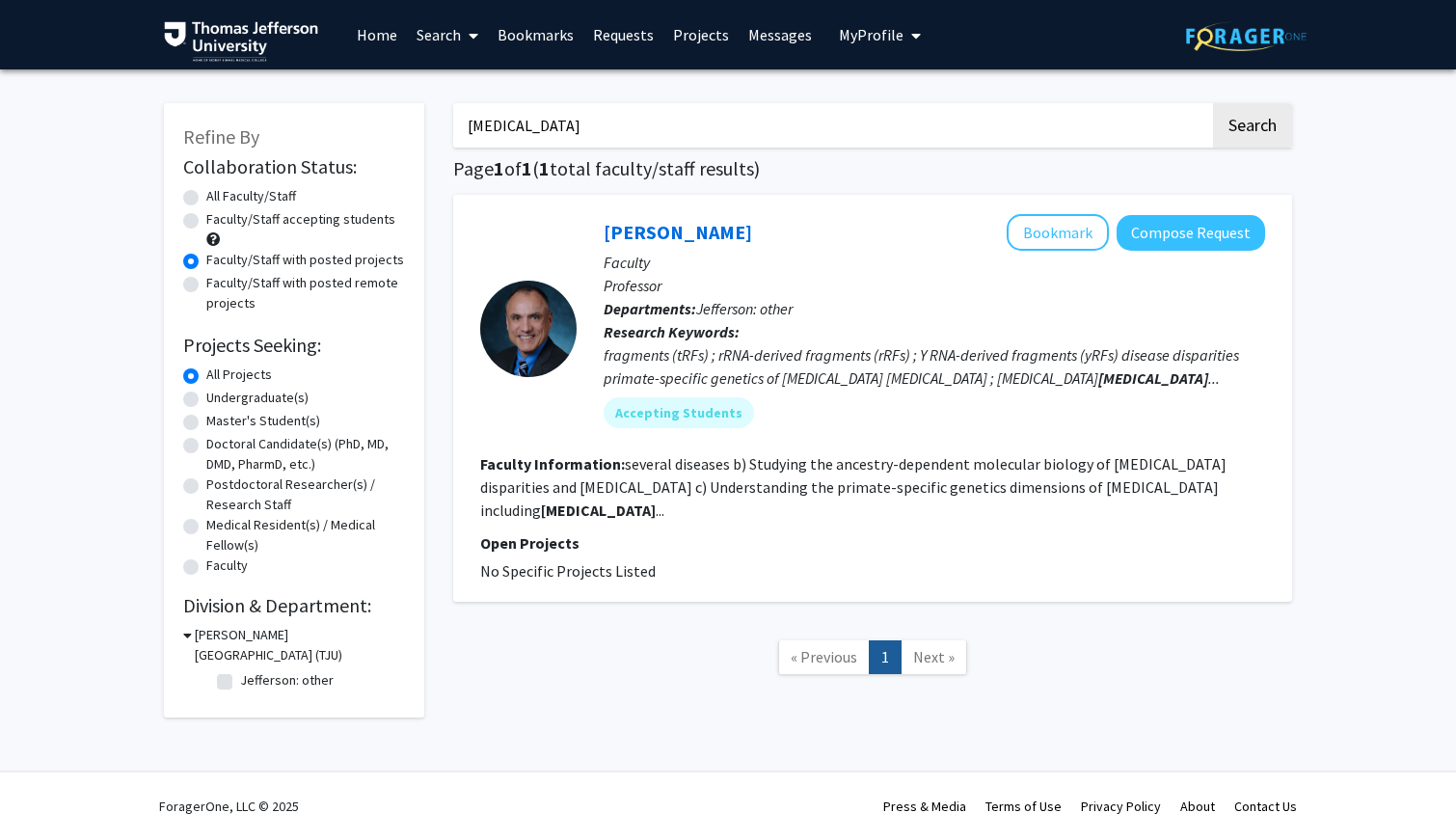
click at [237, 193] on label "All Faculty/Staff" at bounding box center [251, 196] width 90 height 20
click at [219, 193] on input "All Faculty/Staff" at bounding box center [212, 192] width 13 height 13
radio input "true"
click at [1029, 134] on button "Search" at bounding box center [1252, 125] width 79 height 45
click at [1029, 123] on button "Search" at bounding box center [1252, 125] width 79 height 45
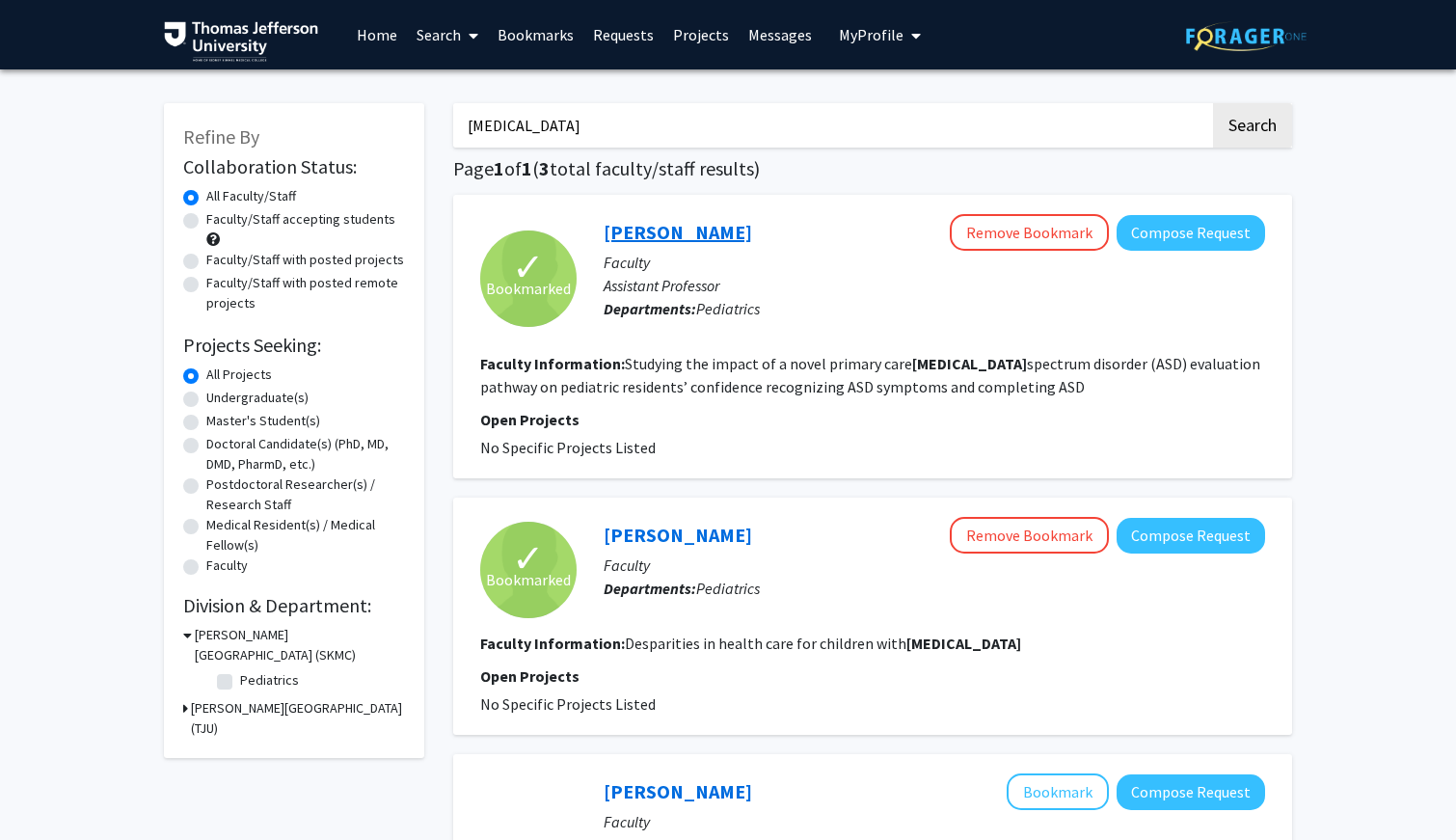
click at [691, 235] on link "[PERSON_NAME]" at bounding box center [677, 232] width 149 height 24
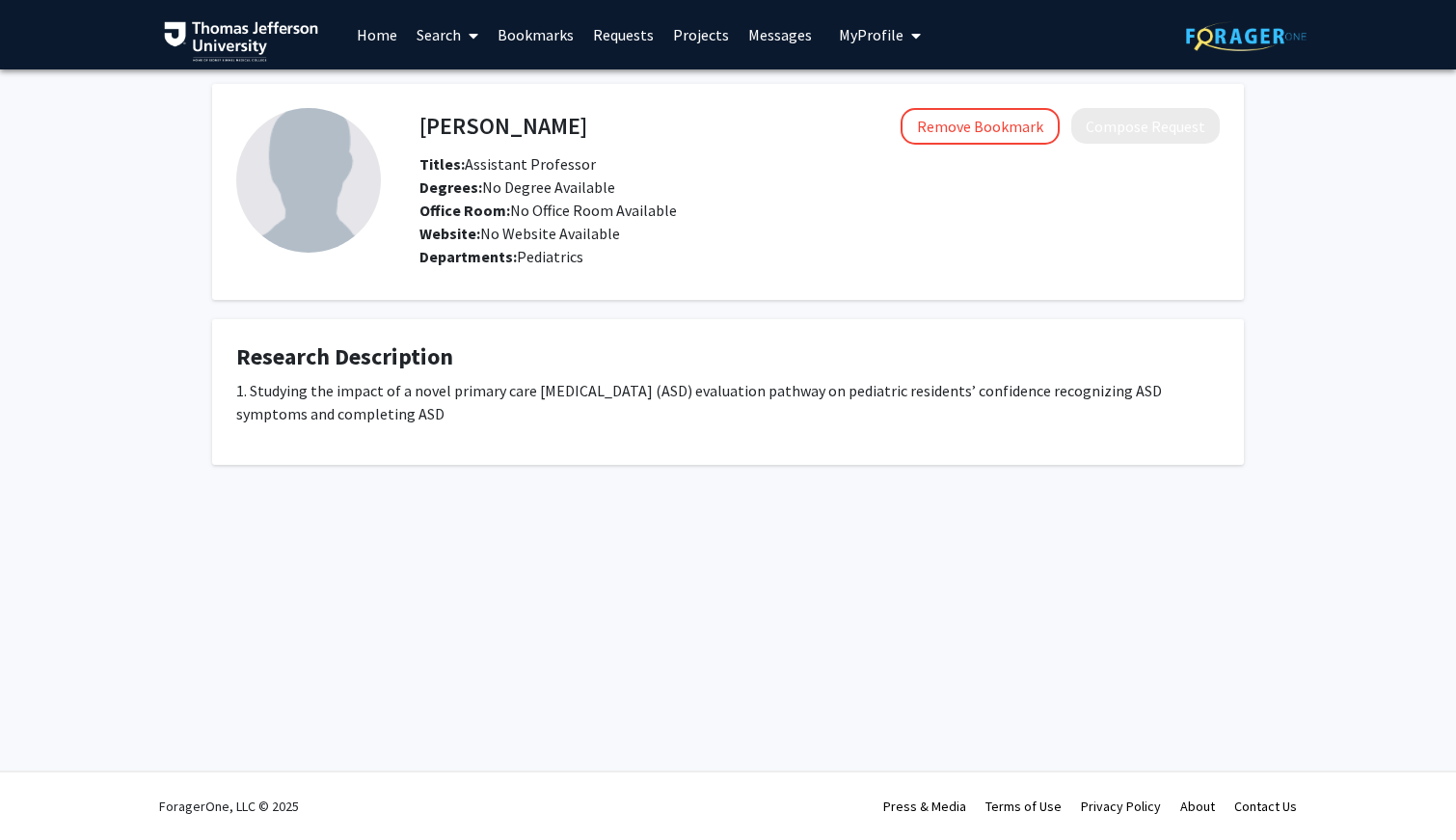
click at [694, 406] on p "1. Studying the impact of a novel primary care [MEDICAL_DATA] (ASD) evaluation …" at bounding box center [727, 401] width 984 height 47
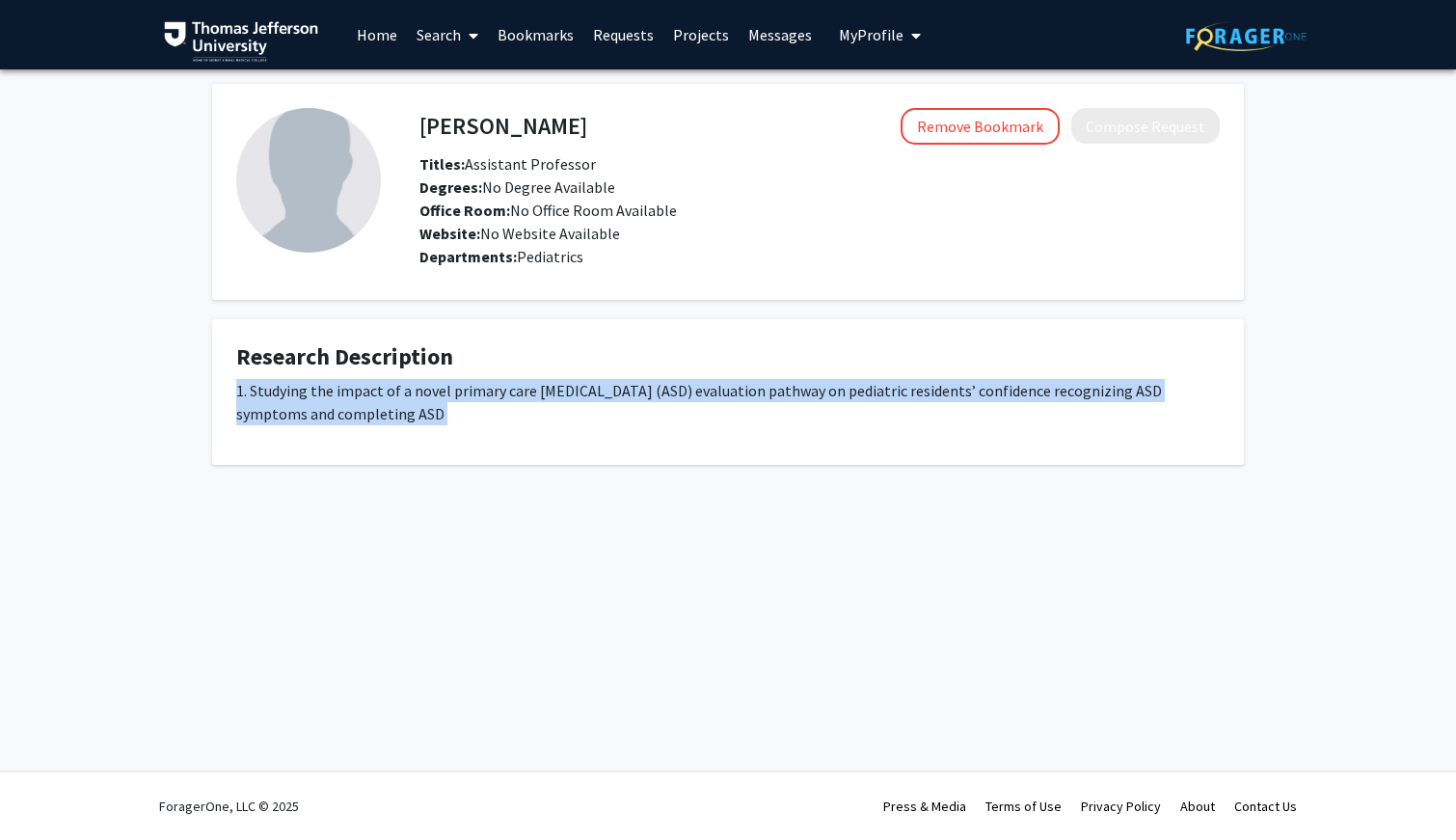
click at [694, 406] on p "1. Studying the impact of a novel primary care [MEDICAL_DATA] (ASD) evaluation …" at bounding box center [727, 401] width 984 height 47
click at [695, 383] on p "1. Studying the impact of a novel primary care [MEDICAL_DATA] (ASD) evaluation …" at bounding box center [727, 401] width 984 height 47
